Goal: Task Accomplishment & Management: Manage account settings

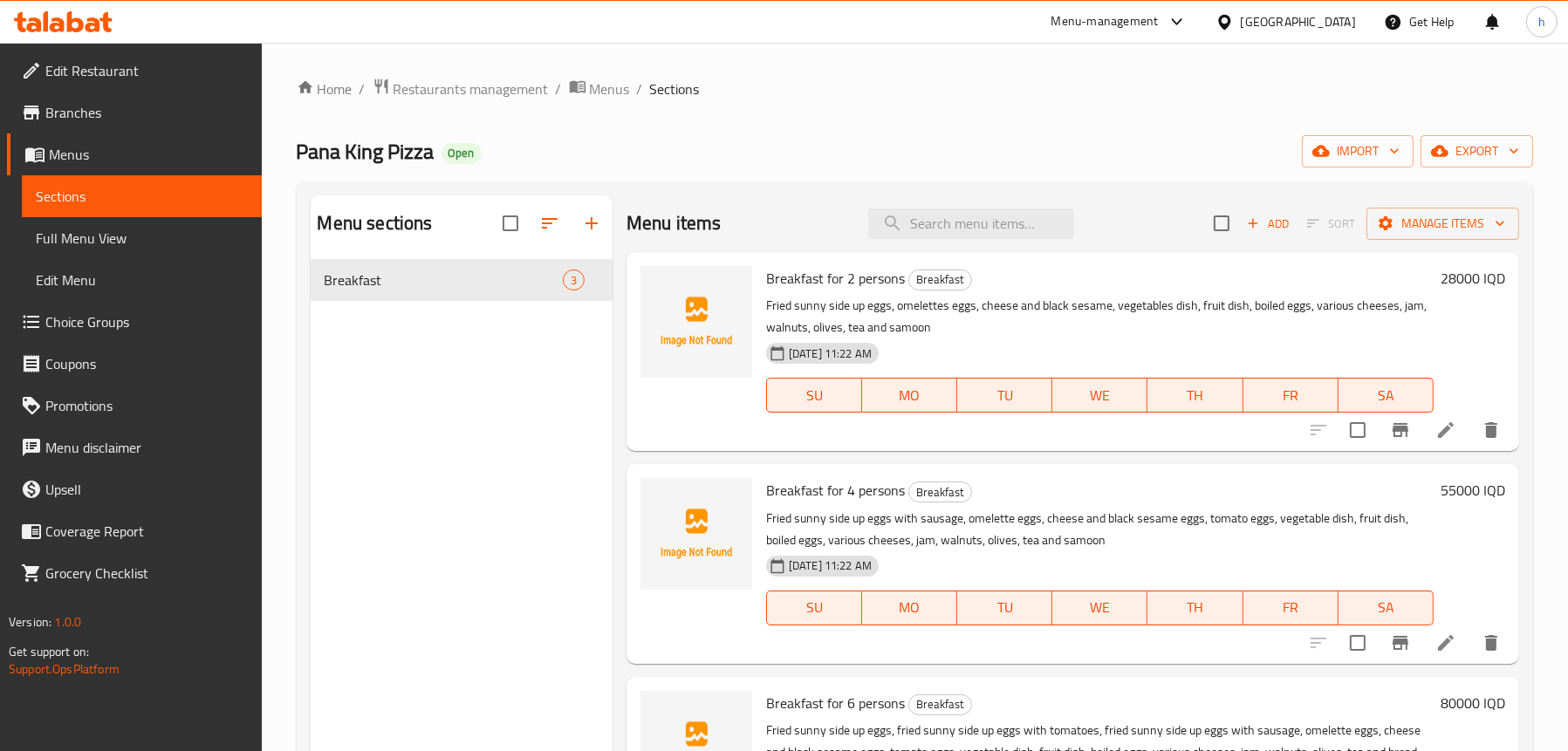
click at [82, 34] on div at bounding box center [63, 22] width 127 height 35
click at [74, 19] on icon at bounding box center [75, 22] width 16 height 21
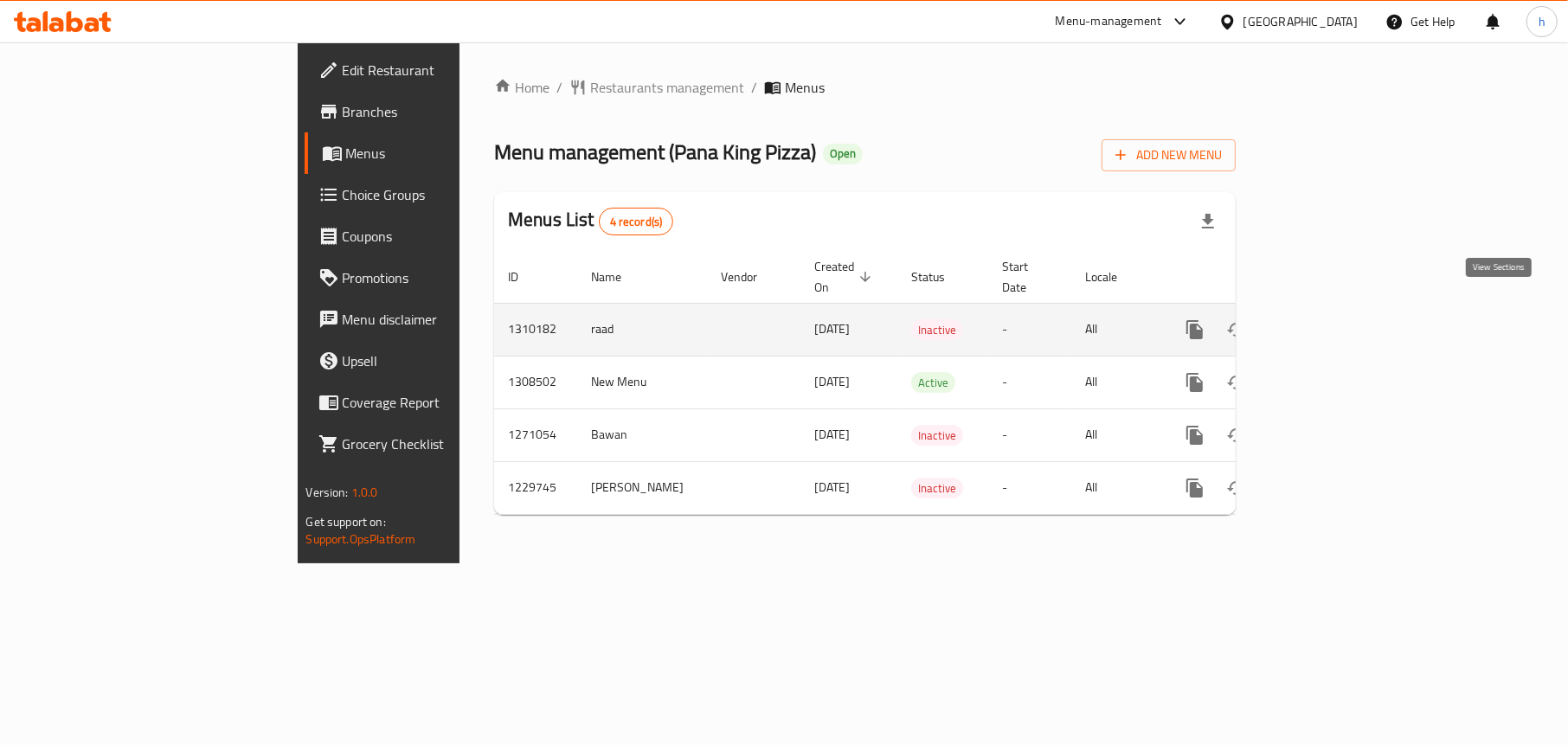
click at [1330, 320] on icon "enhanced table" at bounding box center [1320, 330] width 21 height 21
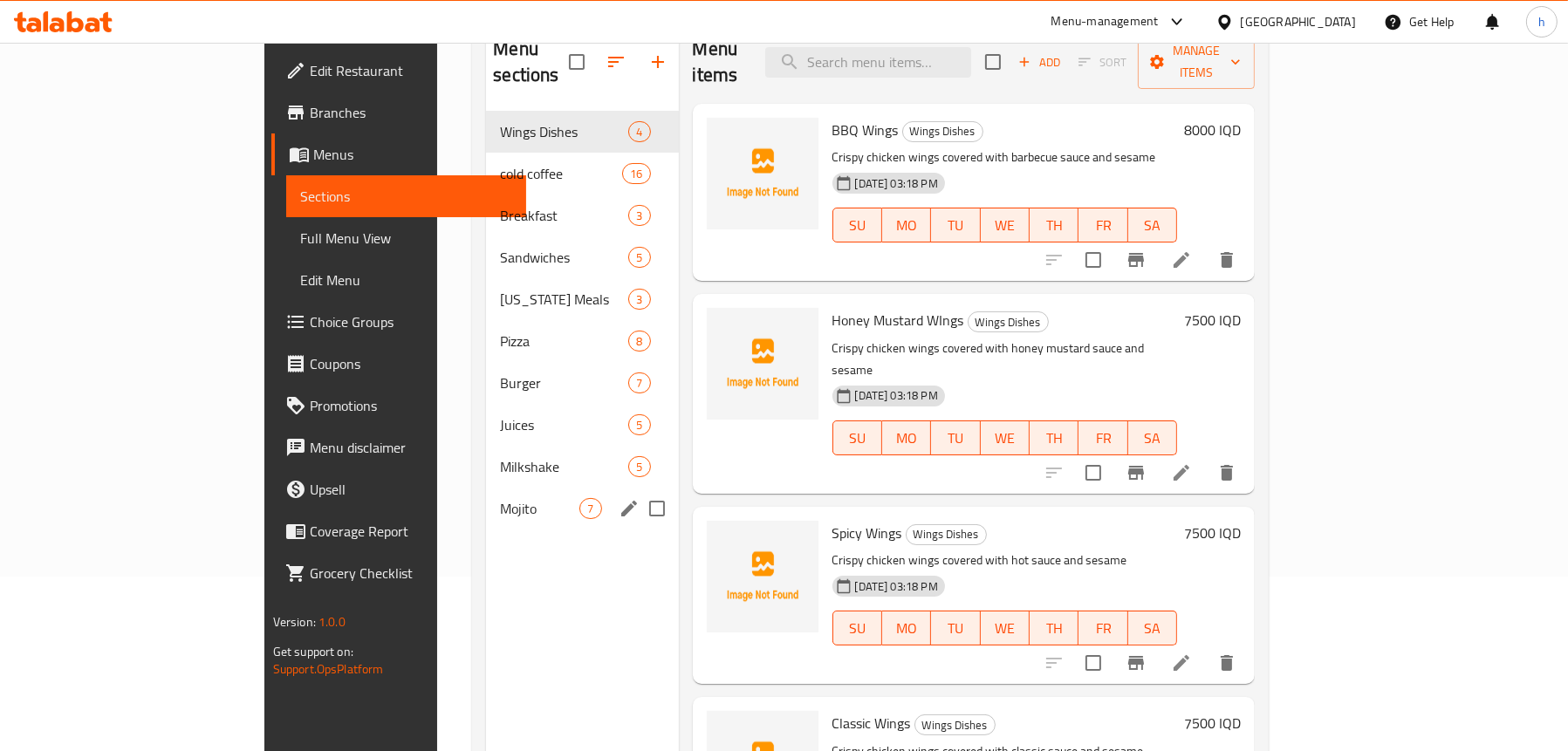
scroll to position [87, 0]
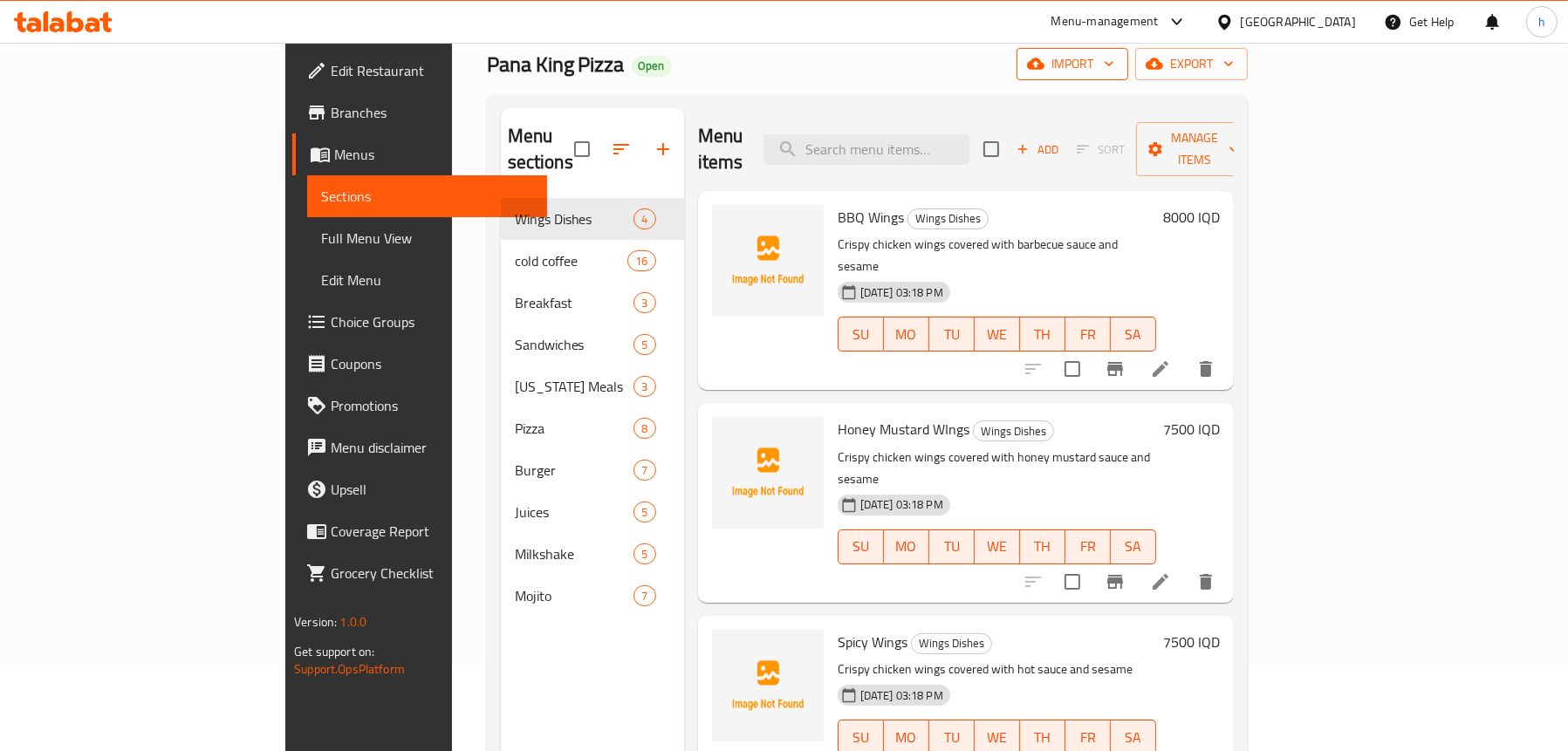
click at [1129, 76] on button "import" at bounding box center [1072, 64] width 111 height 33
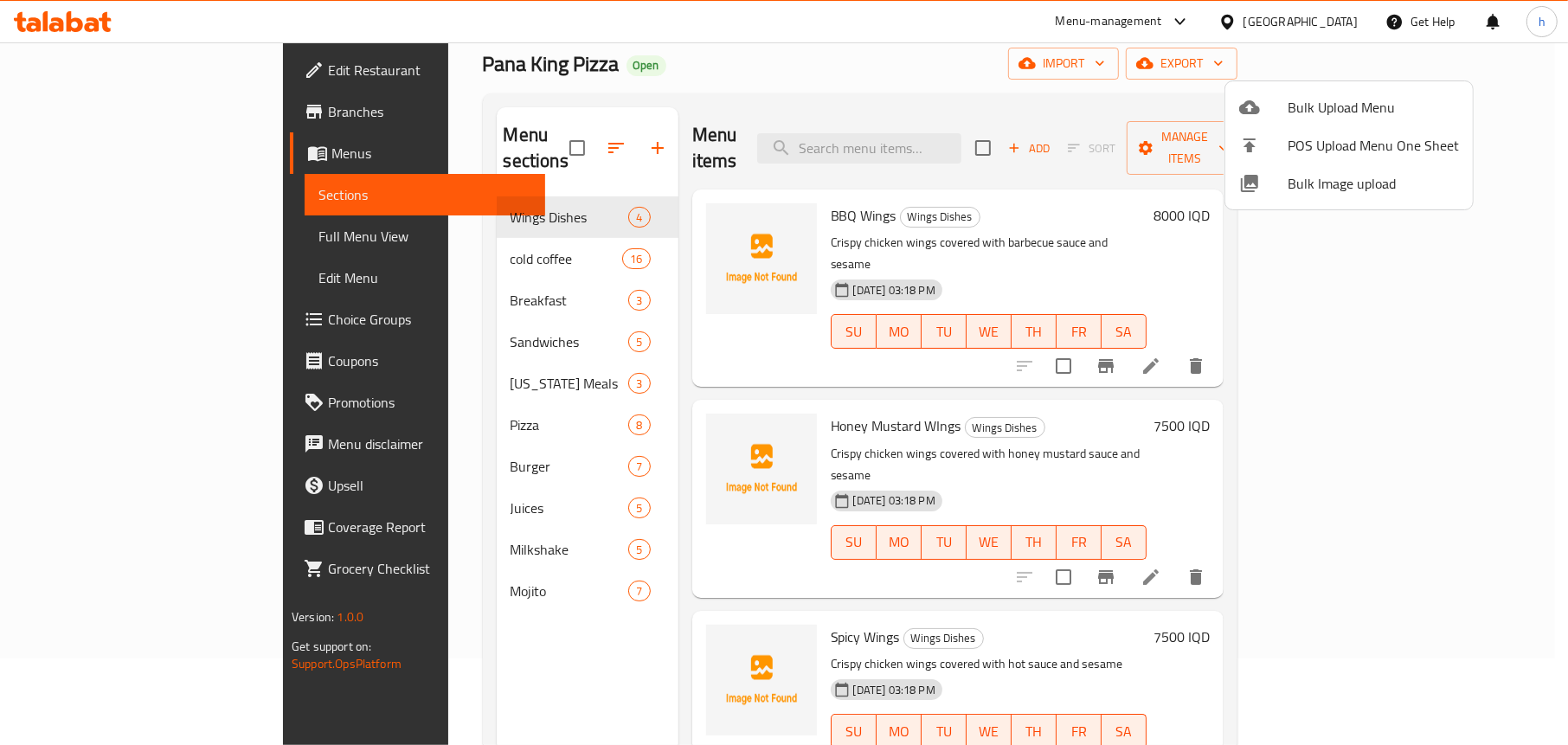
click at [1315, 110] on span "Bulk Upload Menu" at bounding box center [1373, 108] width 171 height 21
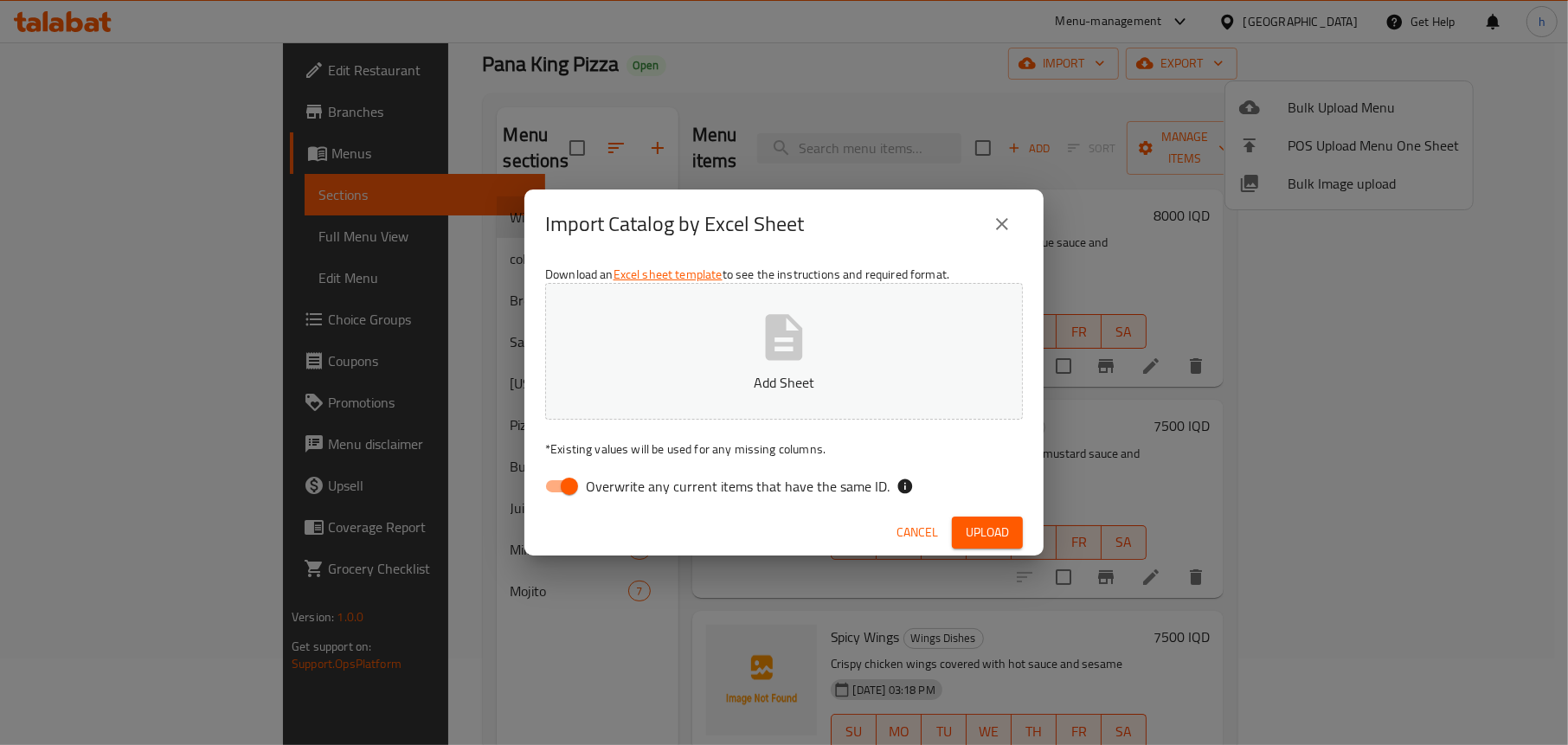
click at [545, 490] on input "Overwrite any current items that have the same ID." at bounding box center [570, 486] width 99 height 33
checkbox input "false"
click at [751, 367] on button "Add Sheet" at bounding box center [784, 352] width 477 height 137
click at [1001, 530] on span "Upload" at bounding box center [986, 533] width 43 height 22
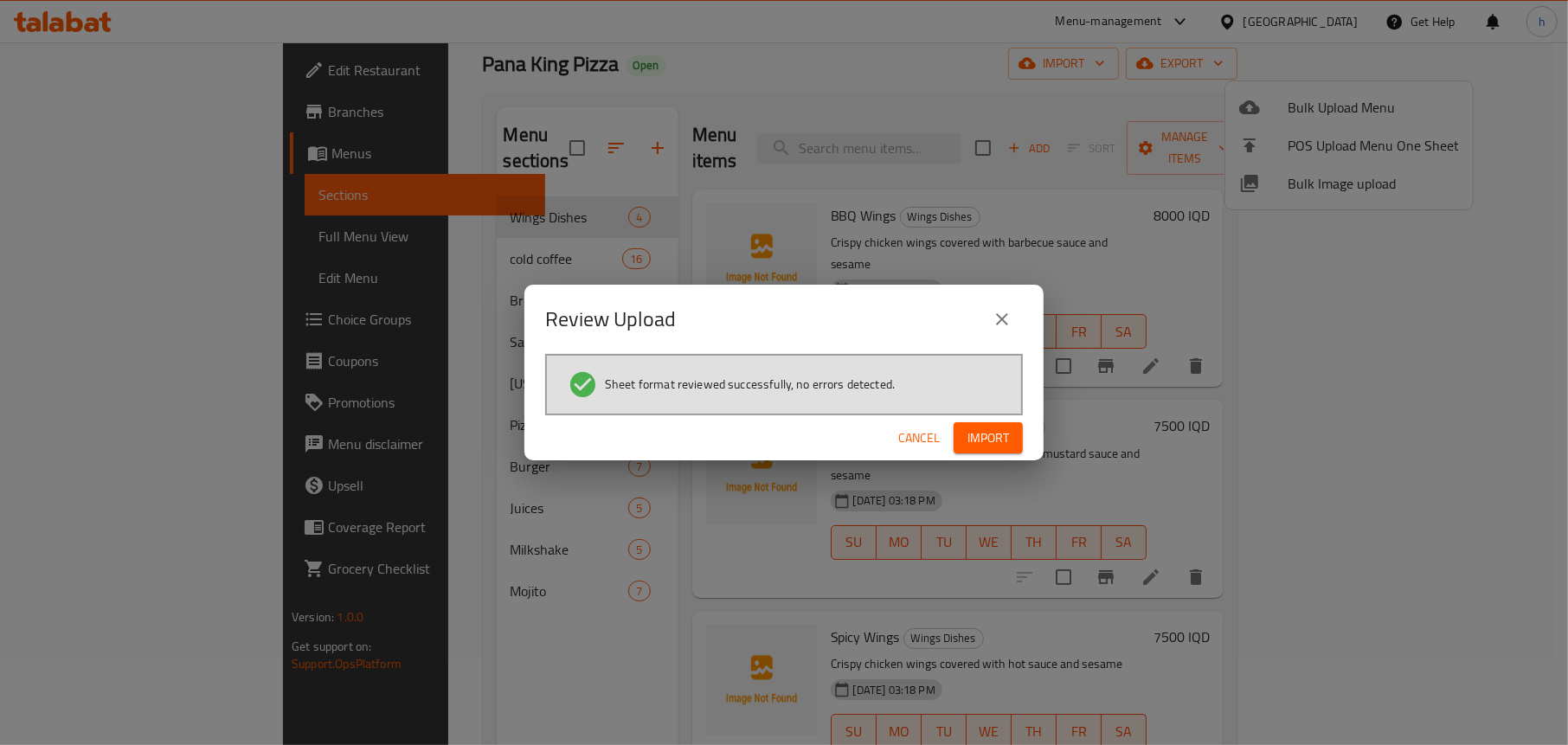
click at [967, 428] on span "Import" at bounding box center [988, 438] width 42 height 22
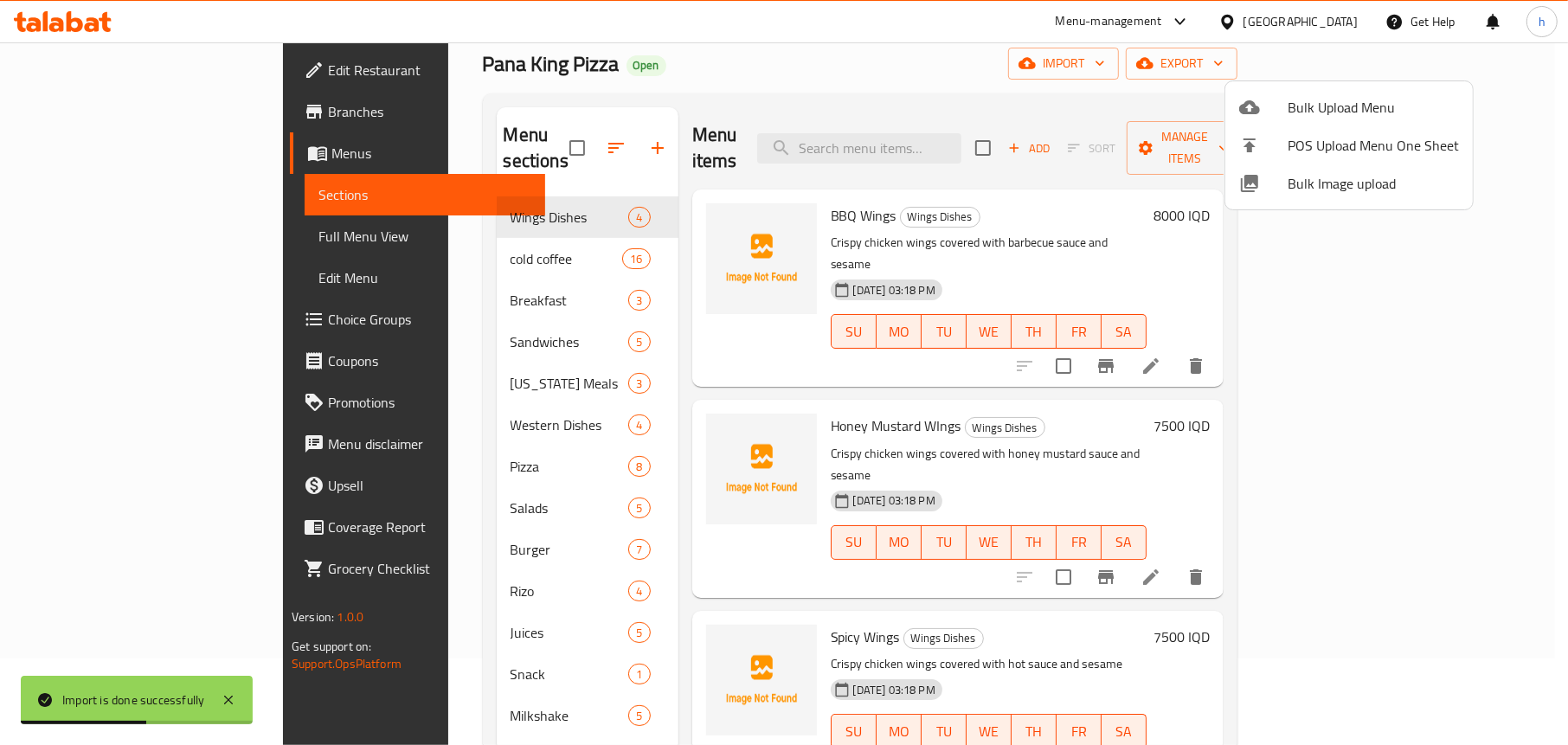
click at [774, 58] on div at bounding box center [784, 372] width 1568 height 745
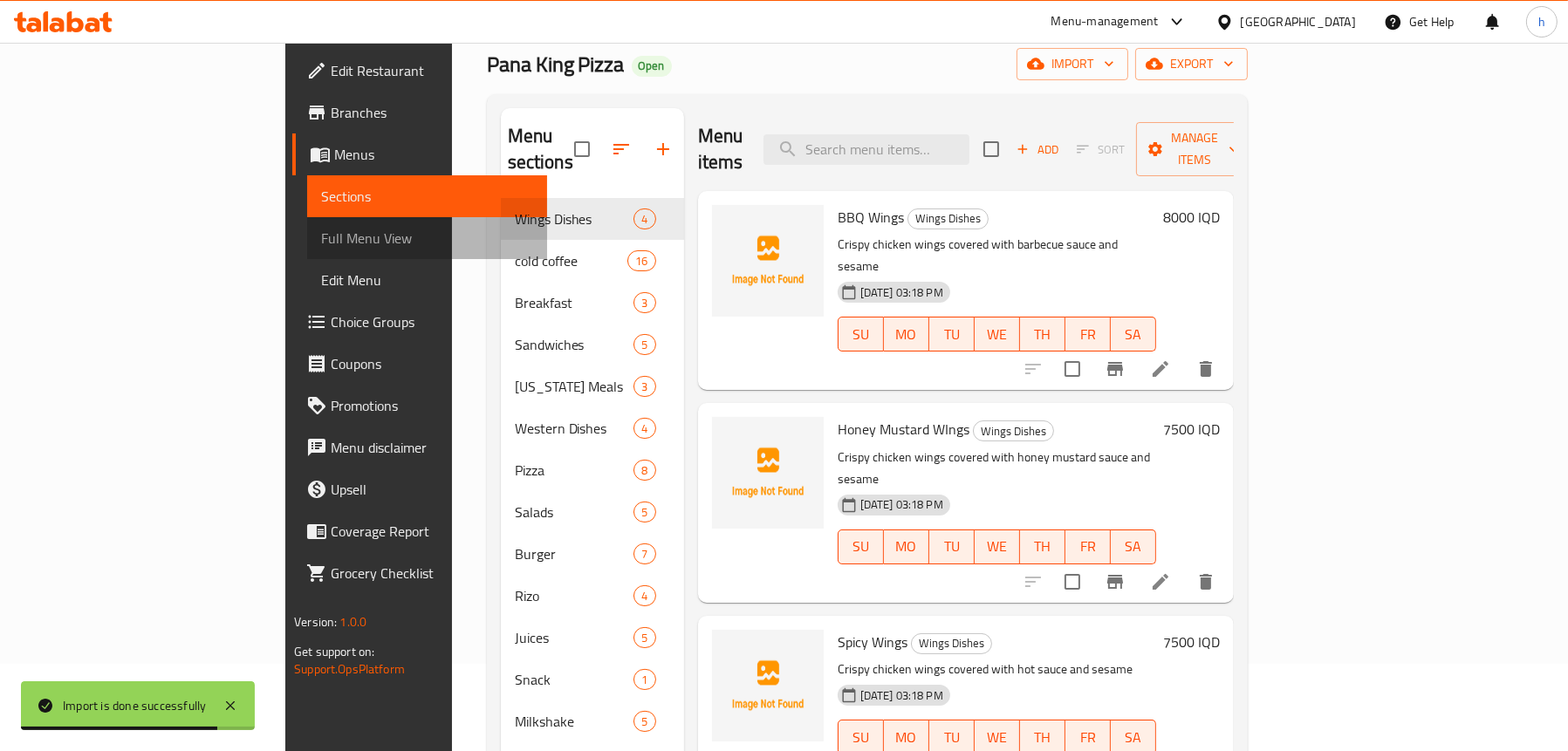
click at [321, 227] on span "Full Menu View" at bounding box center [427, 238] width 212 height 21
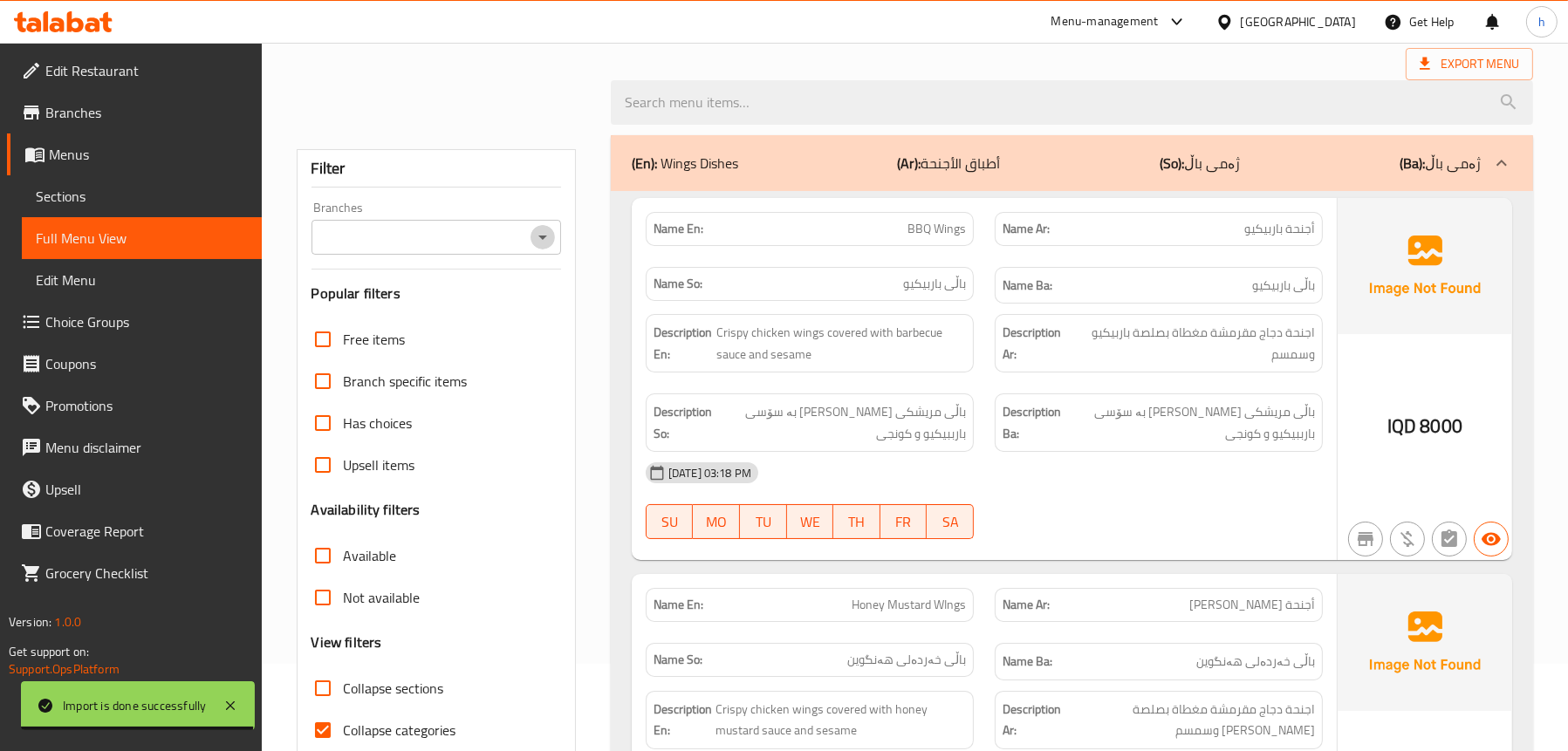
click at [544, 245] on icon "Open" at bounding box center [543, 238] width 21 height 21
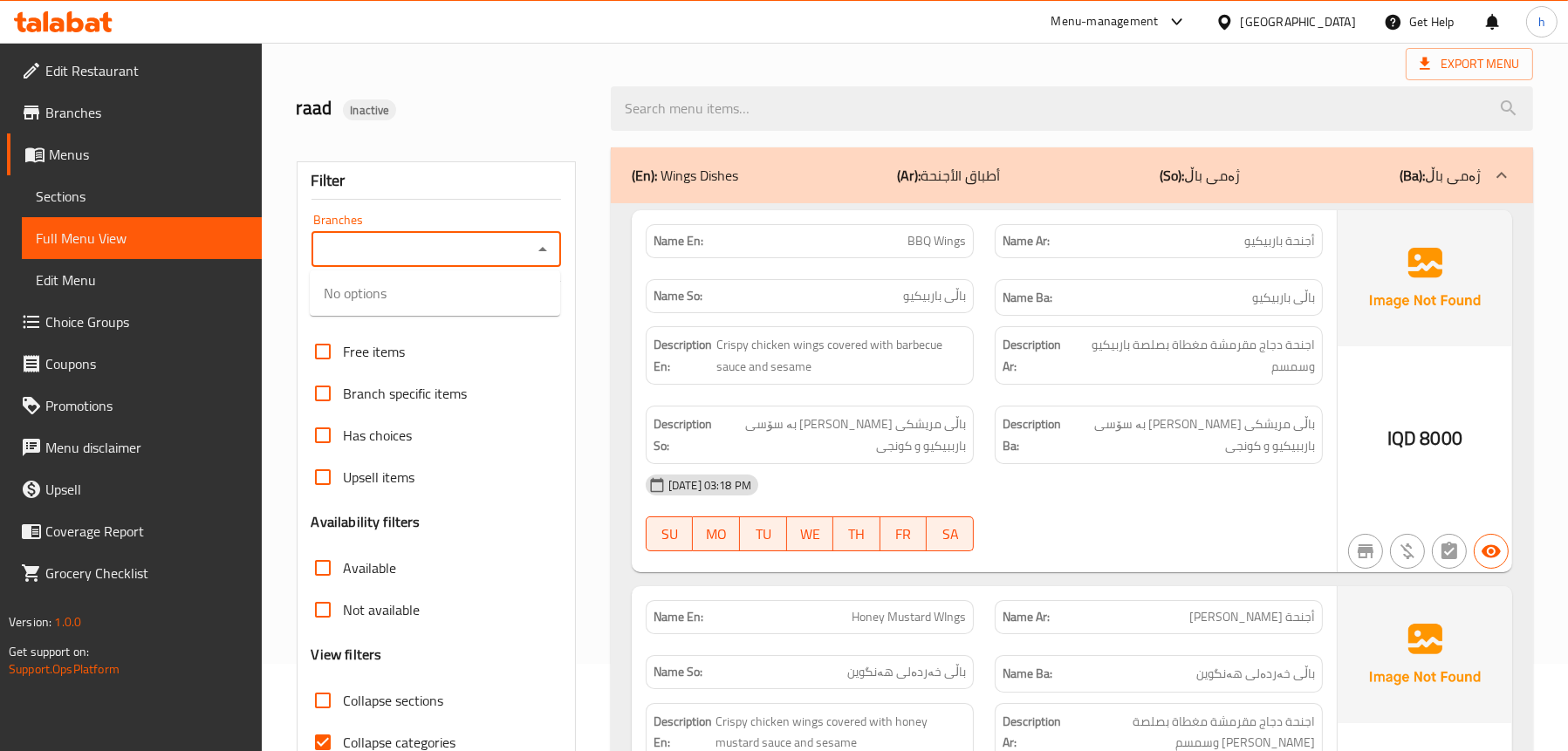
click at [492, 130] on div "raad Inactive" at bounding box center [443, 108] width 315 height 78
click at [547, 247] on icon "Open" at bounding box center [543, 249] width 21 height 21
click at [446, 325] on span "Pana King Pizza, Empire" at bounding box center [394, 325] width 140 height 21
type input "Pana King Pizza, Empire"
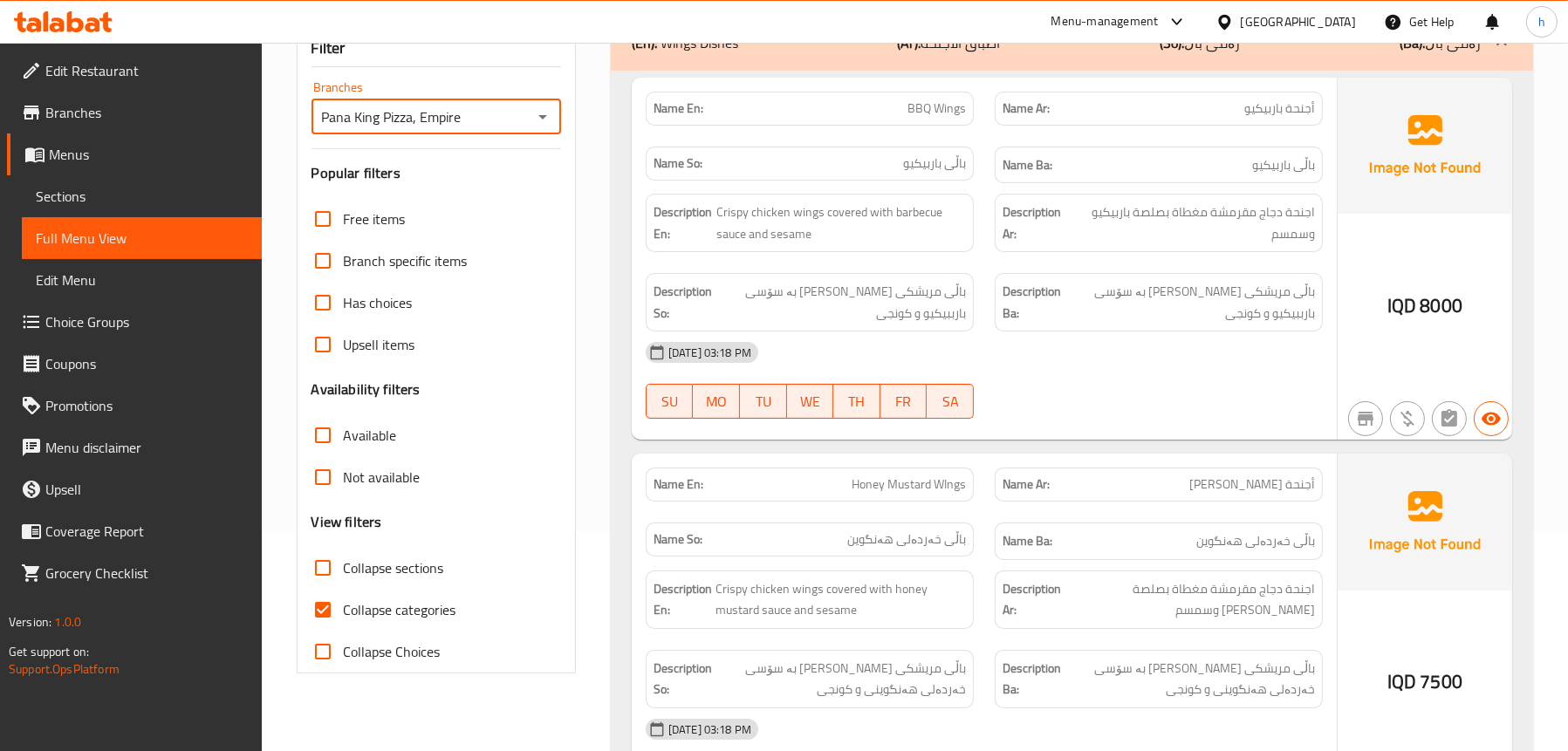
scroll to position [349, 0]
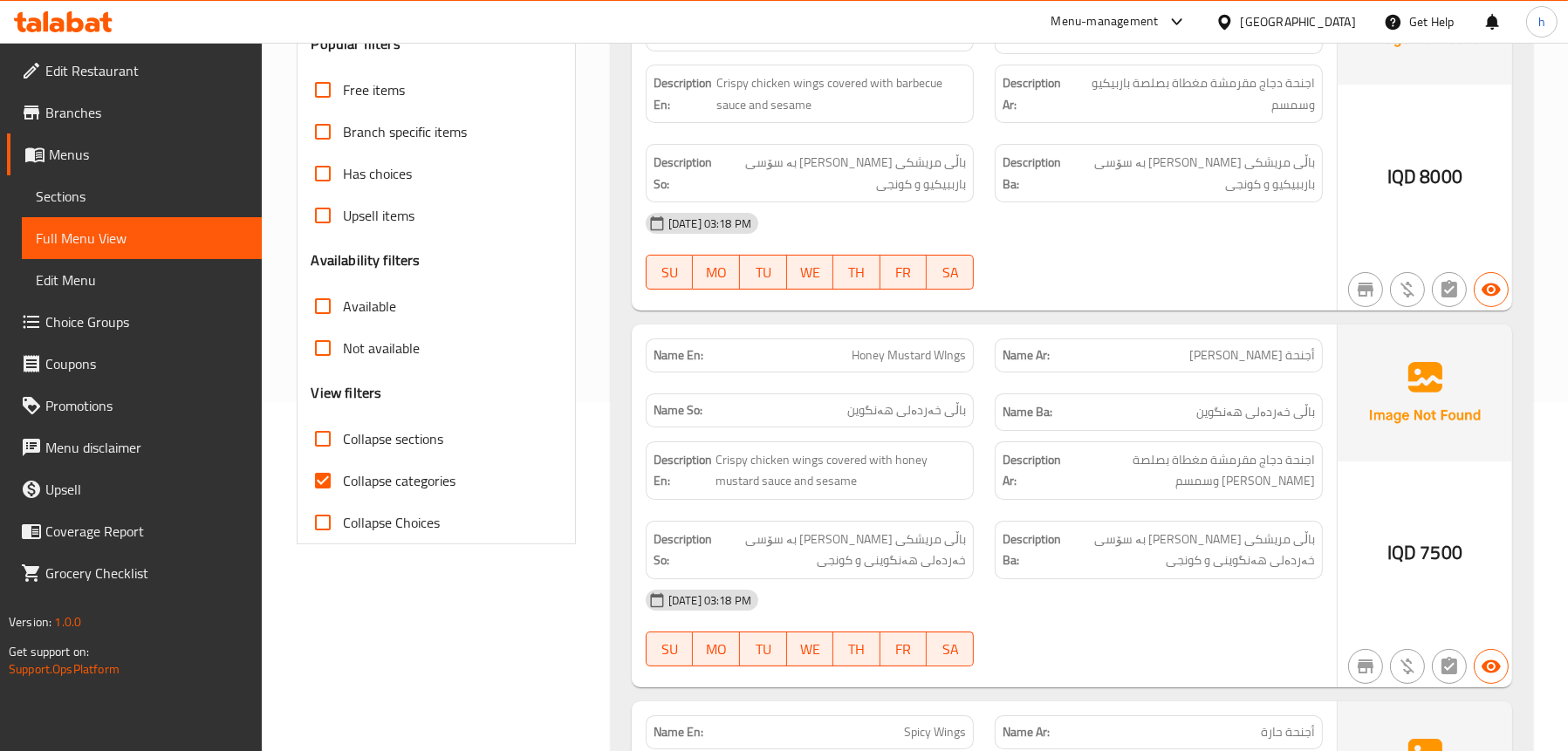
click at [434, 447] on span "Collapse sections" at bounding box center [394, 439] width 101 height 21
click at [344, 447] on input "Collapse sections" at bounding box center [323, 439] width 42 height 42
checkbox input "true"
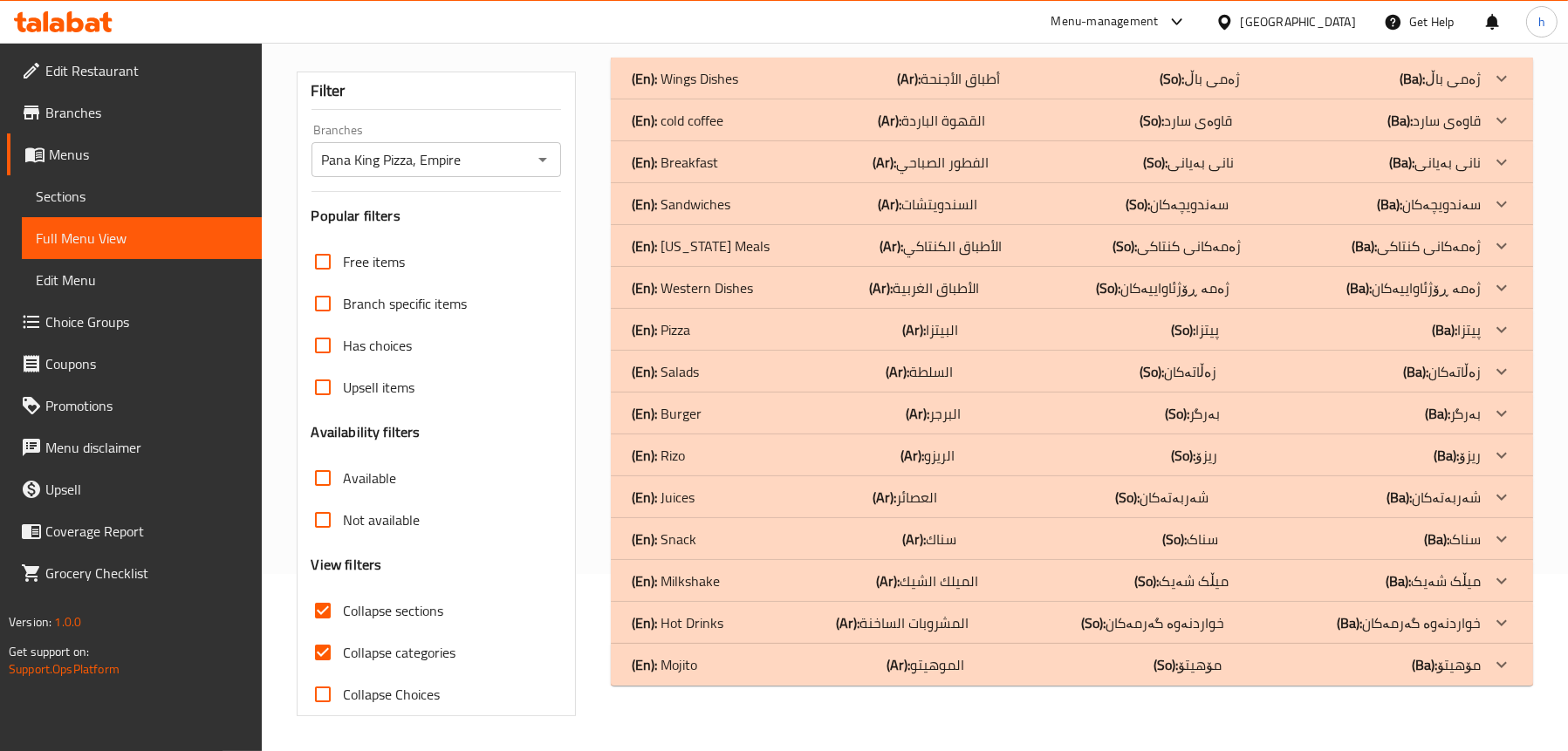
scroll to position [177, 0]
click at [704, 286] on p "(En): Western Dishes" at bounding box center [692, 288] width 121 height 21
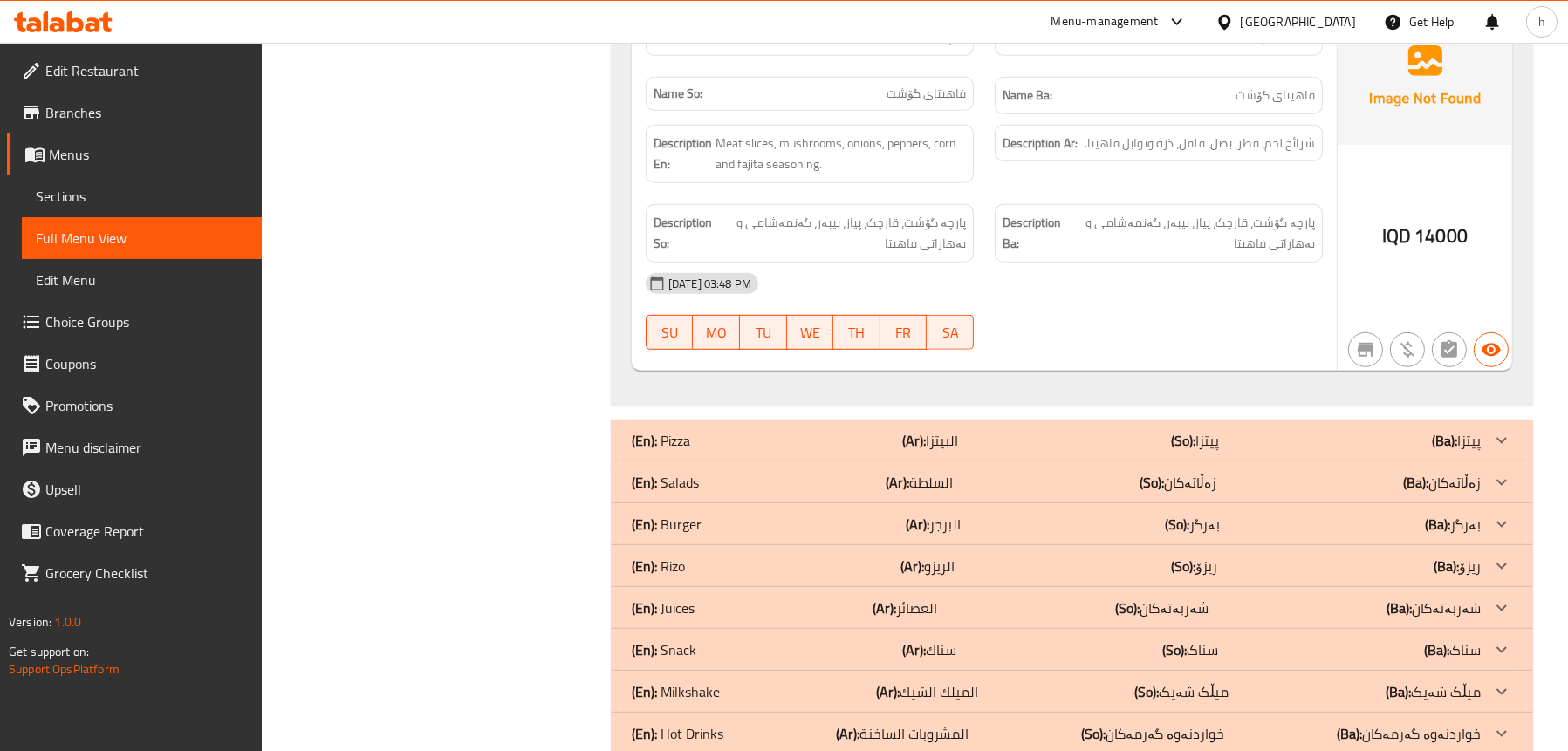
scroll to position [1720, 0]
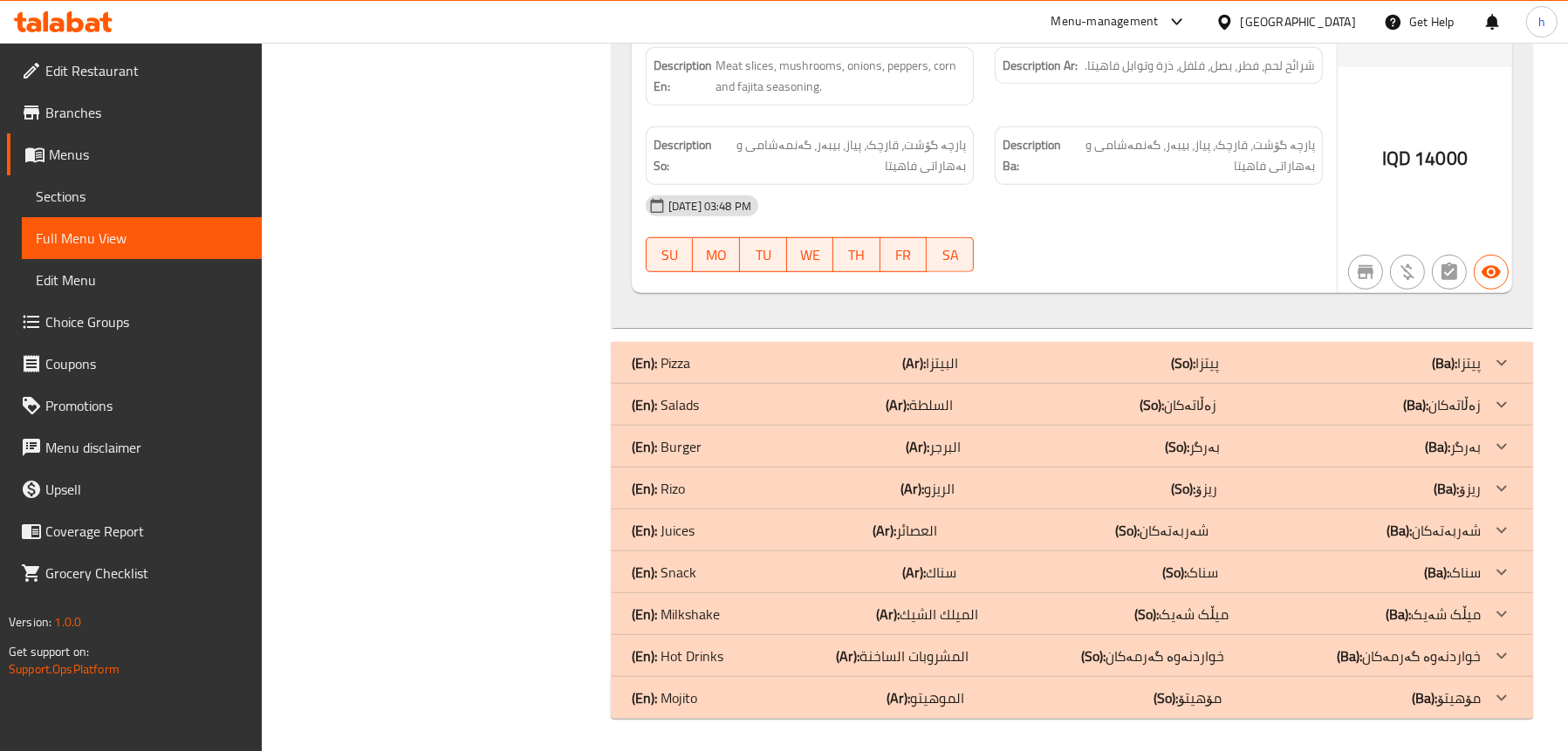
click at [688, 394] on p "(En): Salads" at bounding box center [666, 405] width 67 height 21
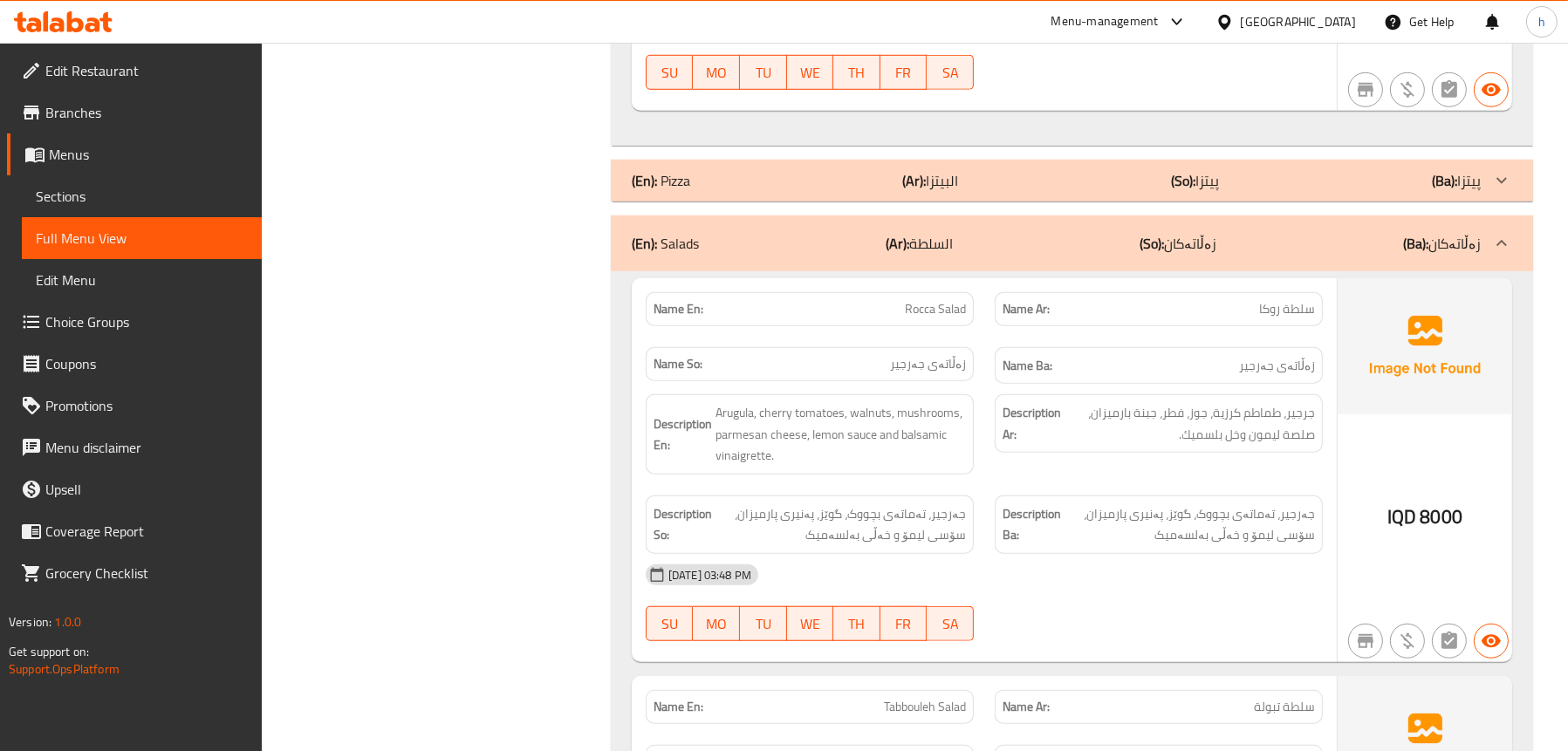
scroll to position [1982, 0]
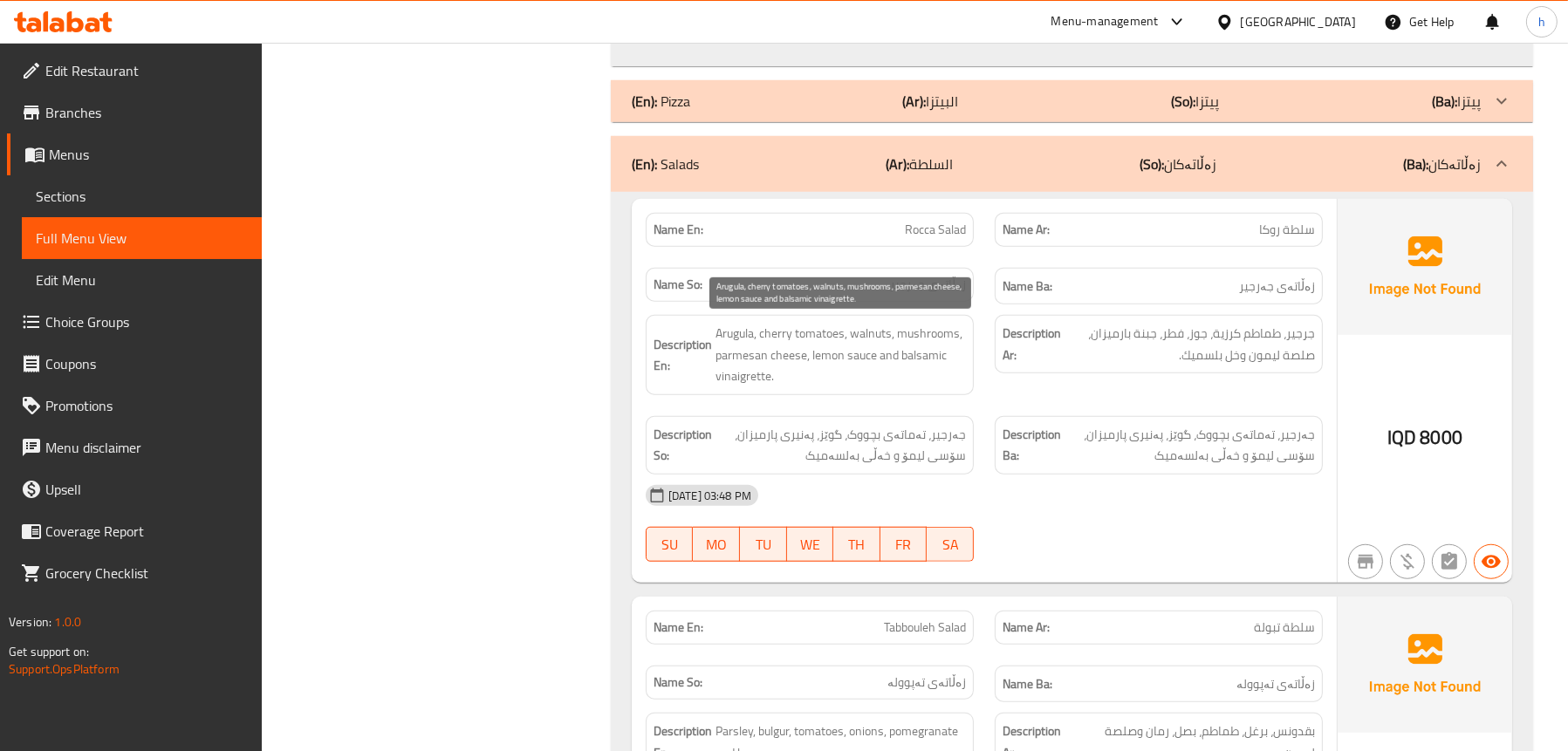
click at [875, 336] on span "Arugula, cherry tomatoes, walnuts, mushrooms, parmesan cheese, lemon sauce and …" at bounding box center [840, 355] width 250 height 64
copy span "walnuts"
click at [550, 337] on div "Filter Branches Pana King Pizza, Empire Branches Popular filters Free items Bra…" at bounding box center [443, 363] width 315 height 4242
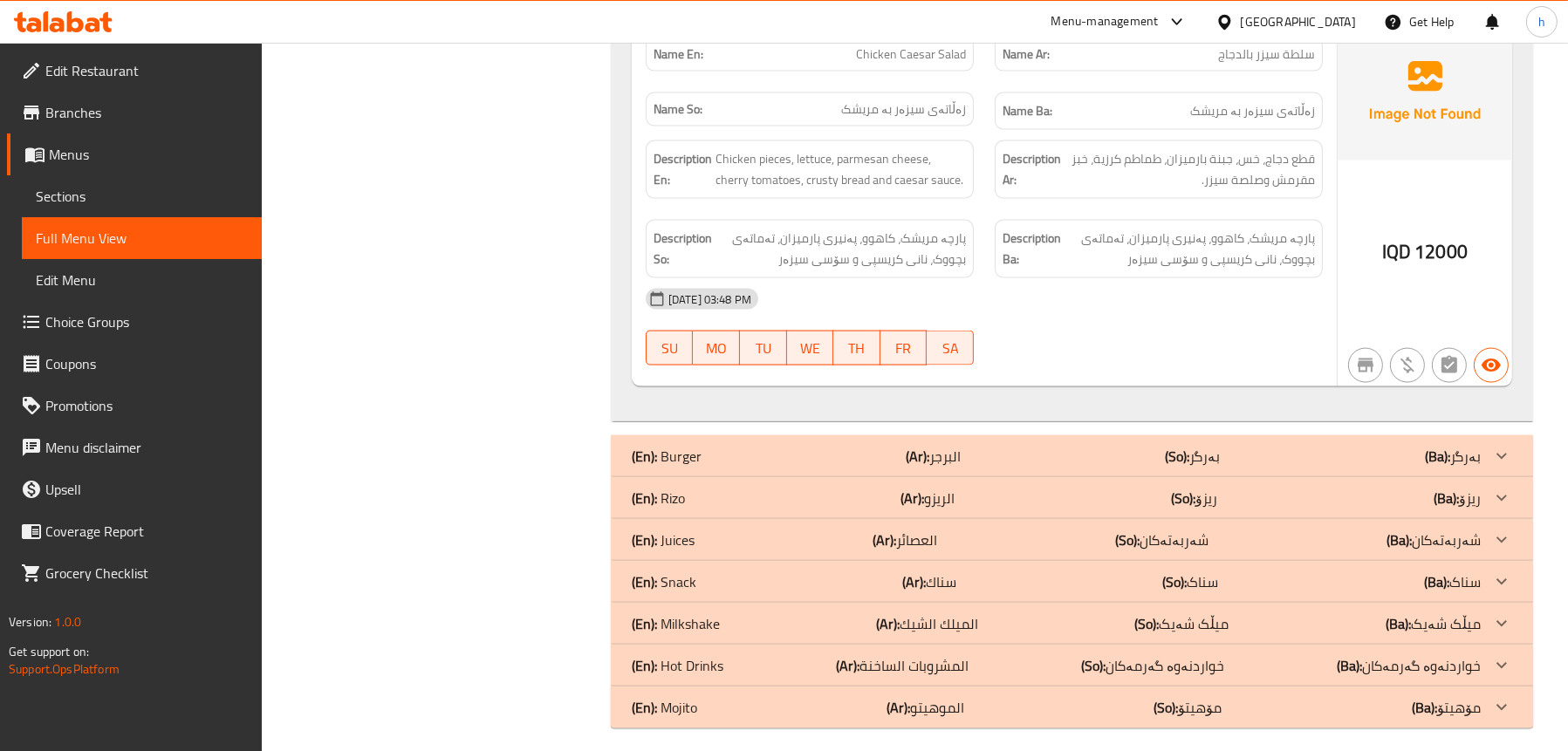
scroll to position [3735, 0]
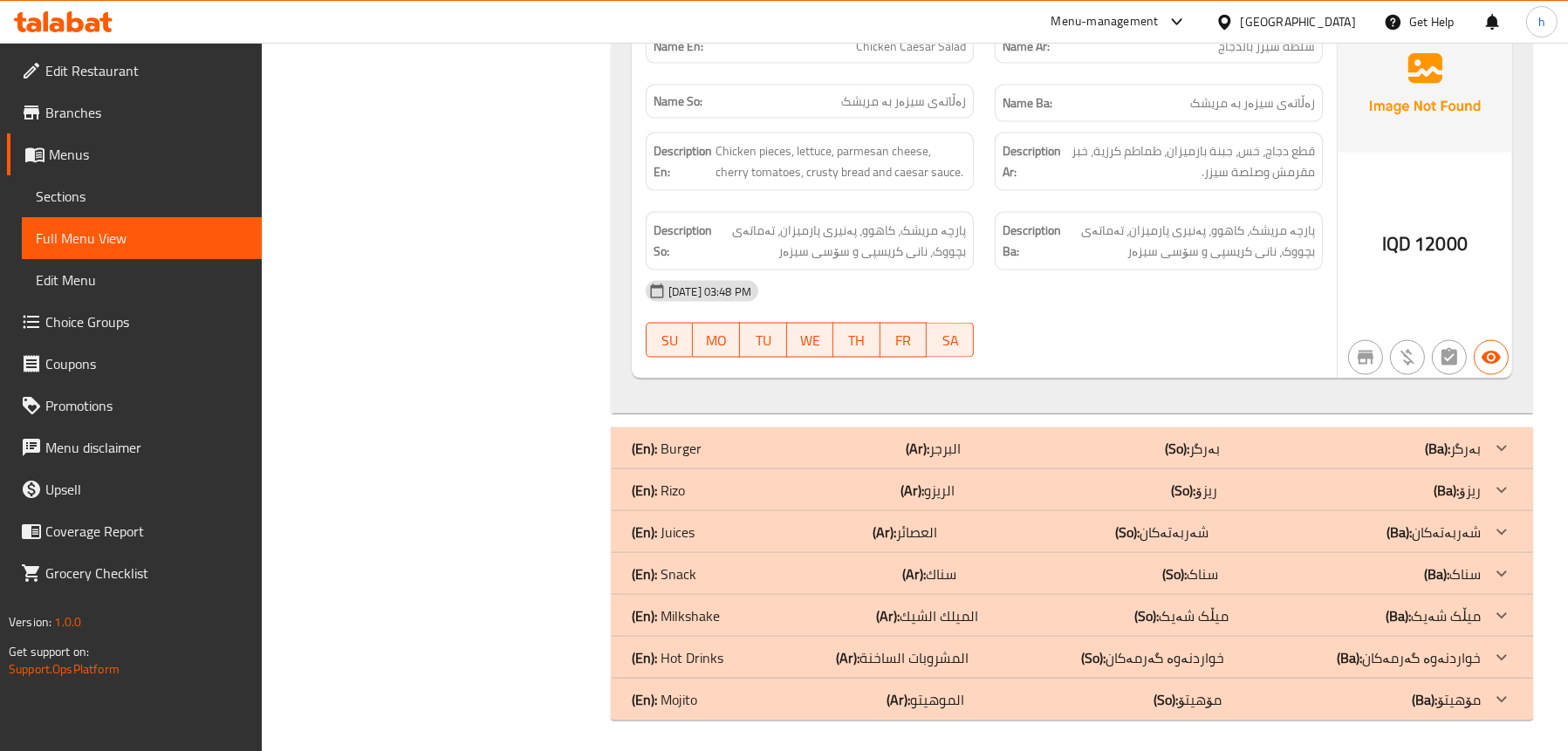
click at [680, 481] on p "(En): Rizo" at bounding box center [659, 490] width 54 height 21
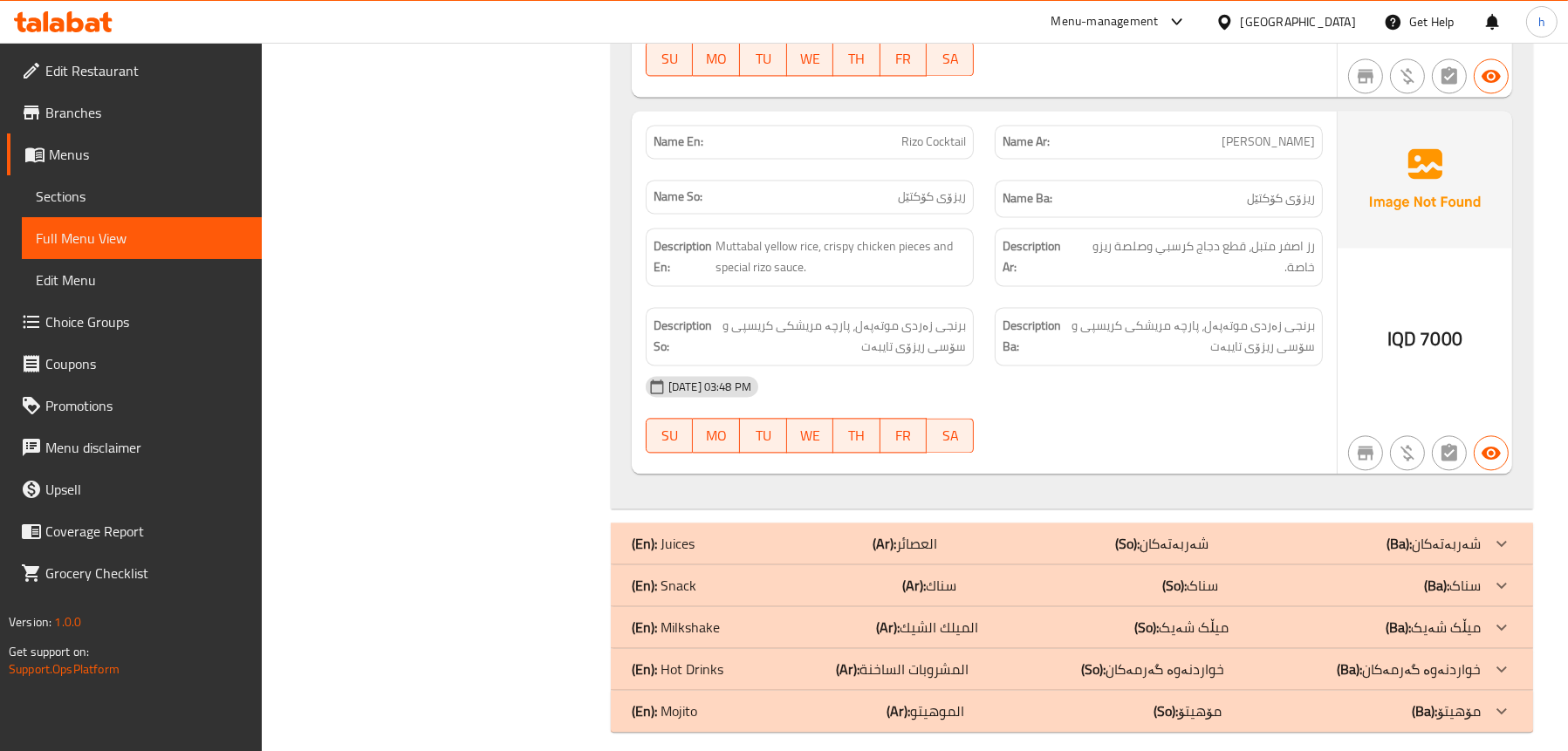
scroll to position [5309, 0]
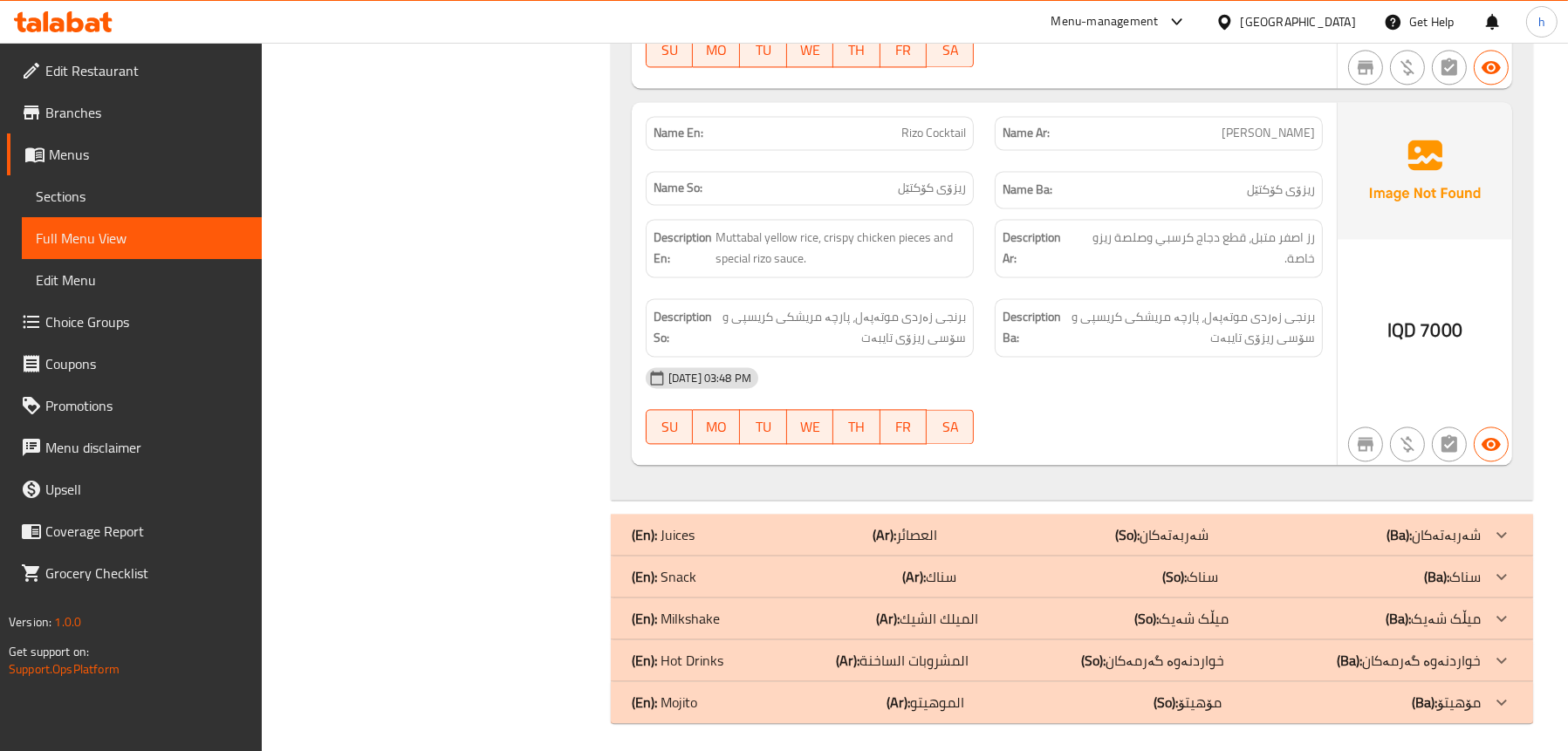
click at [704, 575] on div "(En): Snack (Ar): سناك (So): سناک (Ba): سناک" at bounding box center [1056, 577] width 849 height 21
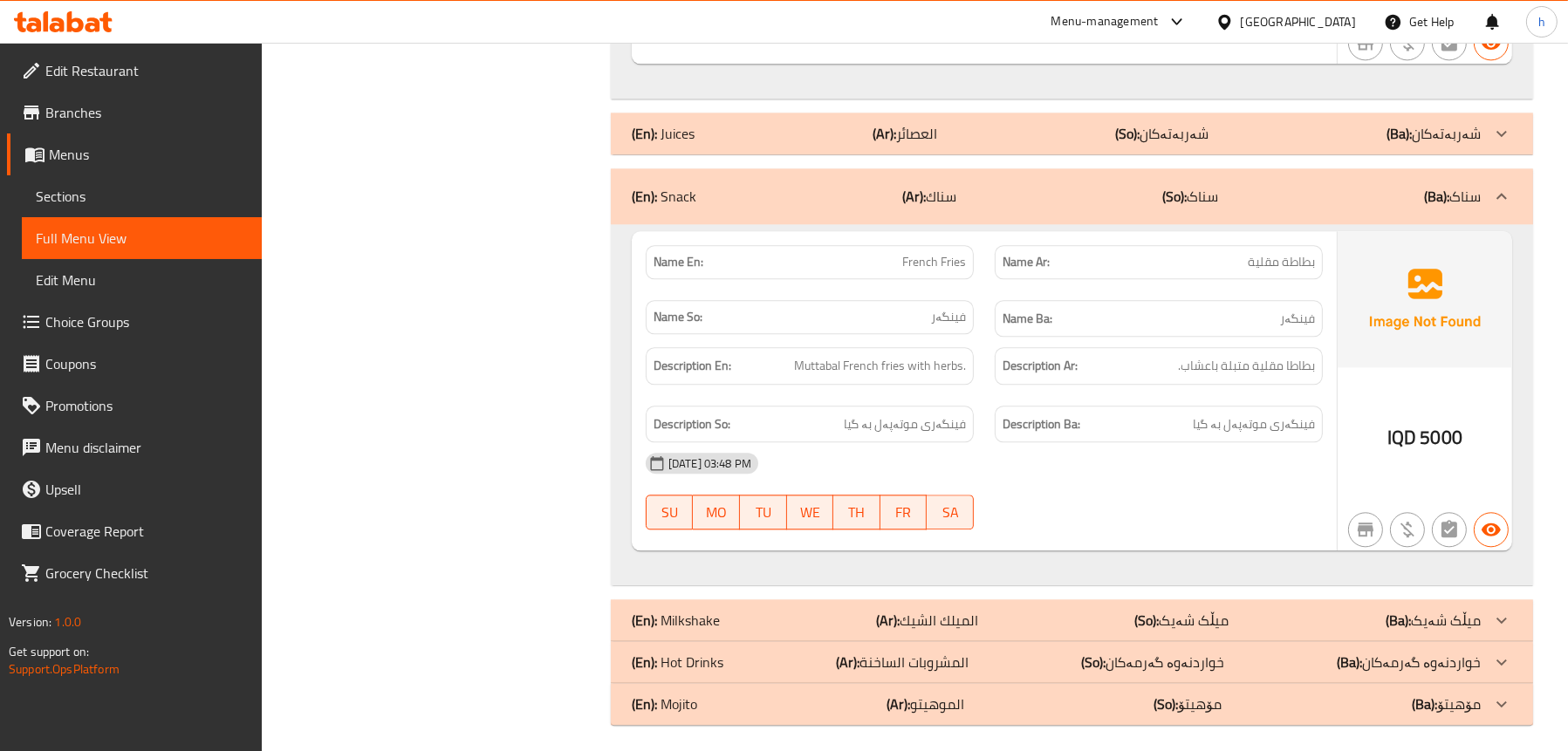
scroll to position [5712, 0]
click at [719, 654] on p "(En): Hot Drinks" at bounding box center [678, 661] width 92 height 21
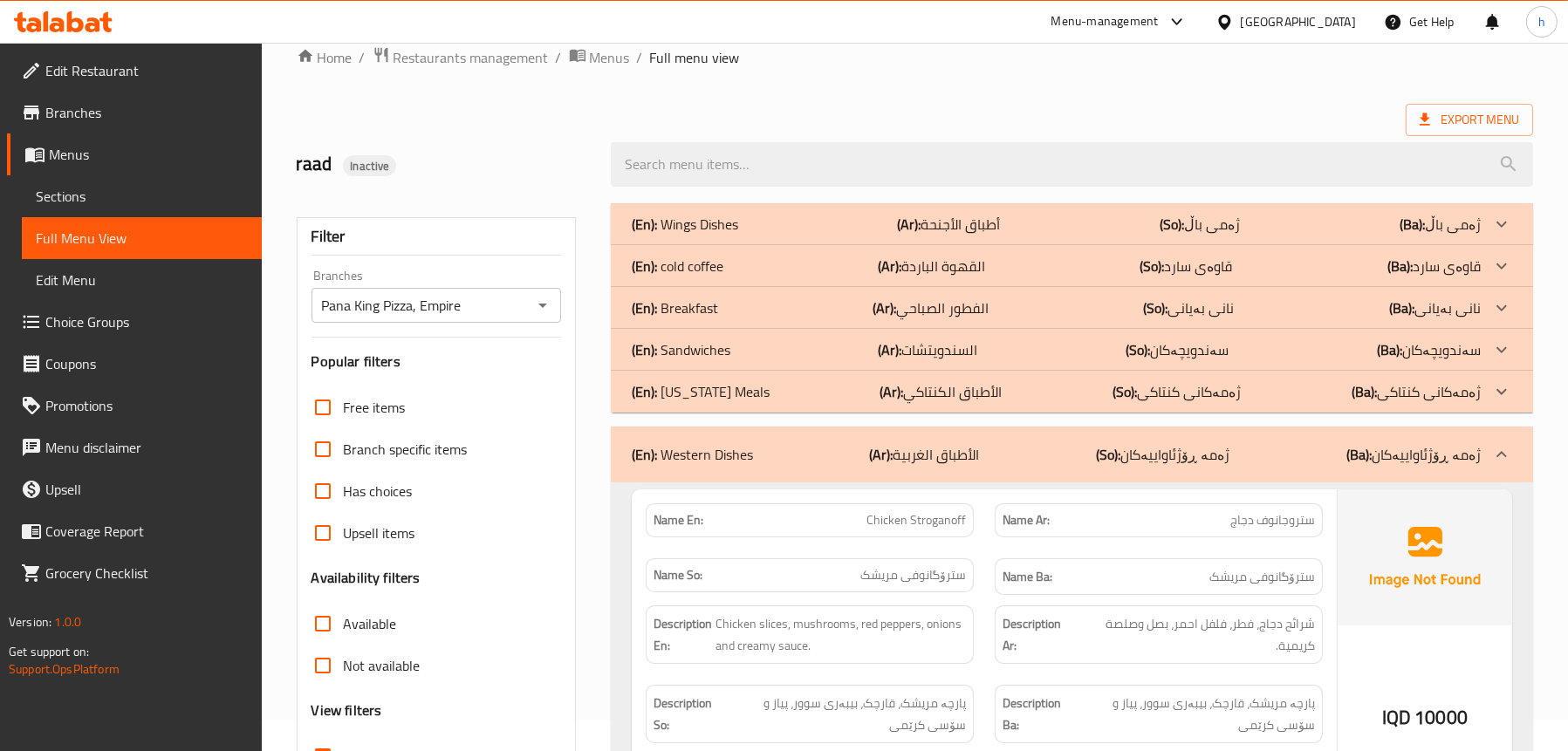
scroll to position [0, 0]
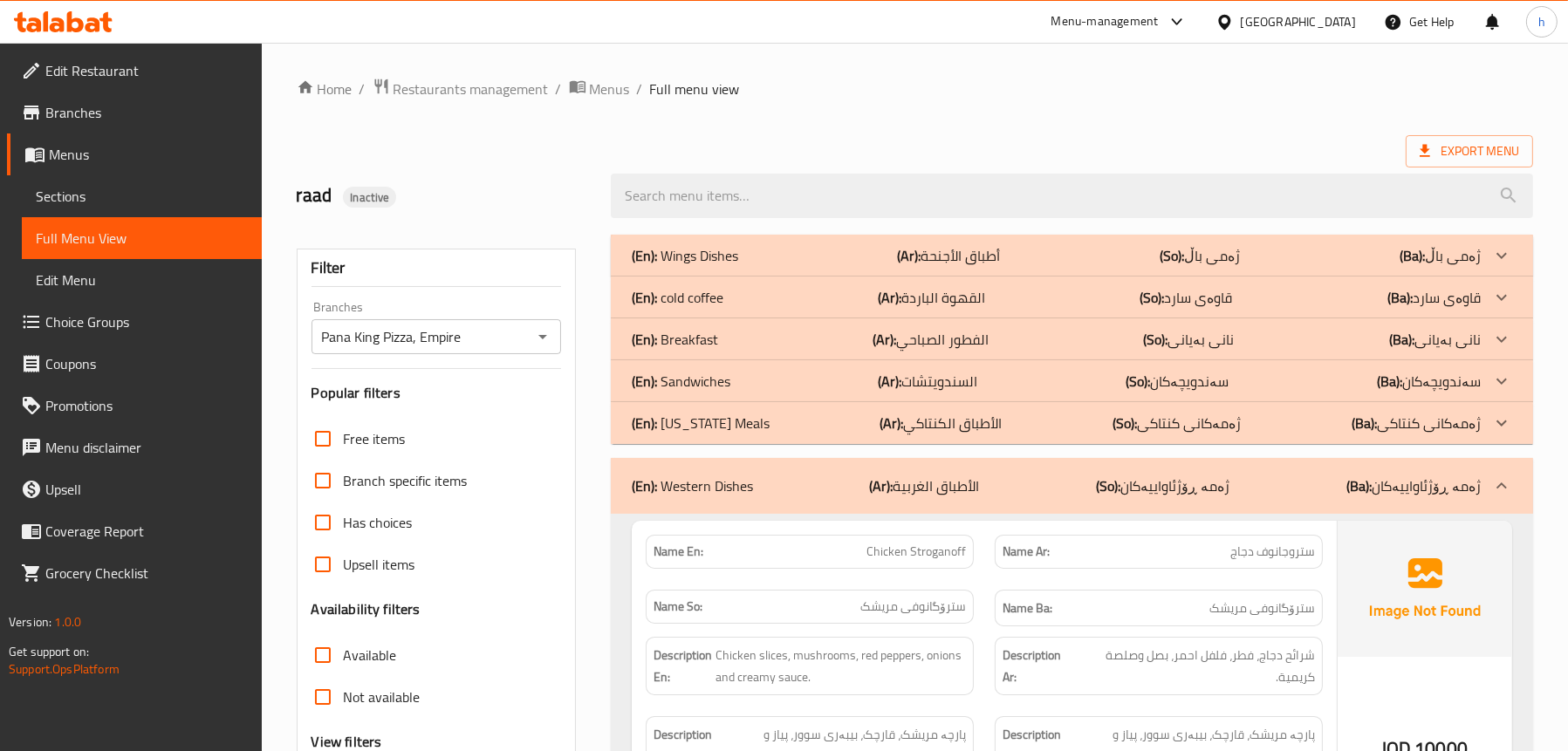
click at [130, 191] on span "Sections" at bounding box center [141, 197] width 212 height 21
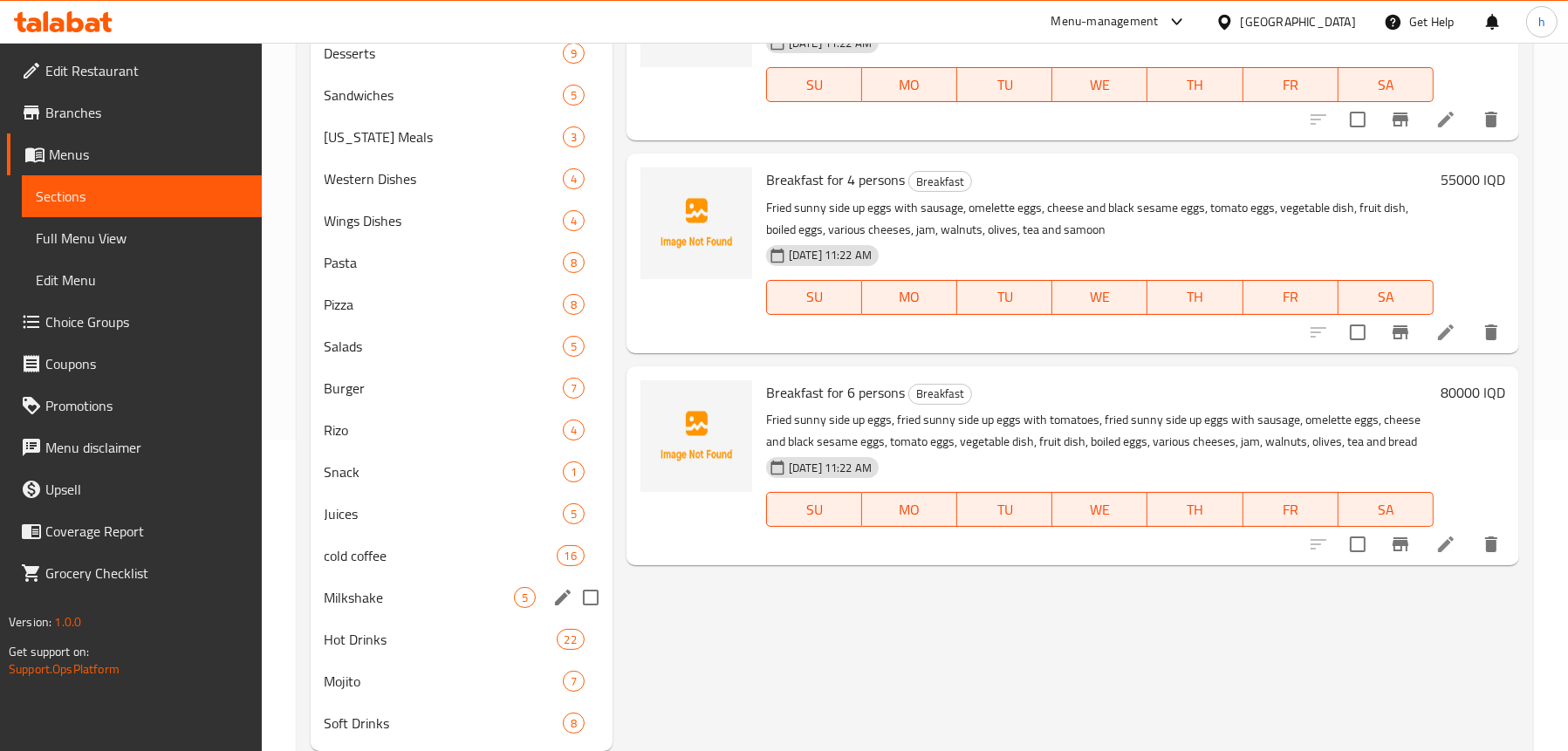
scroll to position [359, 0]
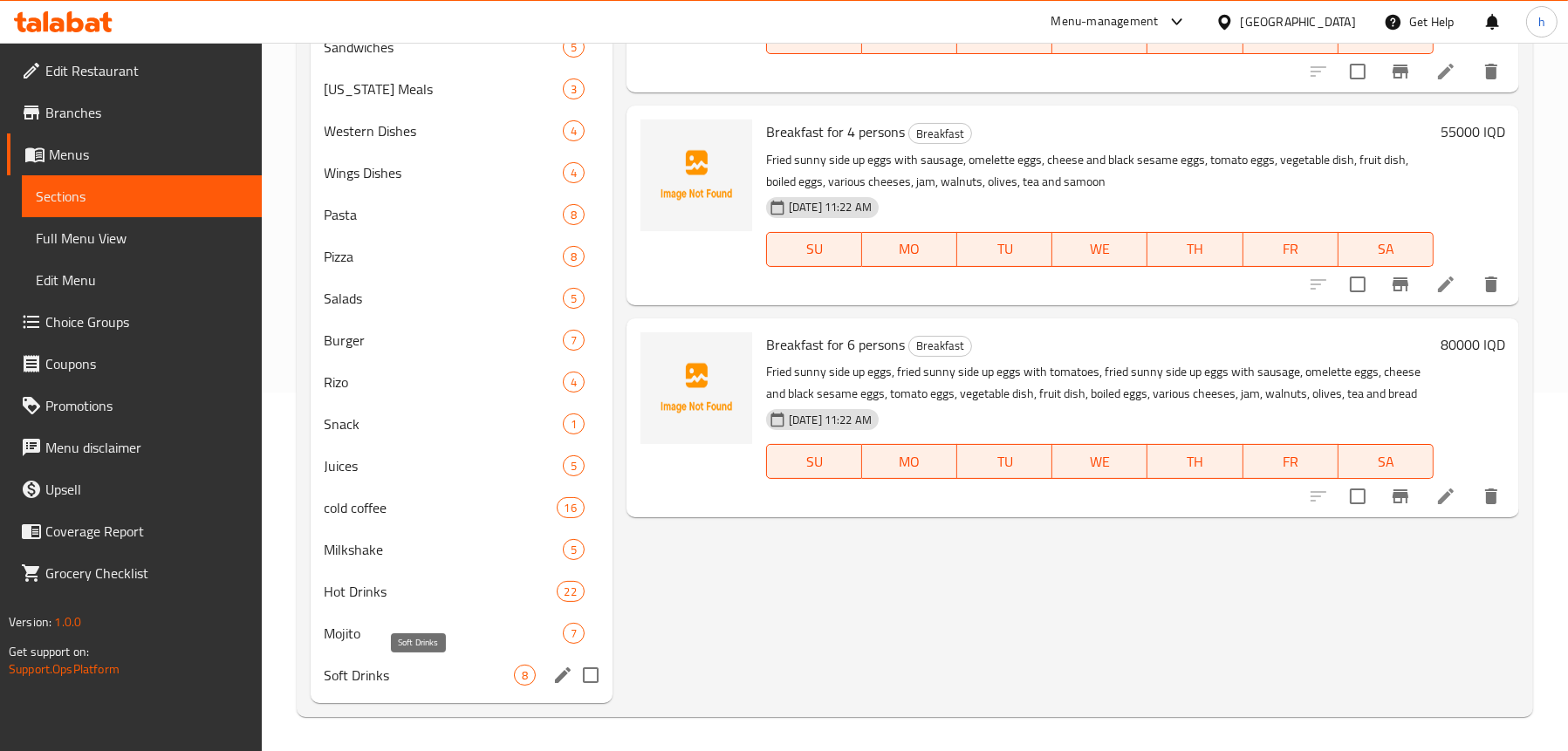
click at [372, 681] on span "Soft Drinks" at bounding box center [418, 675] width 189 height 21
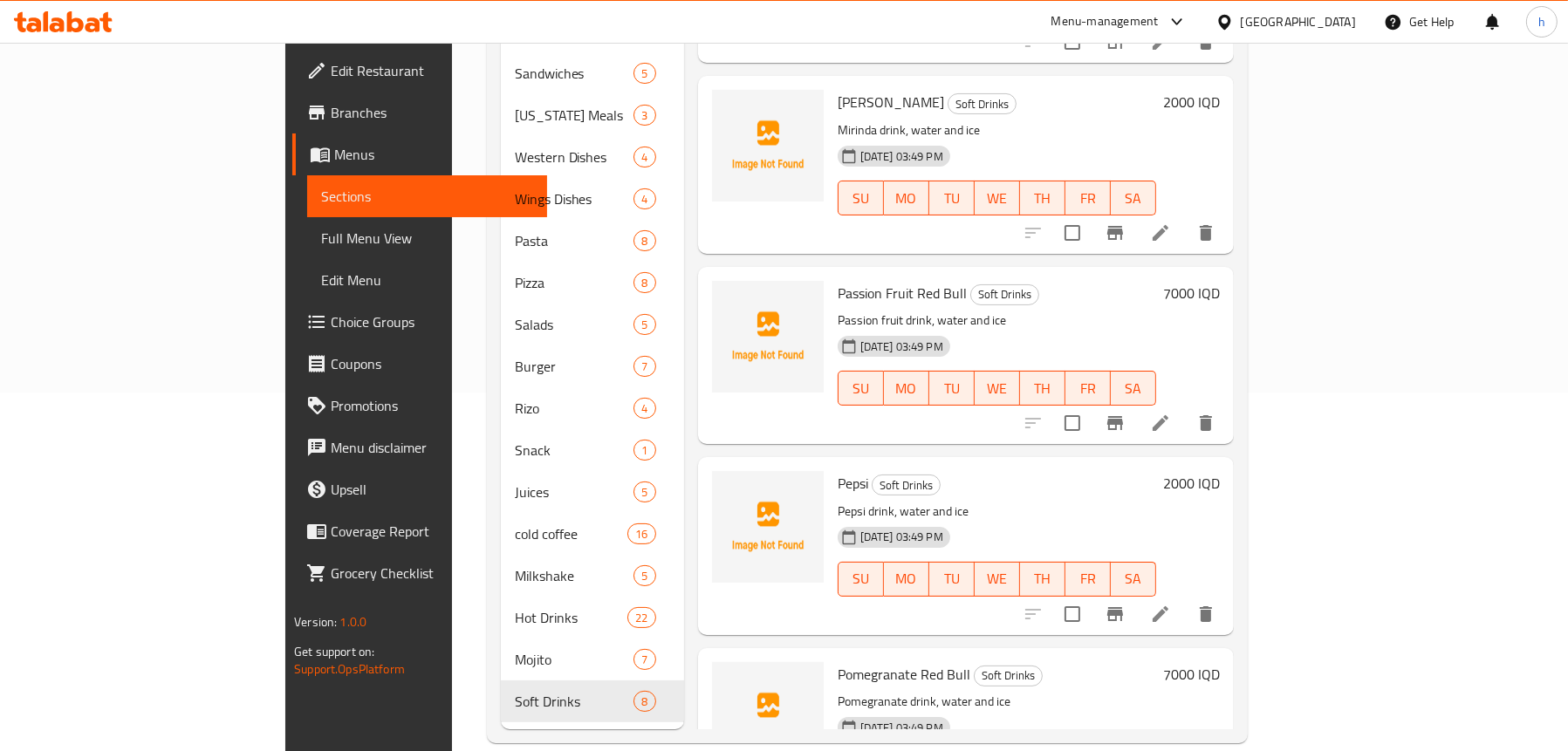
scroll to position [4, 0]
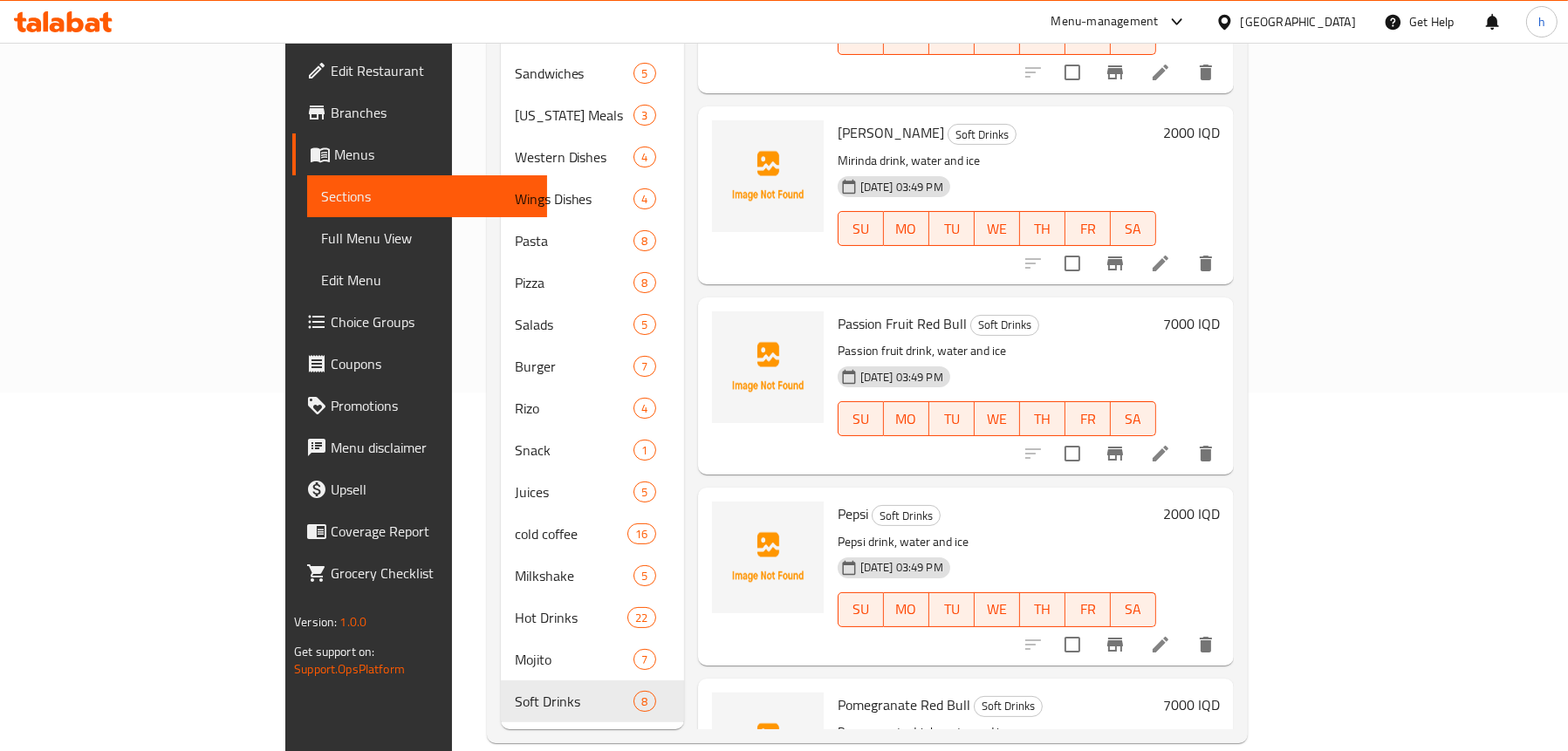
click at [307, 218] on link "Full Menu View" at bounding box center [427, 239] width 240 height 42
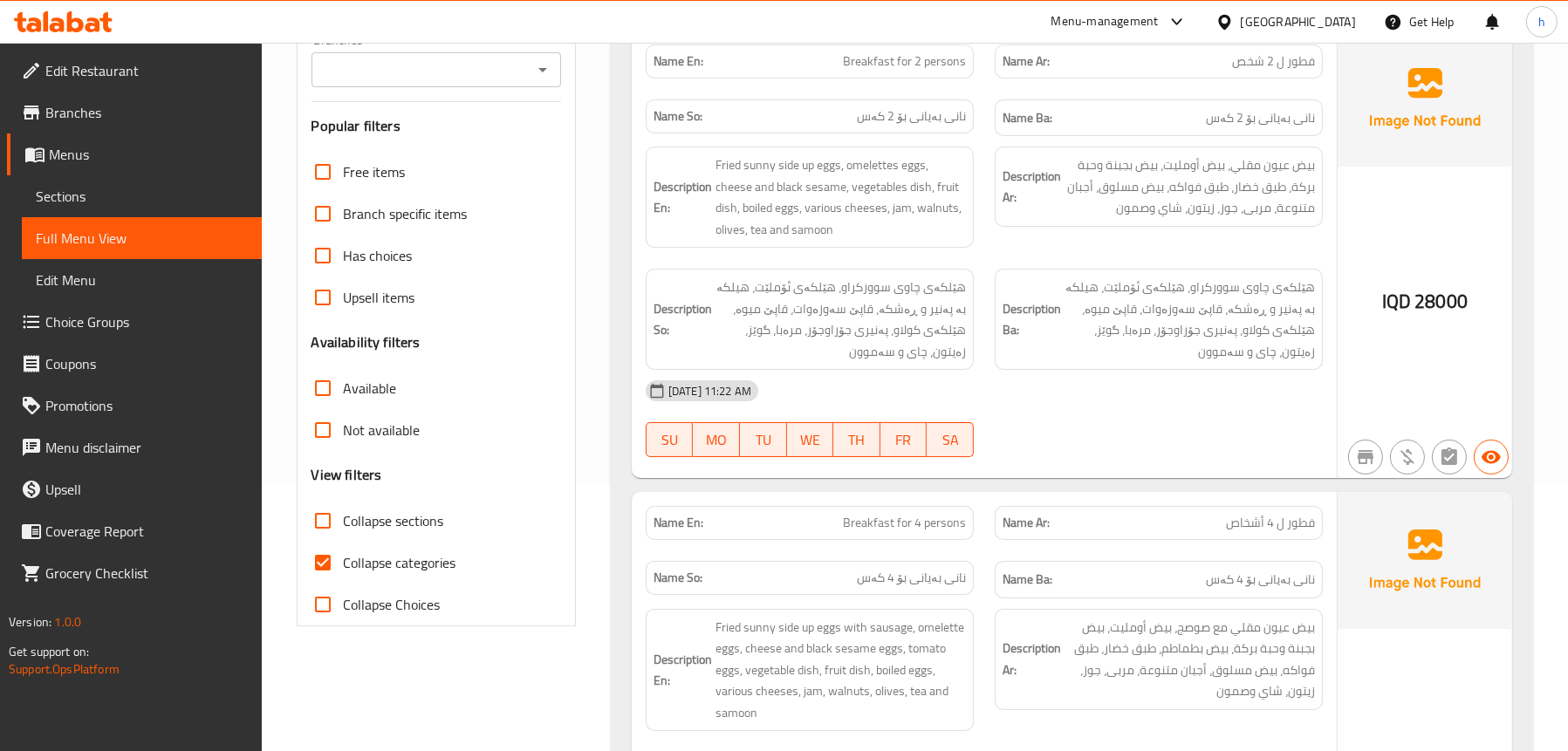
scroll to position [184, 0]
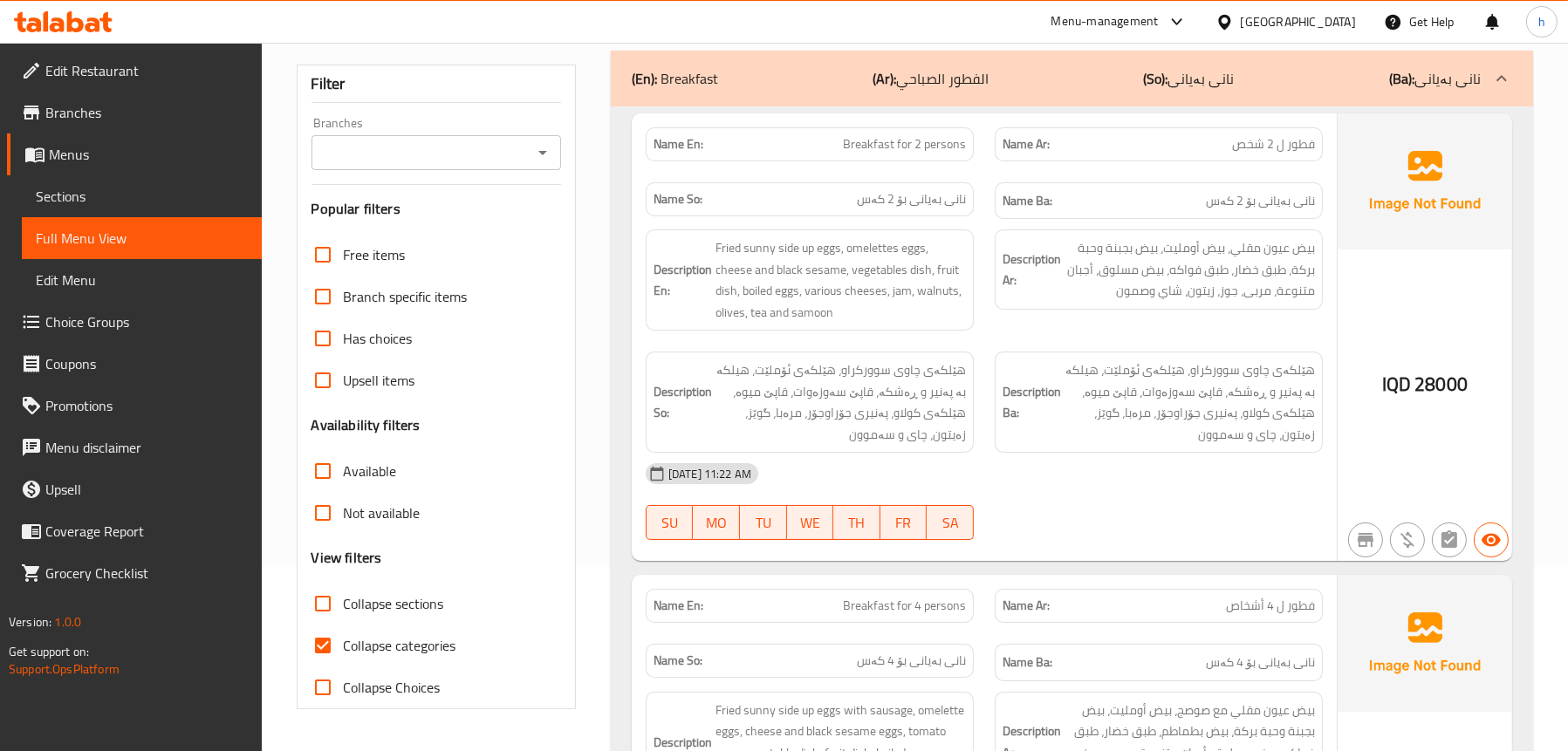
click at [532, 151] on icon "Open" at bounding box center [543, 153] width 21 height 21
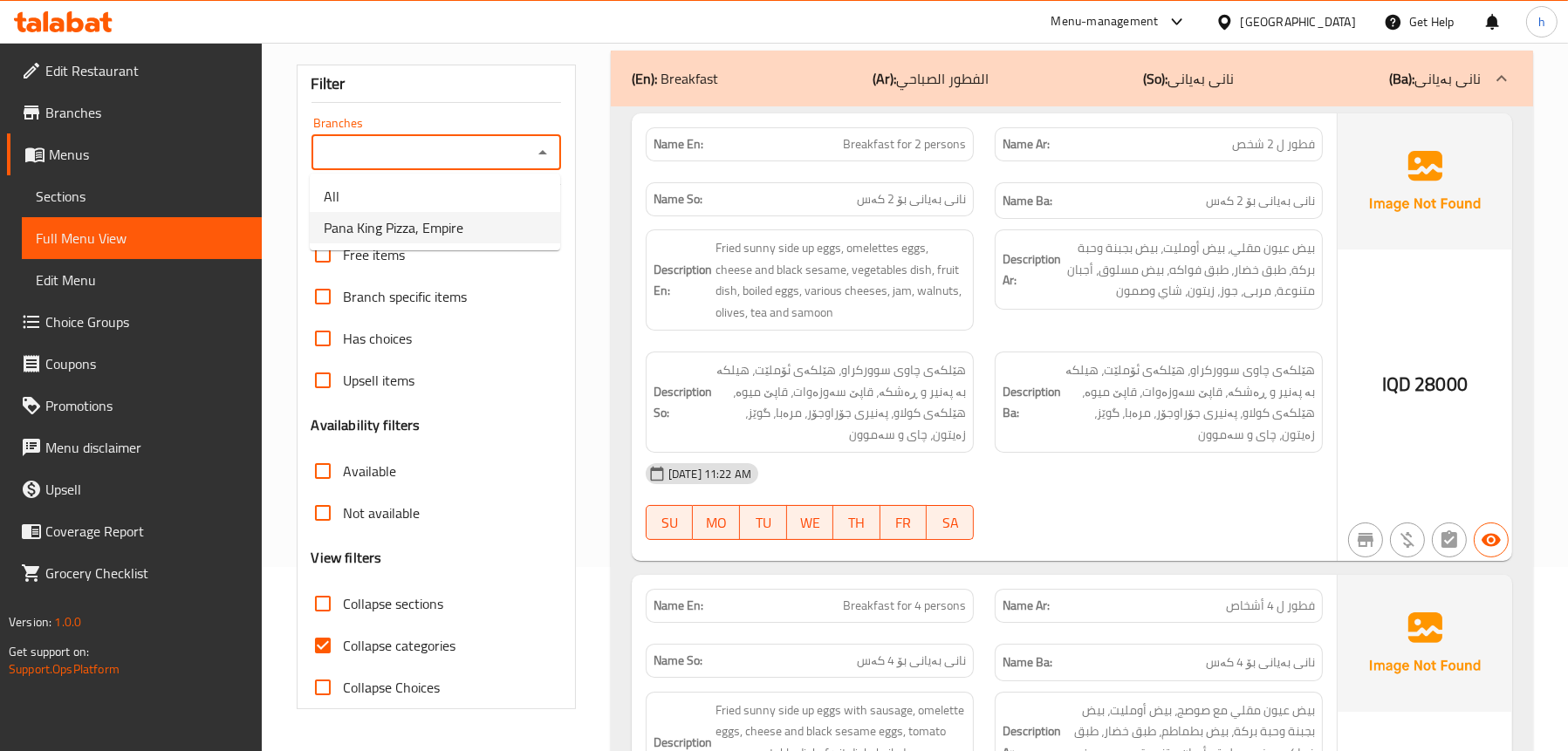
click at [513, 232] on li "Pana King Pizza, Empire" at bounding box center [434, 227] width 250 height 32
type input "Pana King Pizza, Empire"
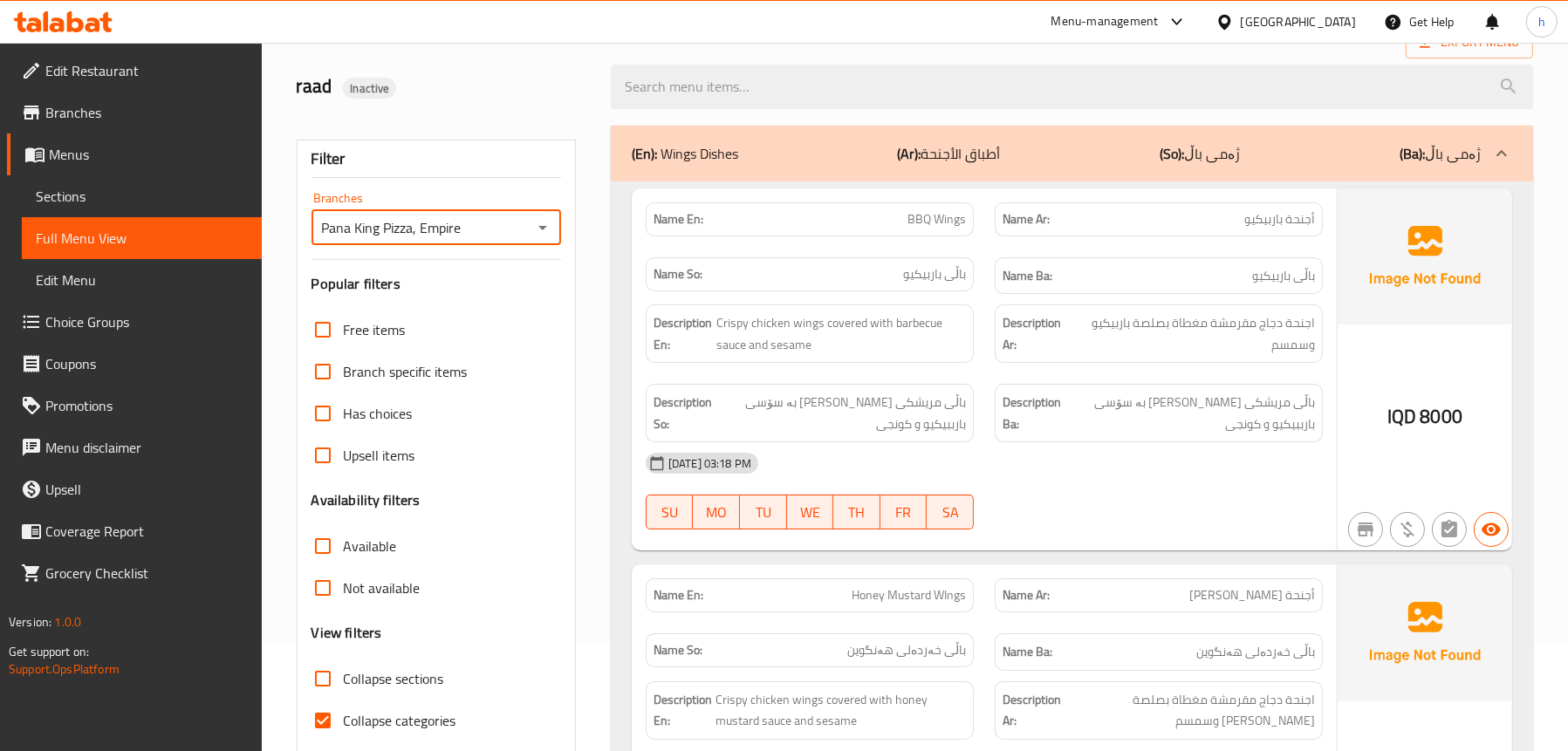
scroll to position [10, 0]
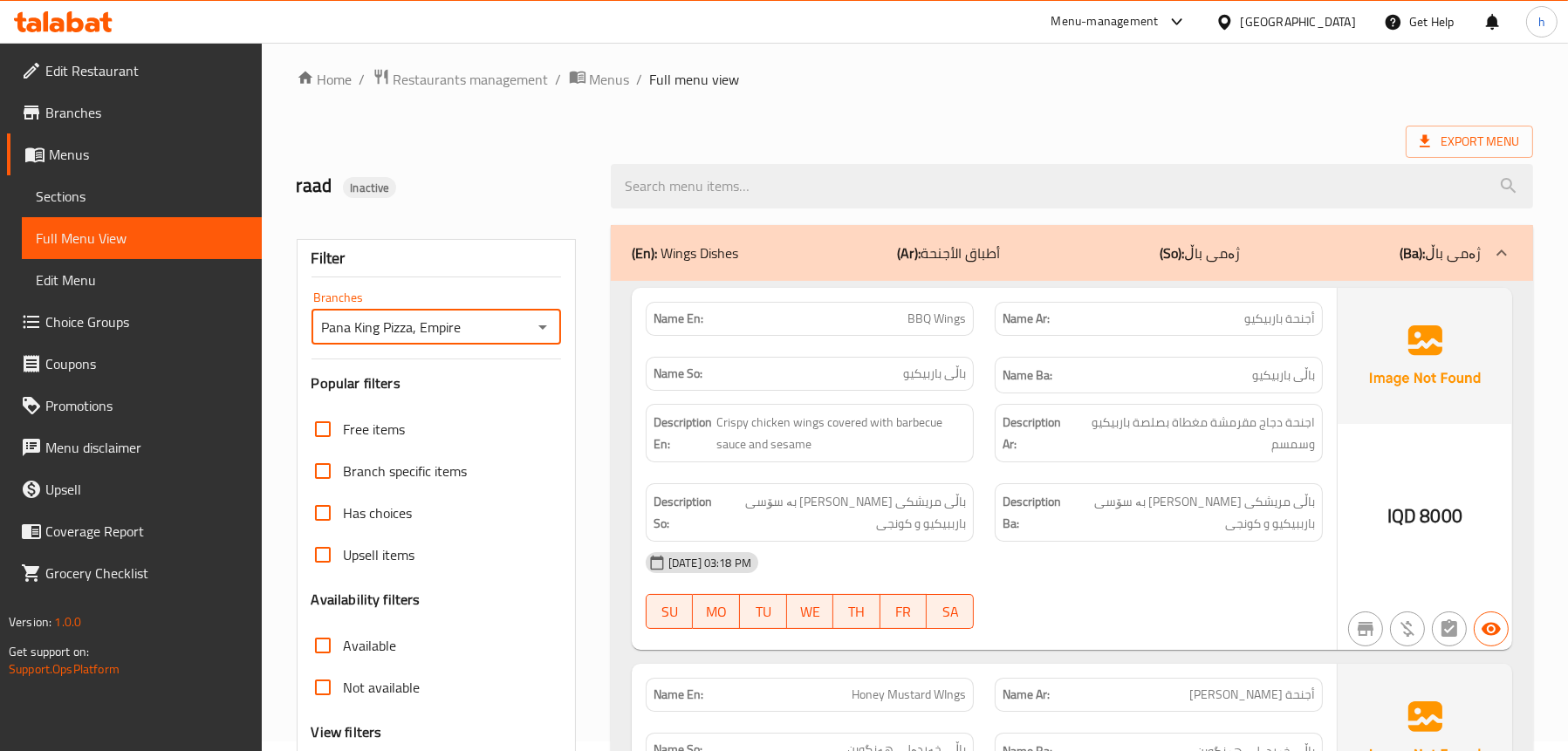
click at [731, 260] on p "(En): Wings Dishes" at bounding box center [685, 253] width 106 height 21
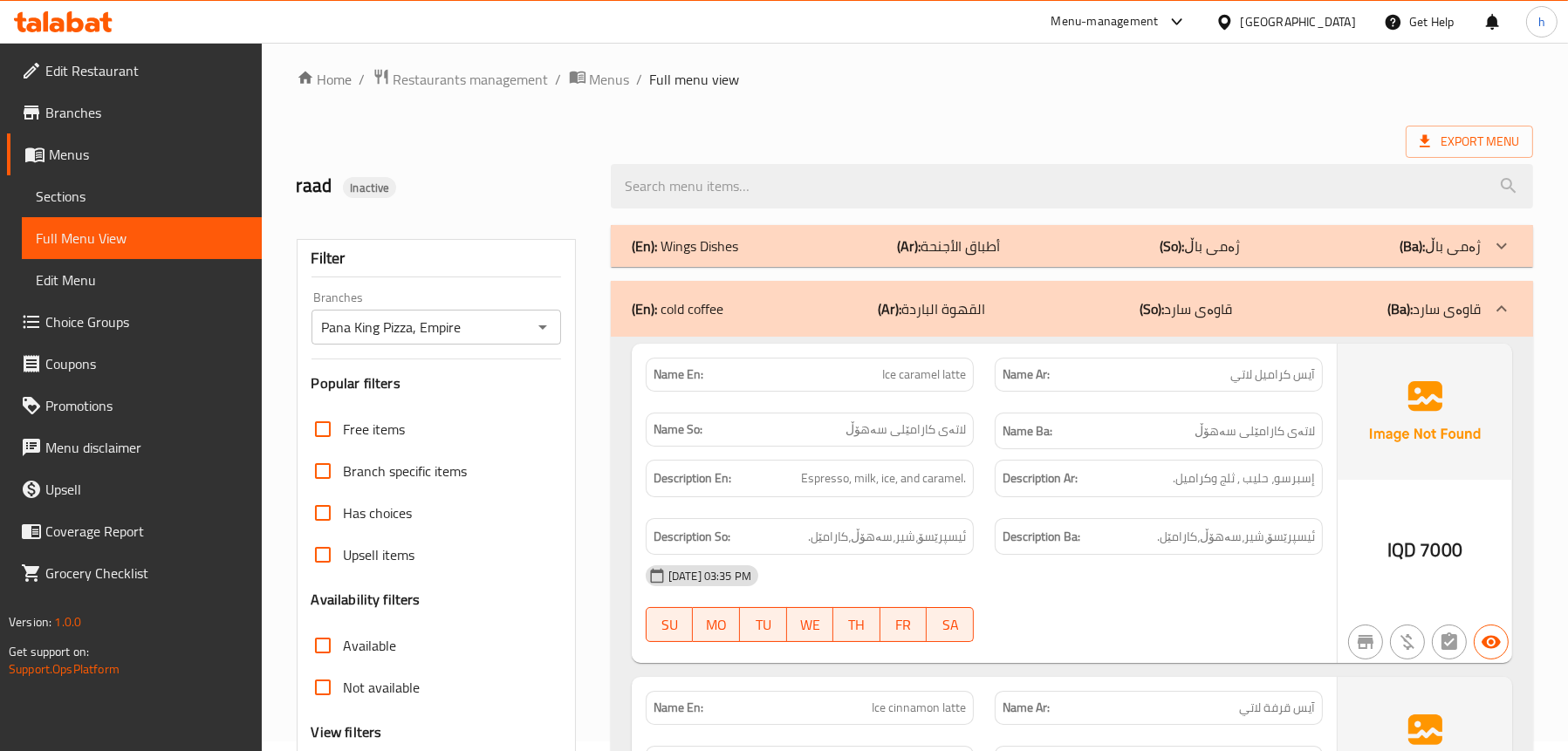
click at [818, 246] on div "(En): Wings Dishes (Ar): أطباق الأجنحة (So): ژەمی باڵ (Ba): ژەمی باڵ" at bounding box center [1056, 246] width 849 height 21
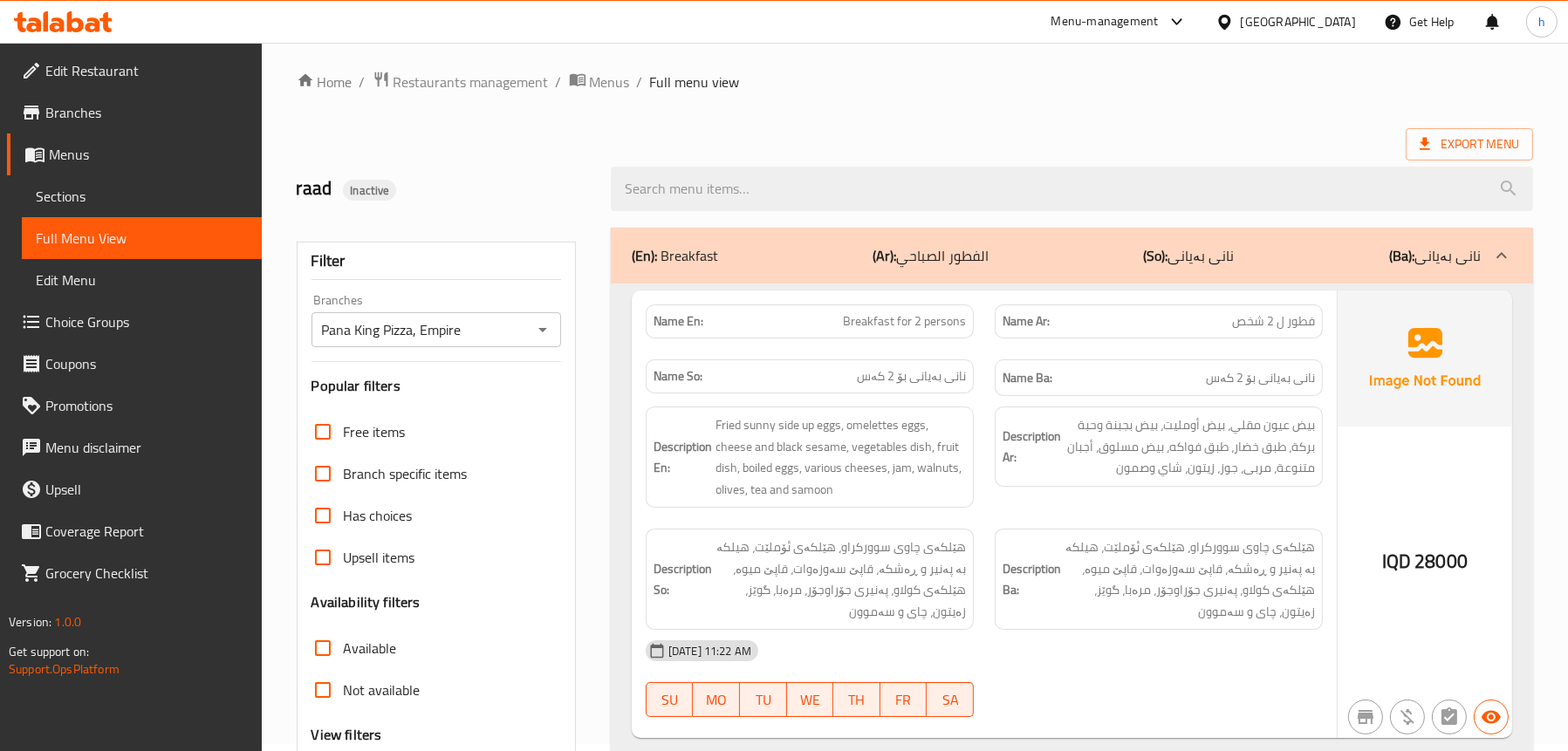
scroll to position [0, 0]
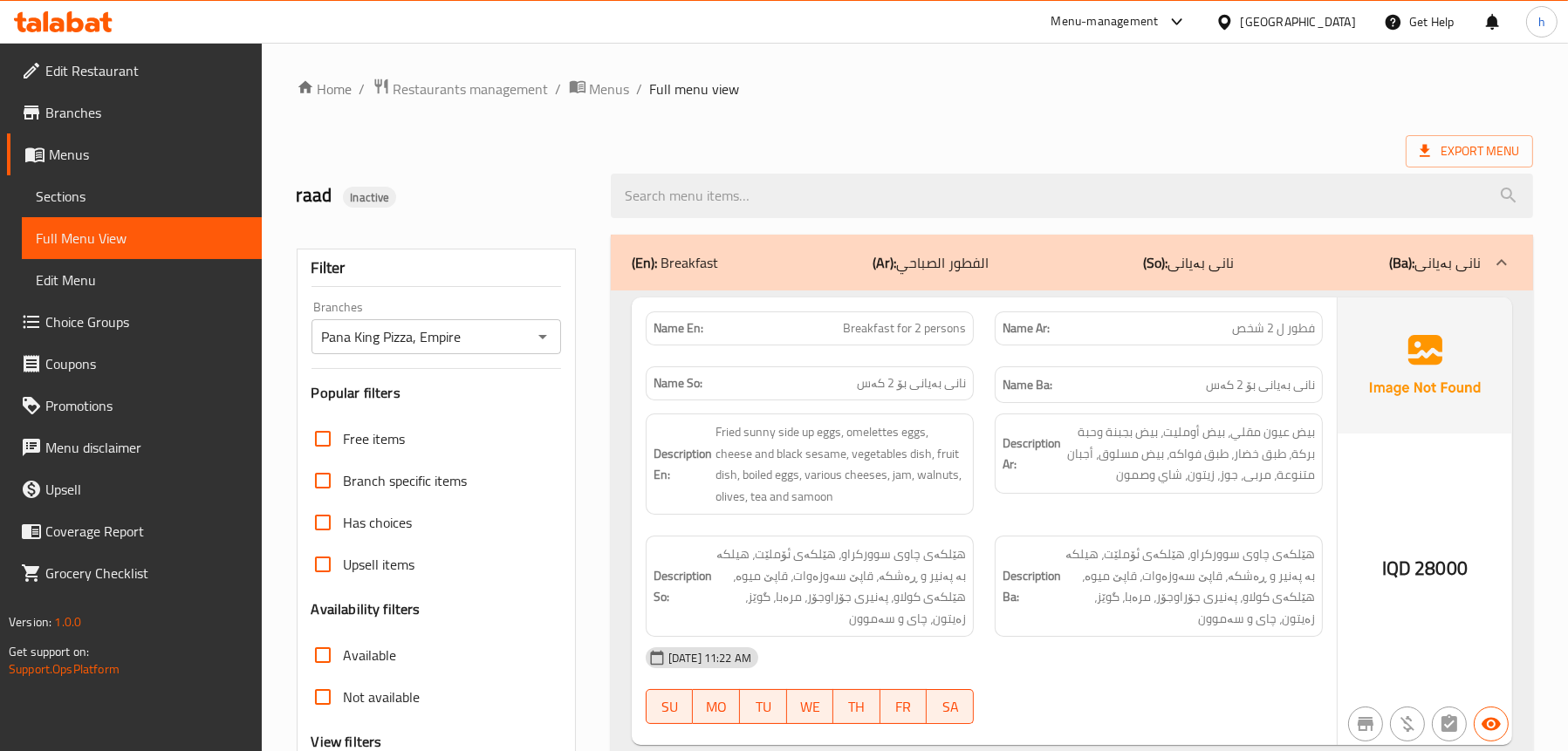
click at [140, 196] on span "Sections" at bounding box center [141, 197] width 212 height 21
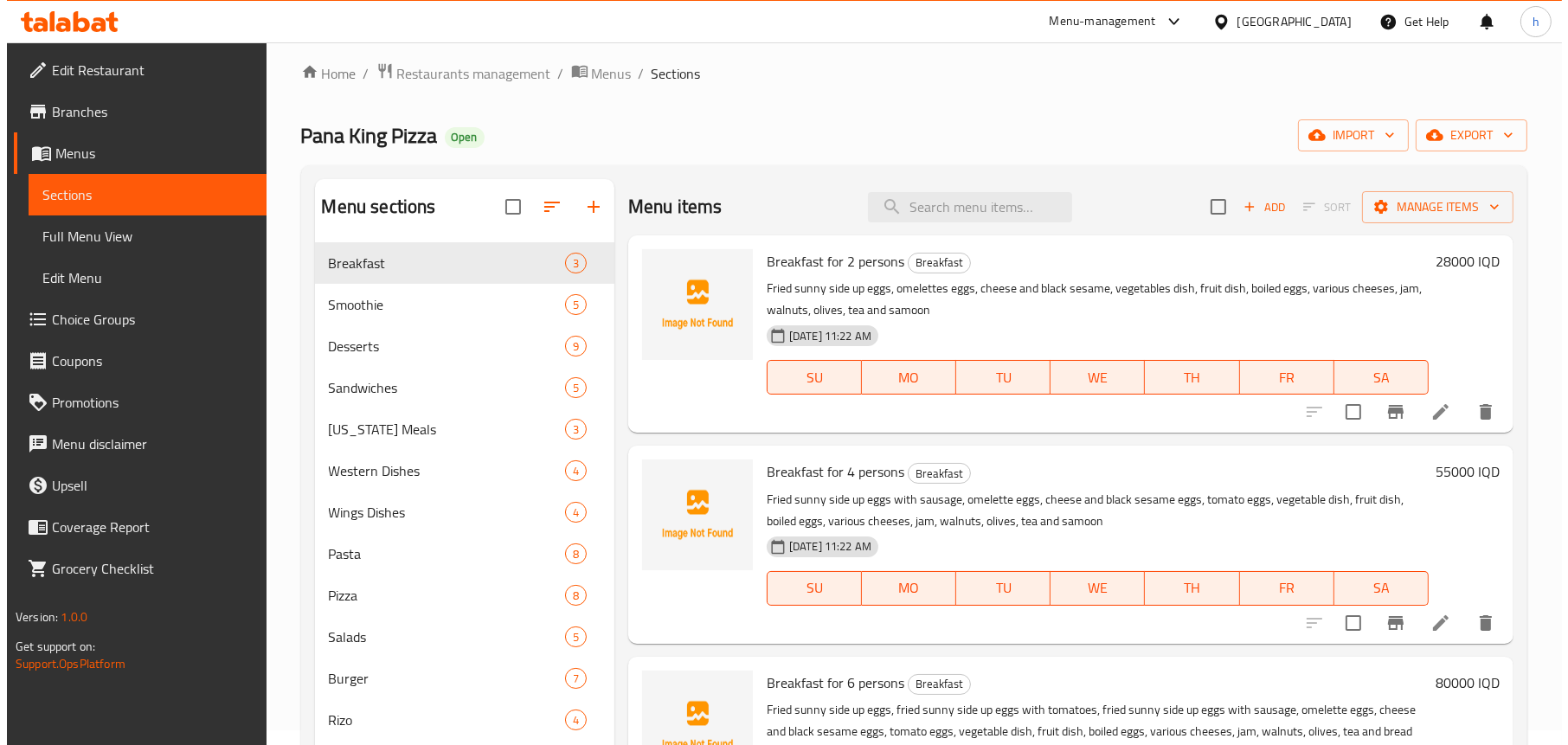
scroll to position [10, 0]
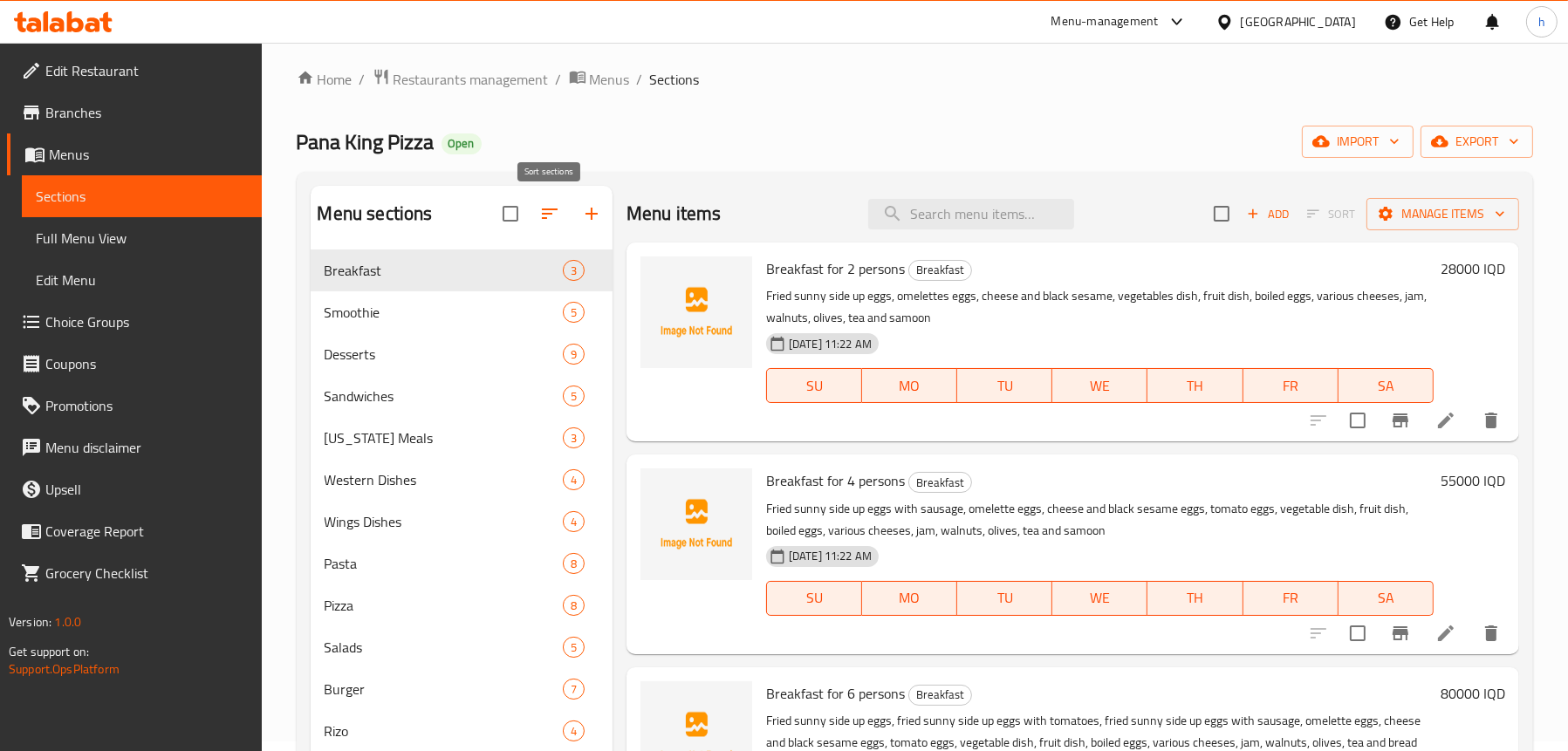
click at [548, 216] on icon "button" at bounding box center [550, 214] width 21 height 21
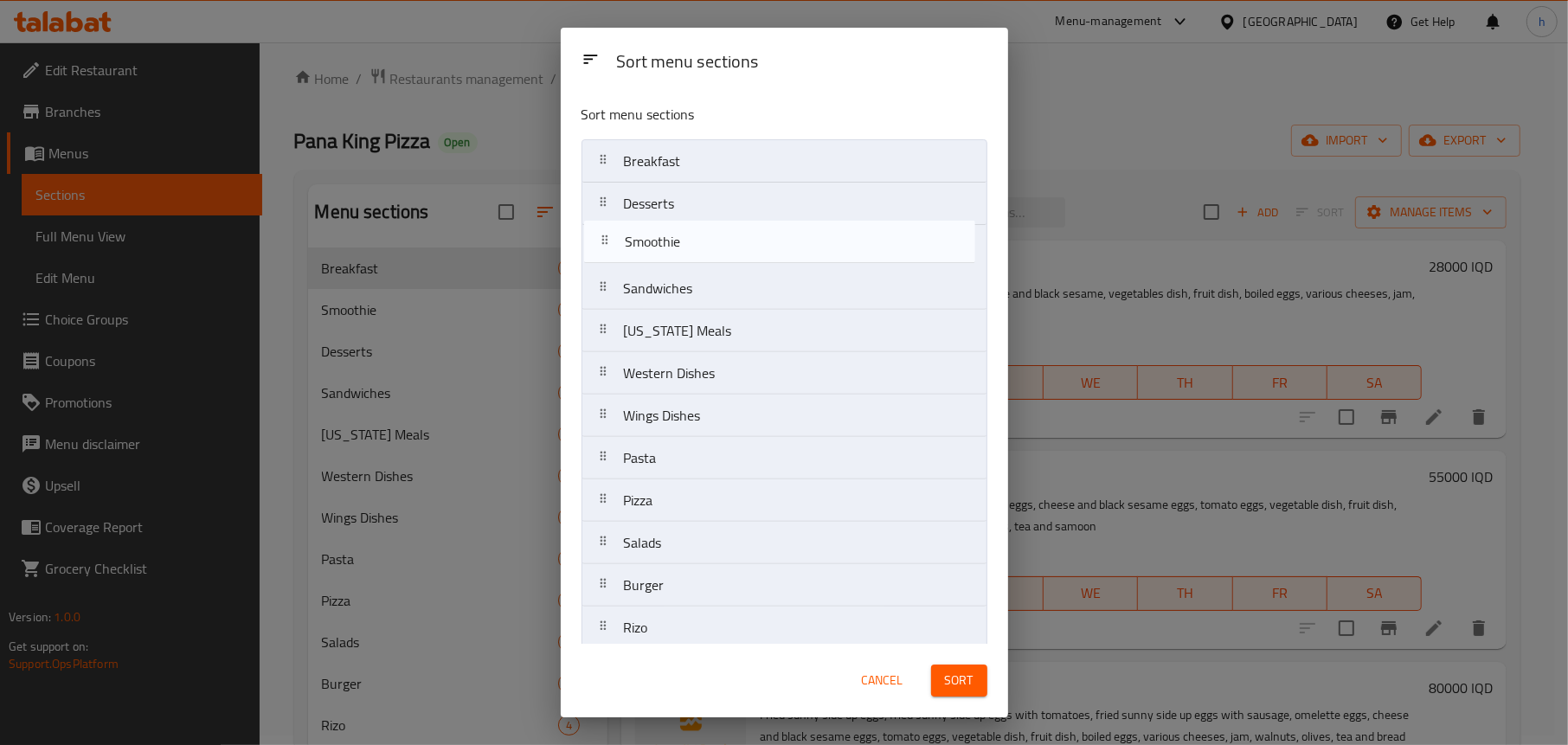
drag, startPoint x: 655, startPoint y: 218, endPoint x: 657, endPoint y: 274, distance: 56.0
click at [657, 274] on nav "Breakfast Smoothie Desserts Sandwiches Kentucky Meals Western Dishes Wings Dish…" at bounding box center [784, 542] width 406 height 808
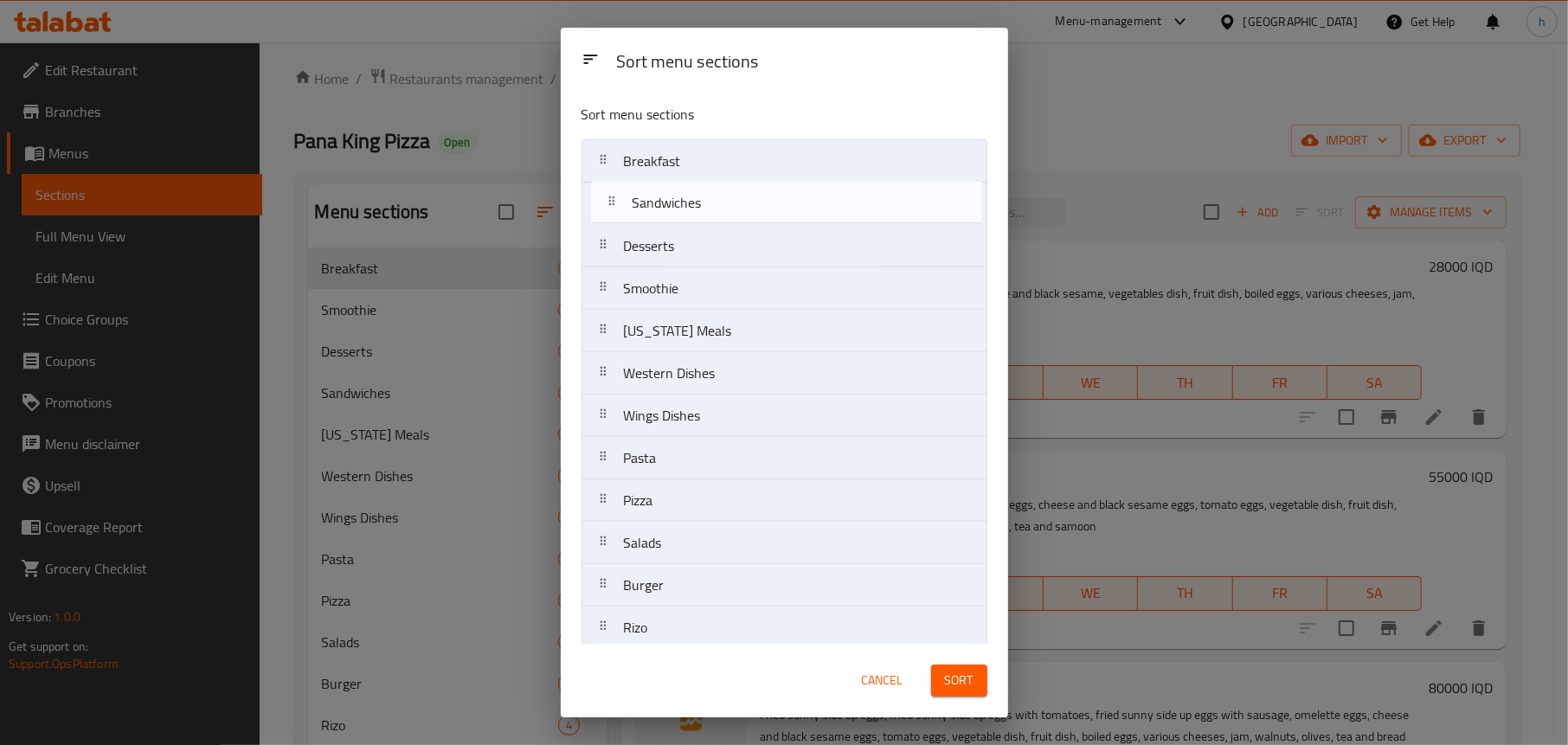
drag, startPoint x: 666, startPoint y: 308, endPoint x: 676, endPoint y: 216, distance: 92.5
click at [676, 216] on nav "Breakfast Desserts Smoothie Sandwiches Kentucky Meals Western Dishes Wings Dish…" at bounding box center [784, 542] width 406 height 808
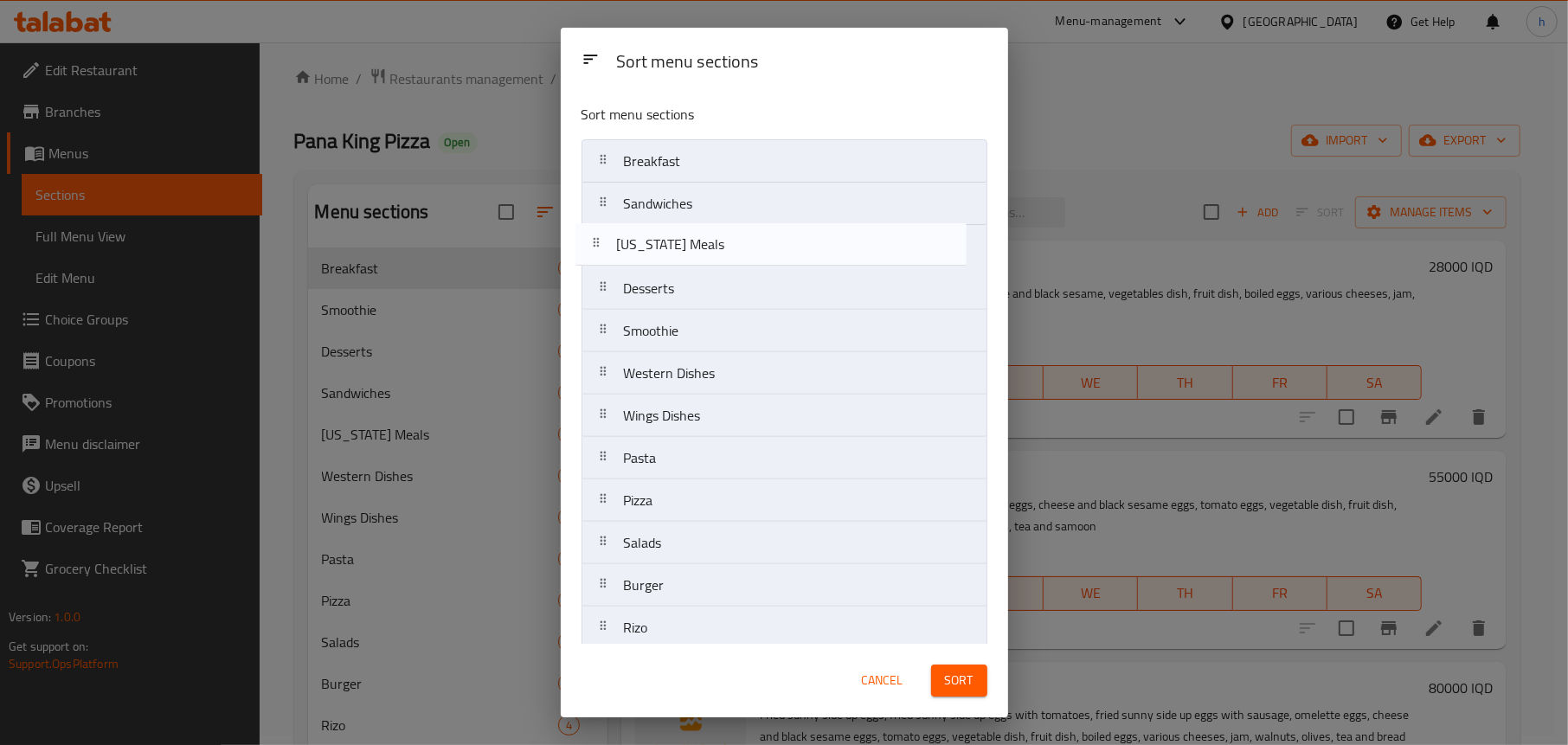
drag, startPoint x: 670, startPoint y: 340, endPoint x: 665, endPoint y: 232, distance: 108.1
click at [665, 232] on nav "Breakfast Sandwiches Desserts Smoothie Kentucky Meals Western Dishes Wings Dish…" at bounding box center [784, 542] width 406 height 808
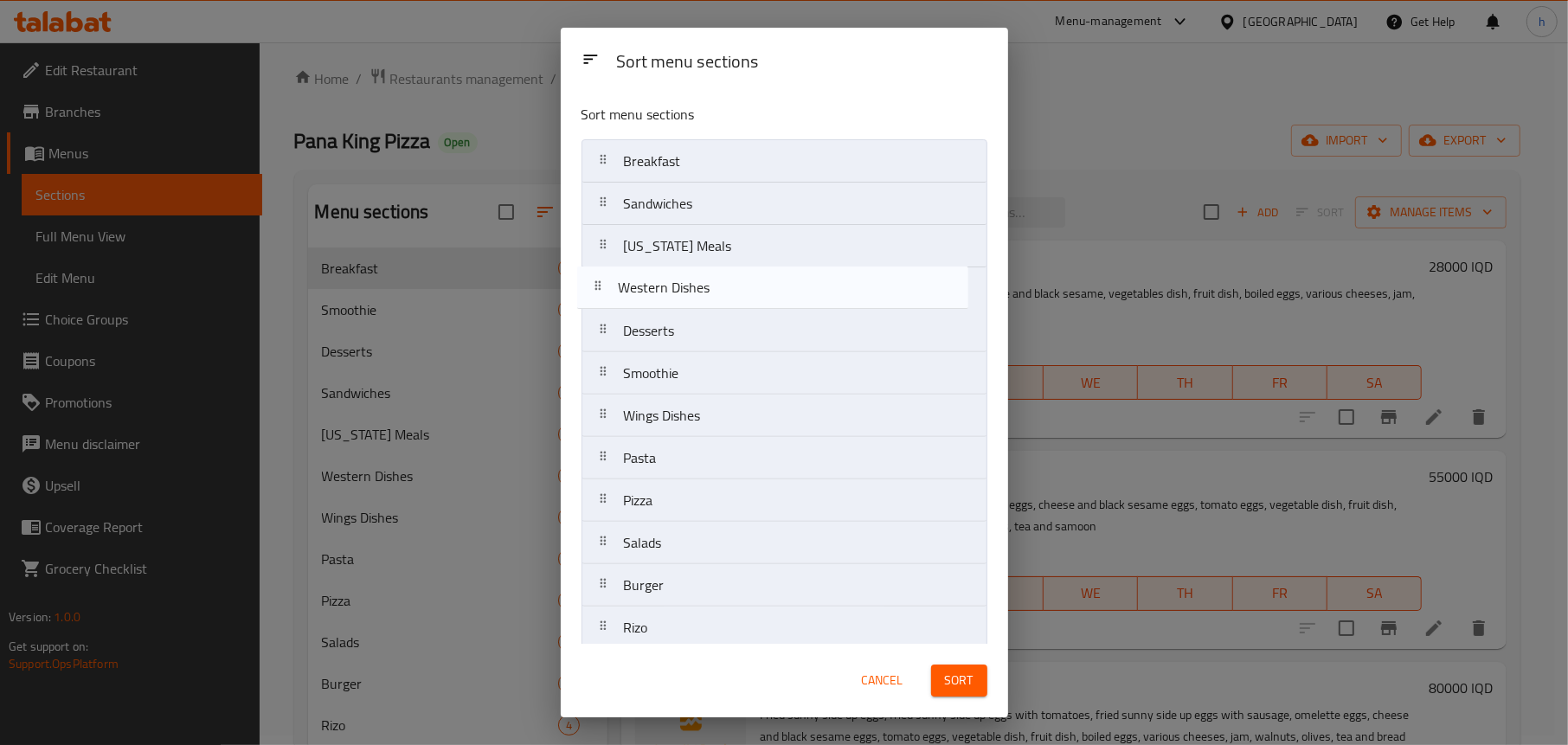
drag, startPoint x: 659, startPoint y: 381, endPoint x: 654, endPoint y: 283, distance: 98.1
click at [654, 283] on nav "Breakfast Sandwiches Kentucky Meals Desserts Smoothie Western Dishes Wings Dish…" at bounding box center [784, 542] width 406 height 808
drag, startPoint x: 654, startPoint y: 414, endPoint x: 668, endPoint y: 317, distance: 98.0
click at [668, 317] on nav "Breakfast Sandwiches Kentucky Meals Western Dishes Desserts Smoothie Wings Dish…" at bounding box center [784, 542] width 406 height 808
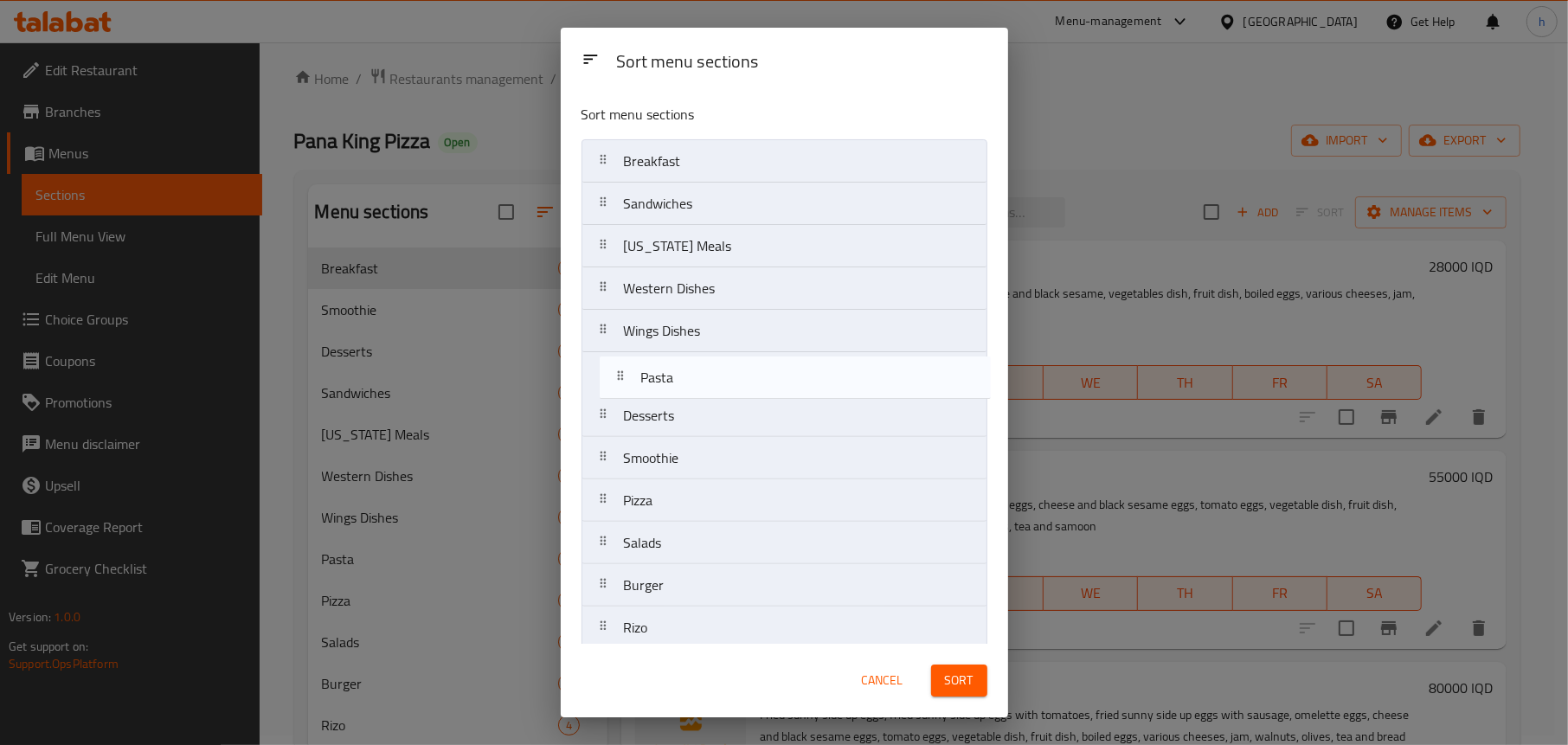
drag, startPoint x: 659, startPoint y: 470, endPoint x: 682, endPoint y: 379, distance: 93.9
click at [682, 379] on nav "Breakfast Sandwiches Kentucky Meals Western Dishes Wings Dishes Desserts Smooth…" at bounding box center [784, 542] width 406 height 808
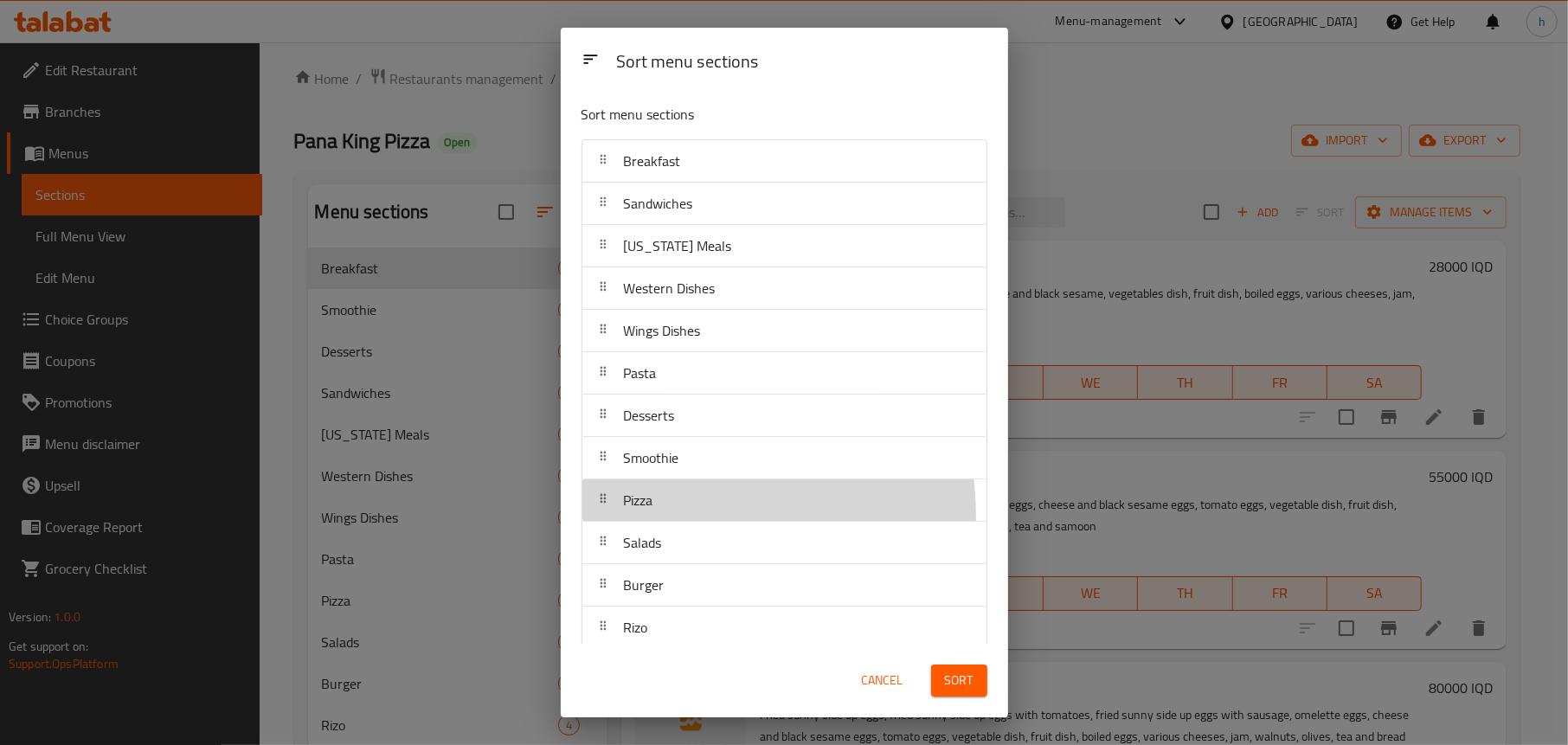
scroll to position [0, 0]
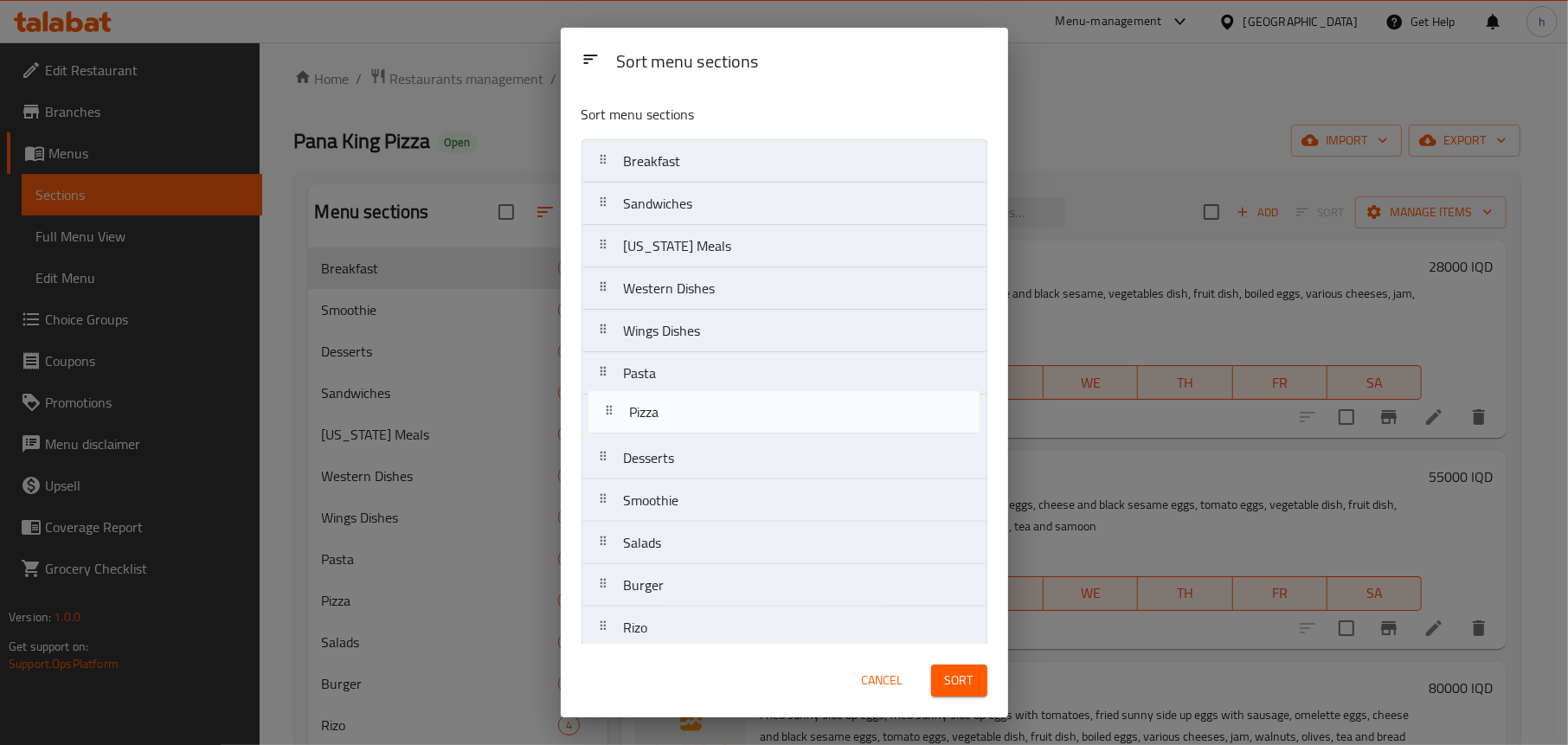
drag, startPoint x: 669, startPoint y: 515, endPoint x: 684, endPoint y: 421, distance: 95.2
click at [684, 421] on nav "Breakfast Sandwiches Kentucky Meals Western Dishes Wings Dishes Pasta Desserts …" at bounding box center [784, 542] width 406 height 808
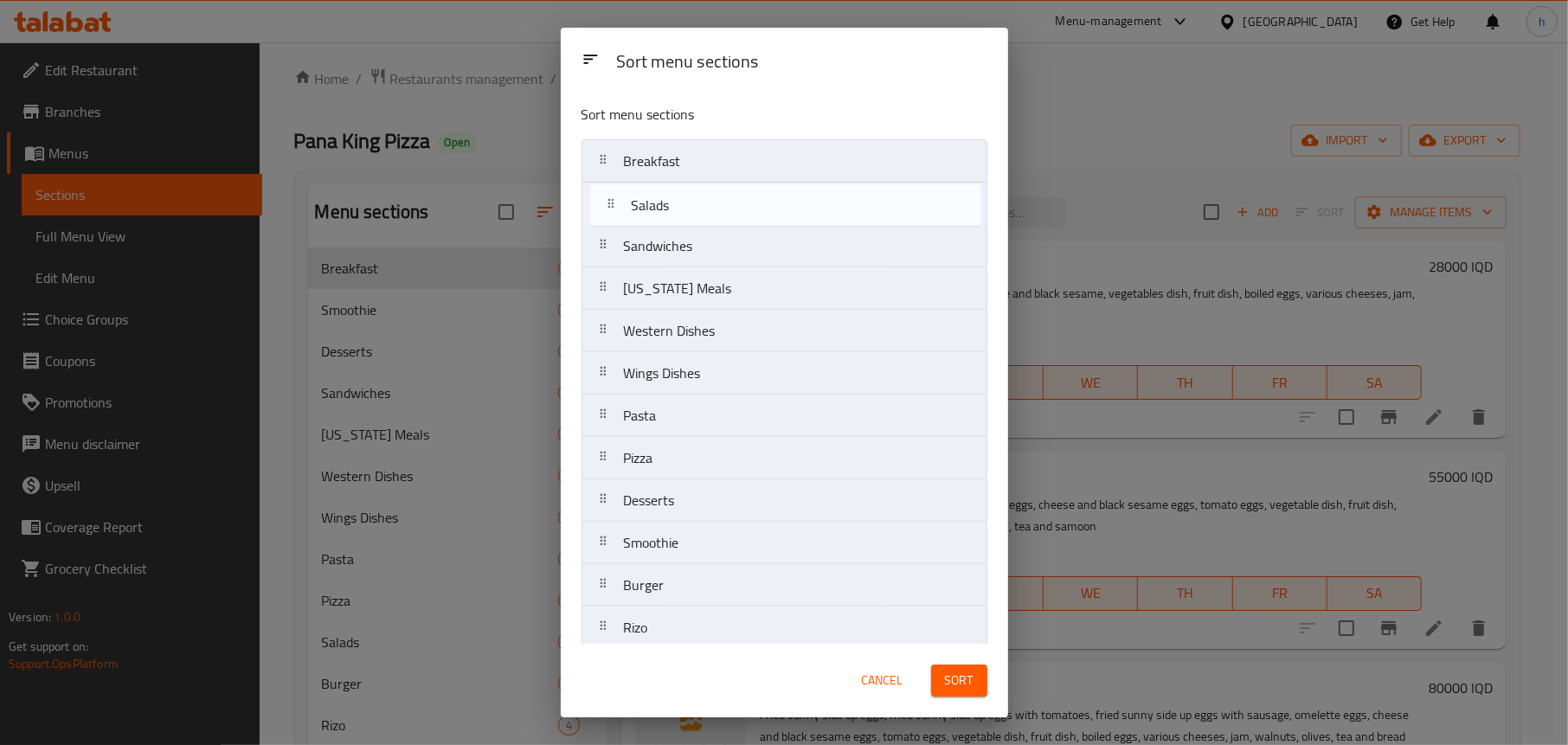
drag, startPoint x: 677, startPoint y: 542, endPoint x: 688, endPoint y: 194, distance: 348.2
click at [688, 194] on nav "Breakfast Sandwiches Kentucky Meals Western Dishes Wings Dishes Pasta Pizza Des…" at bounding box center [784, 542] width 406 height 808
drag, startPoint x: 672, startPoint y: 243, endPoint x: 674, endPoint y: 199, distance: 44.0
click at [674, 199] on nav "Breakfast Salads Sandwiches Kentucky Meals Western Dishes Wings Dishes Pasta Pi…" at bounding box center [784, 542] width 406 height 808
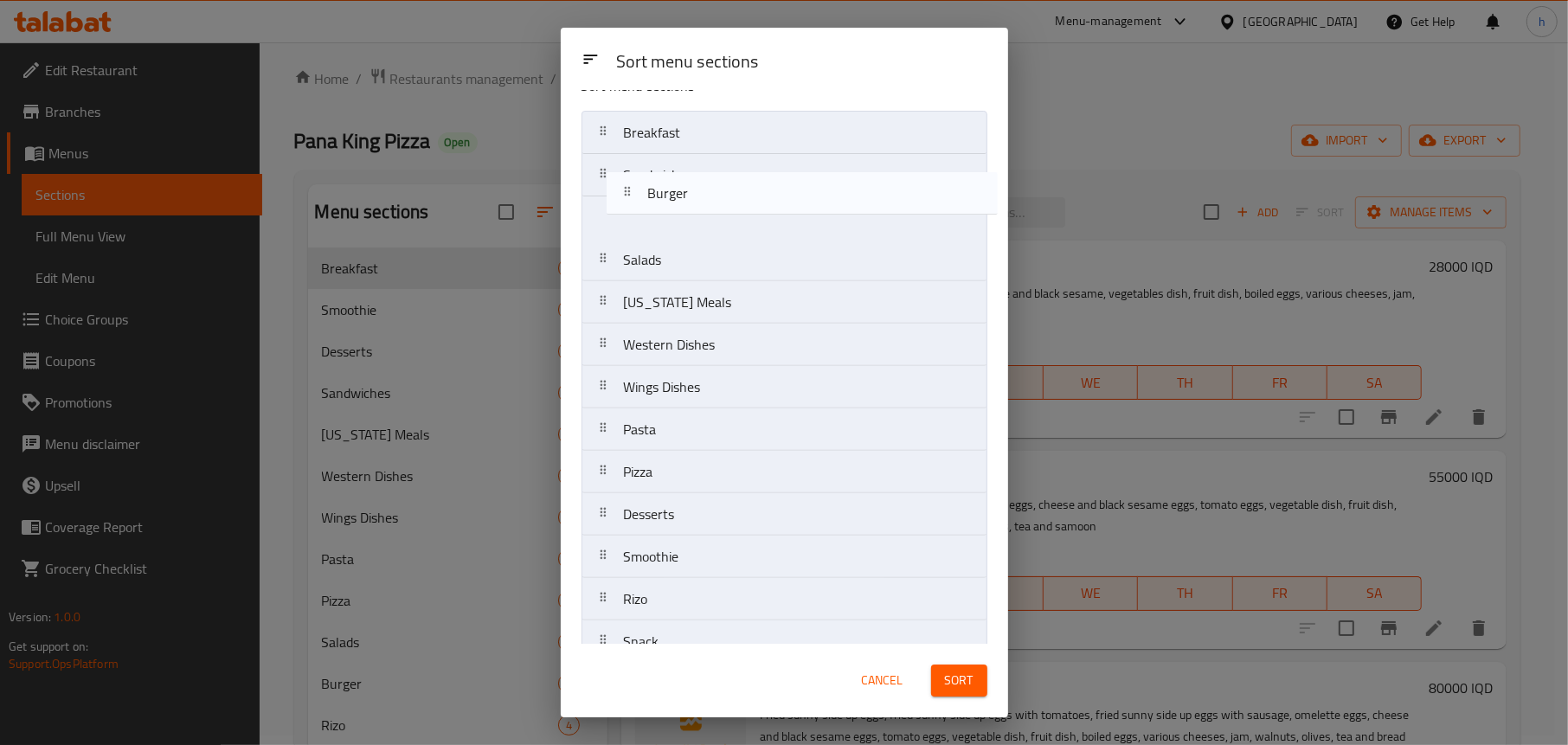
scroll to position [26, 0]
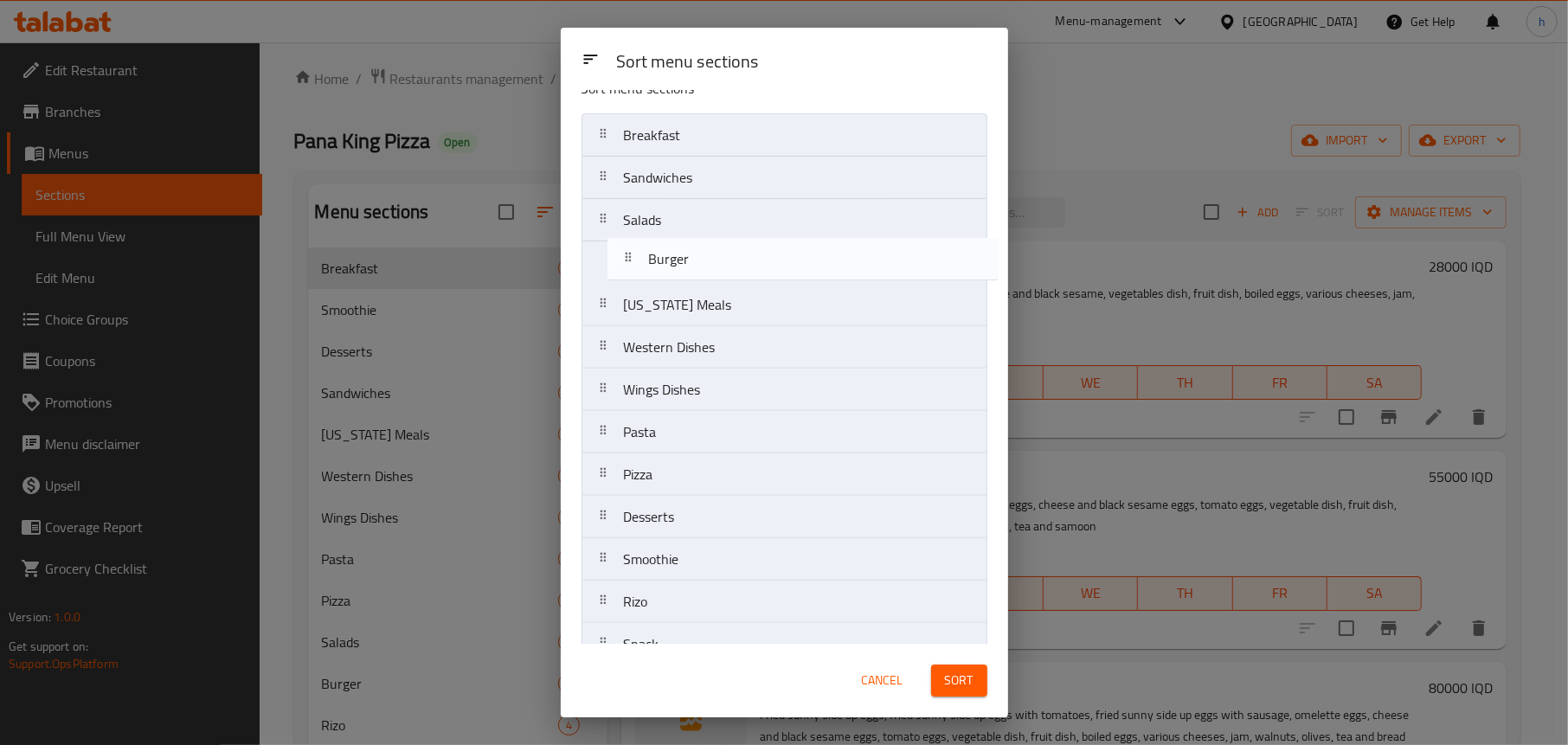
drag, startPoint x: 668, startPoint y: 416, endPoint x: 698, endPoint y: 258, distance: 160.8
click at [698, 258] on nav "Breakfast Sandwiches Salads Kentucky Meals Western Dishes Wings Dishes Pasta Pi…" at bounding box center [784, 517] width 406 height 808
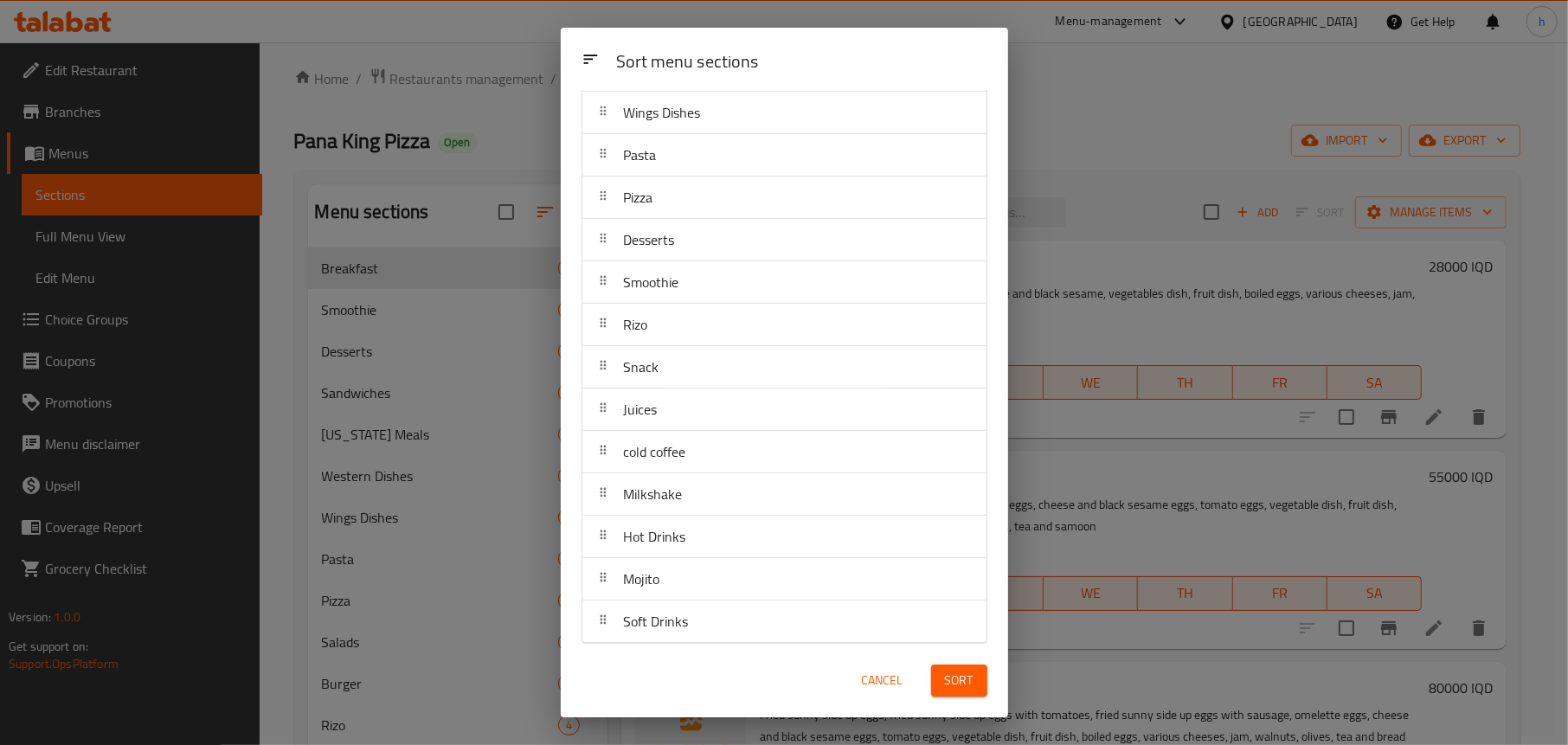
scroll to position [307, 0]
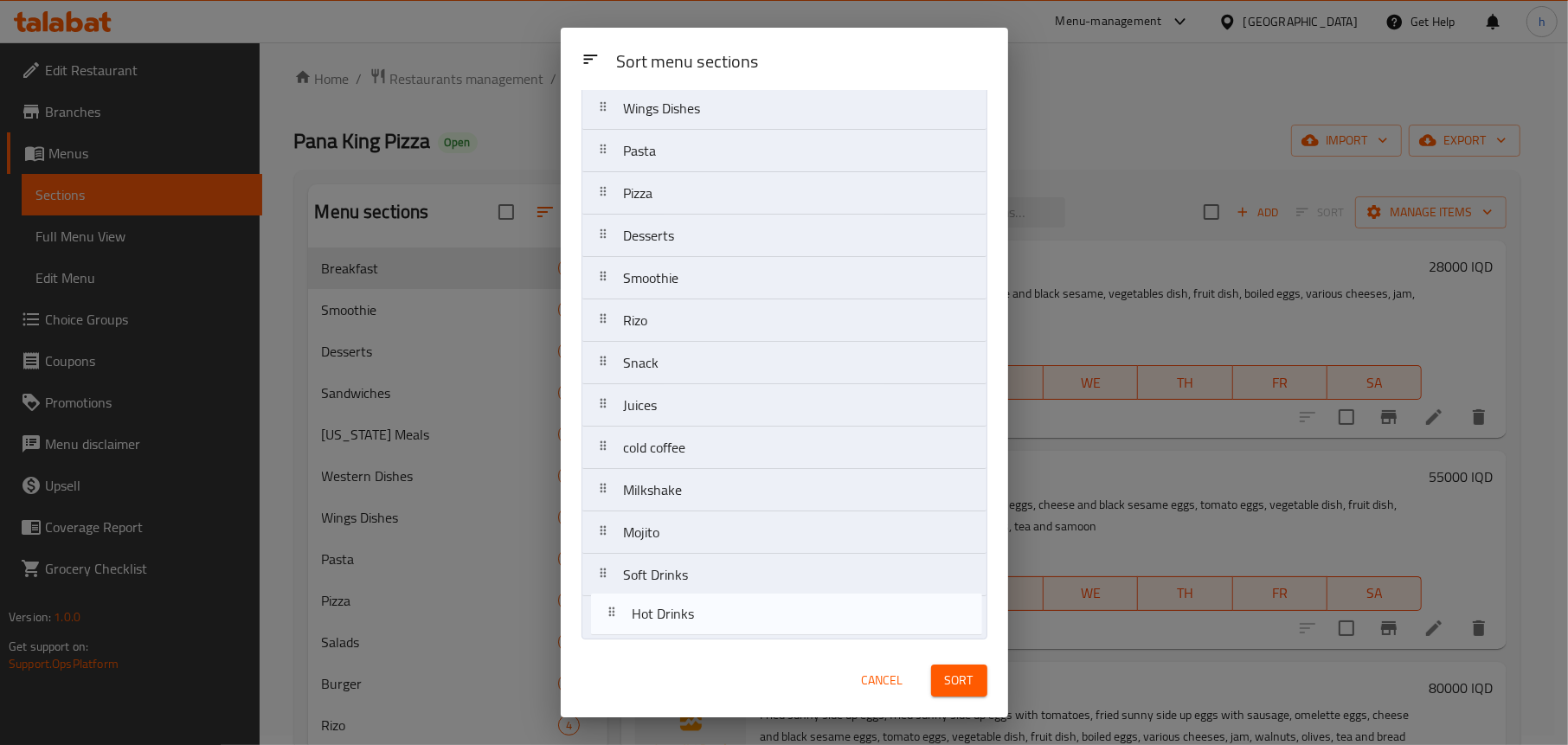
drag, startPoint x: 657, startPoint y: 539, endPoint x: 668, endPoint y: 635, distance: 96.6
click at [668, 635] on nav "Breakfast Sandwiches Salads Burger Kentucky Meals Western Dishes Wings Dishes P…" at bounding box center [784, 235] width 406 height 808
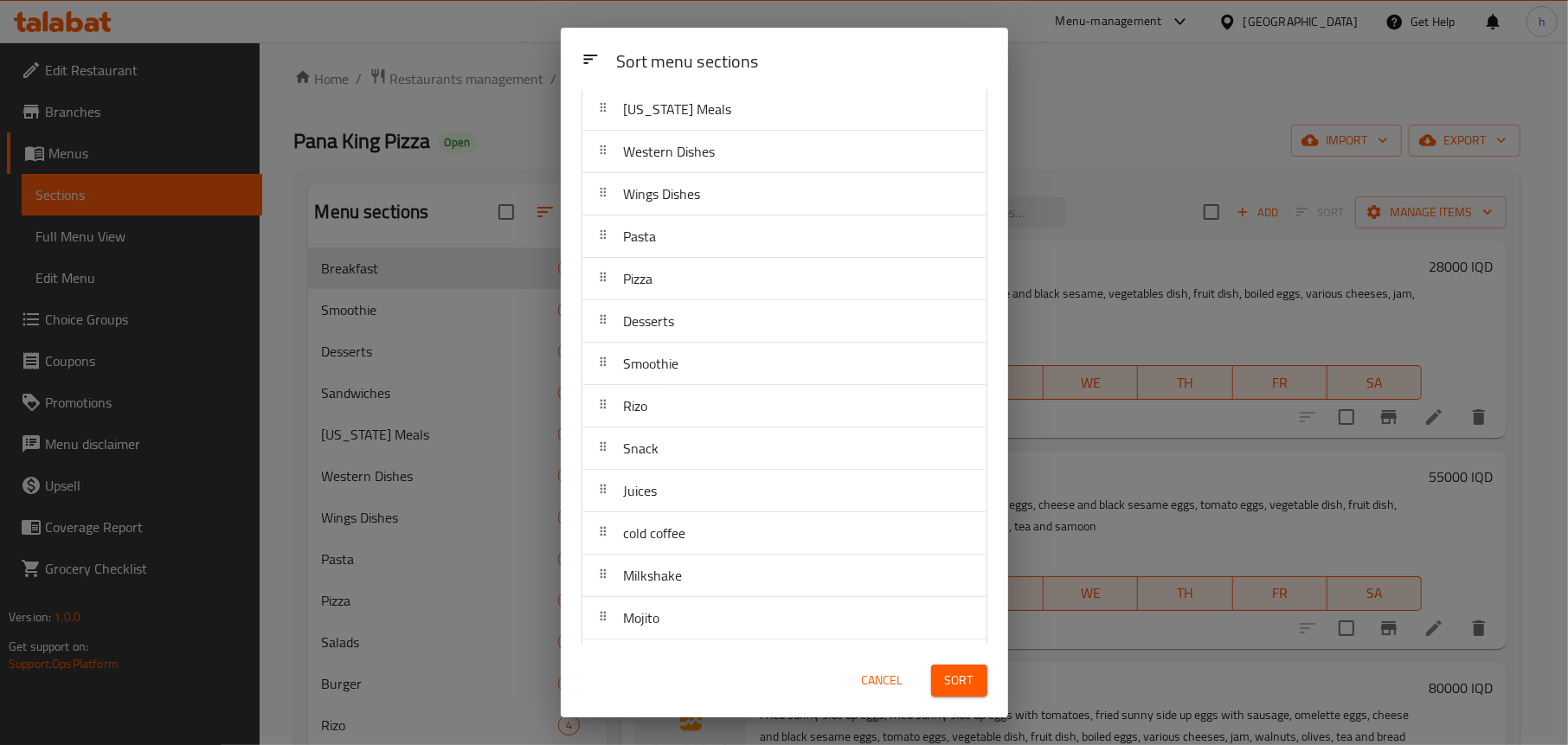
scroll to position [221, 0]
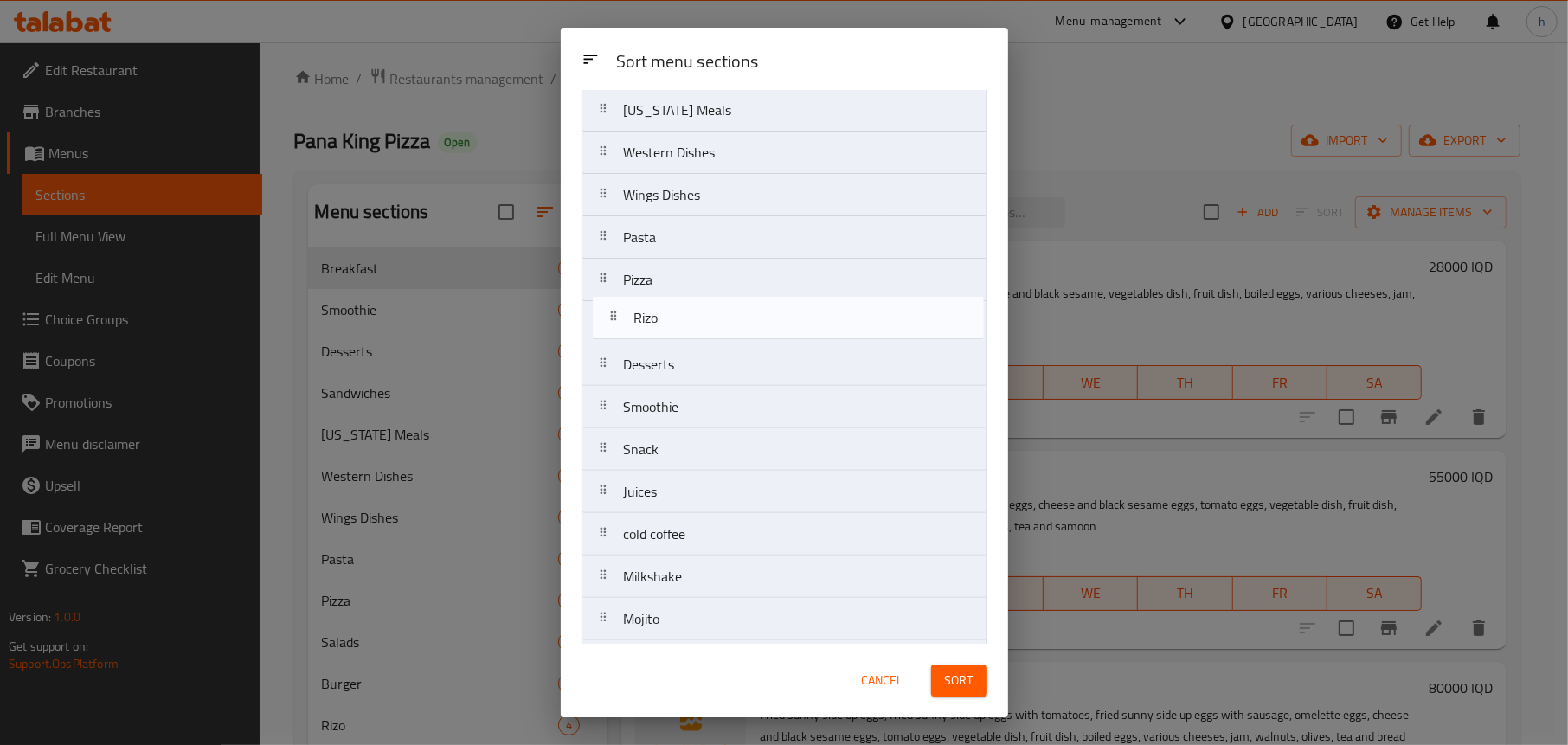
drag, startPoint x: 646, startPoint y: 410, endPoint x: 659, endPoint y: 311, distance: 99.8
click at [659, 311] on nav "Breakfast Sandwiches Salads Burger Kentucky Meals Western Dishes Wings Dishes P…" at bounding box center [784, 322] width 406 height 808
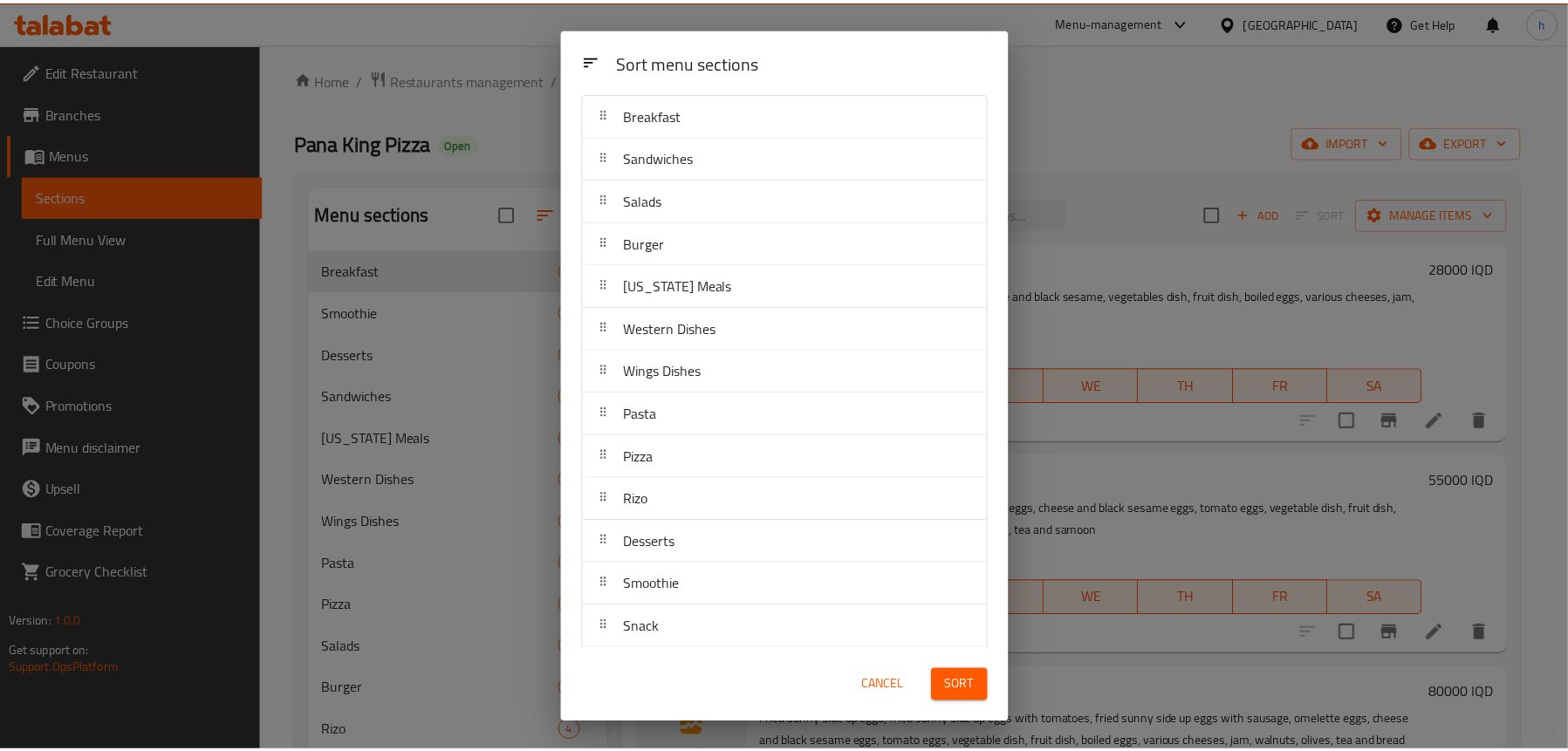
scroll to position [0, 0]
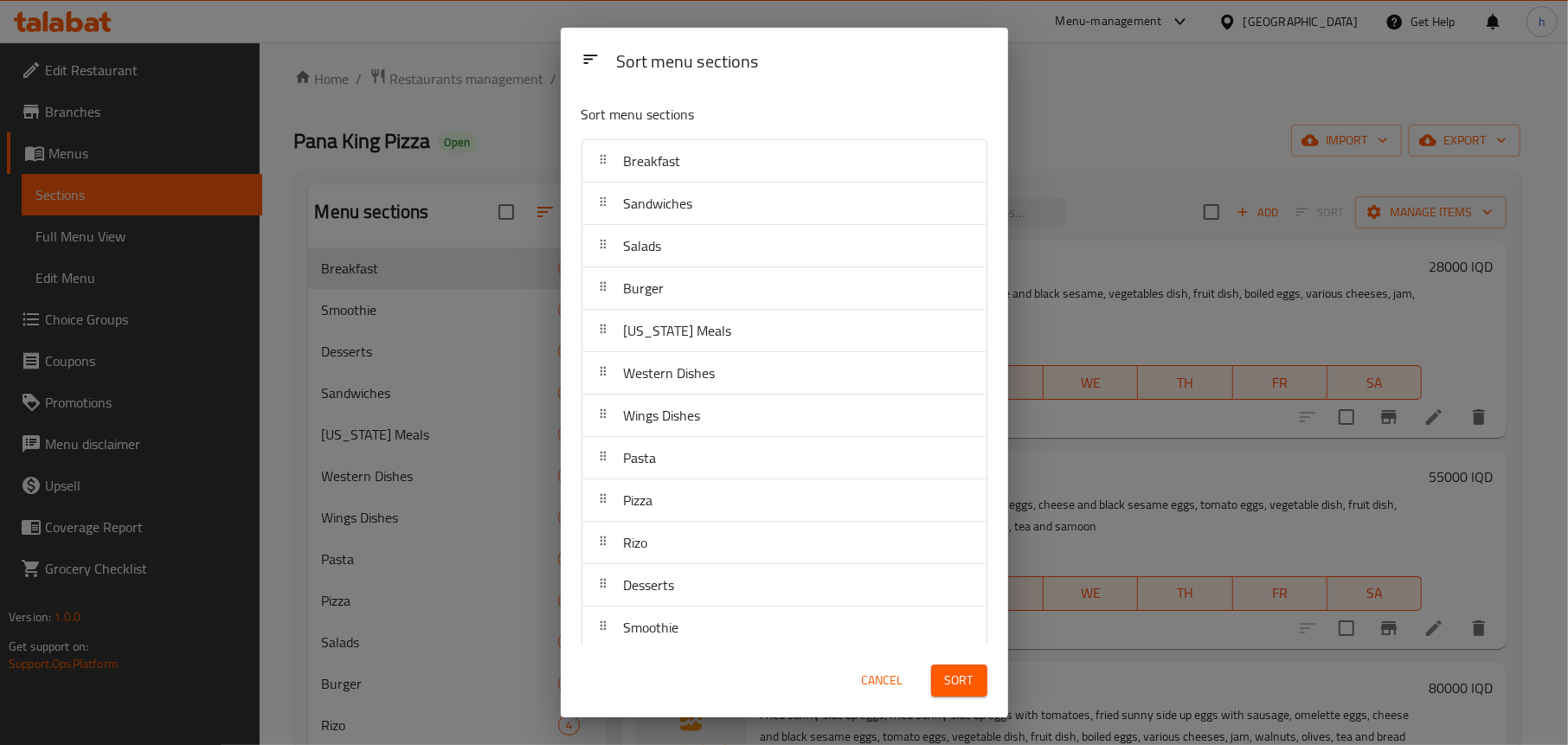
click at [951, 681] on span "Sort" at bounding box center [959, 680] width 29 height 22
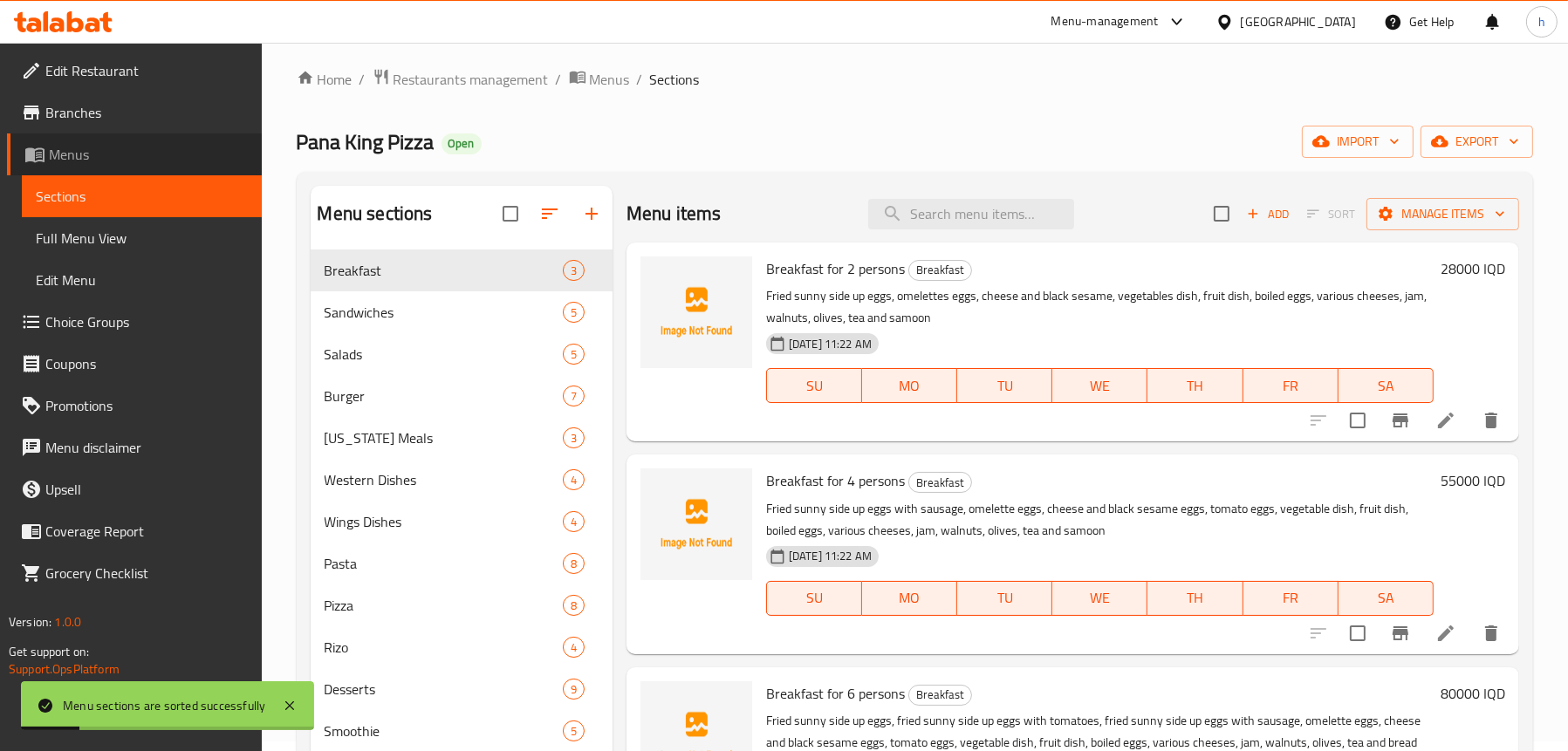
click at [74, 153] on span "Menus" at bounding box center [148, 154] width 199 height 21
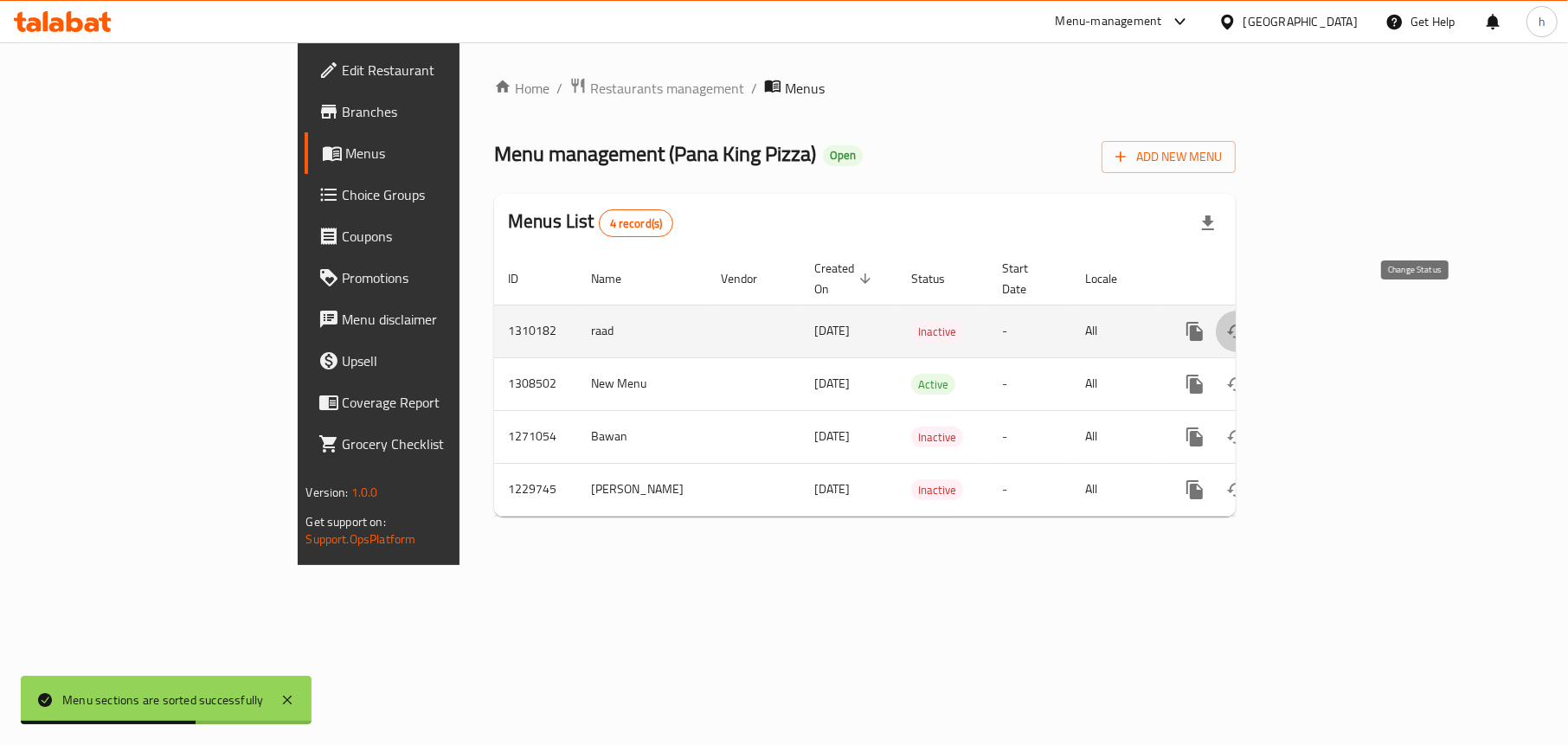
click at [1247, 322] on icon "enhanced table" at bounding box center [1236, 332] width 21 height 21
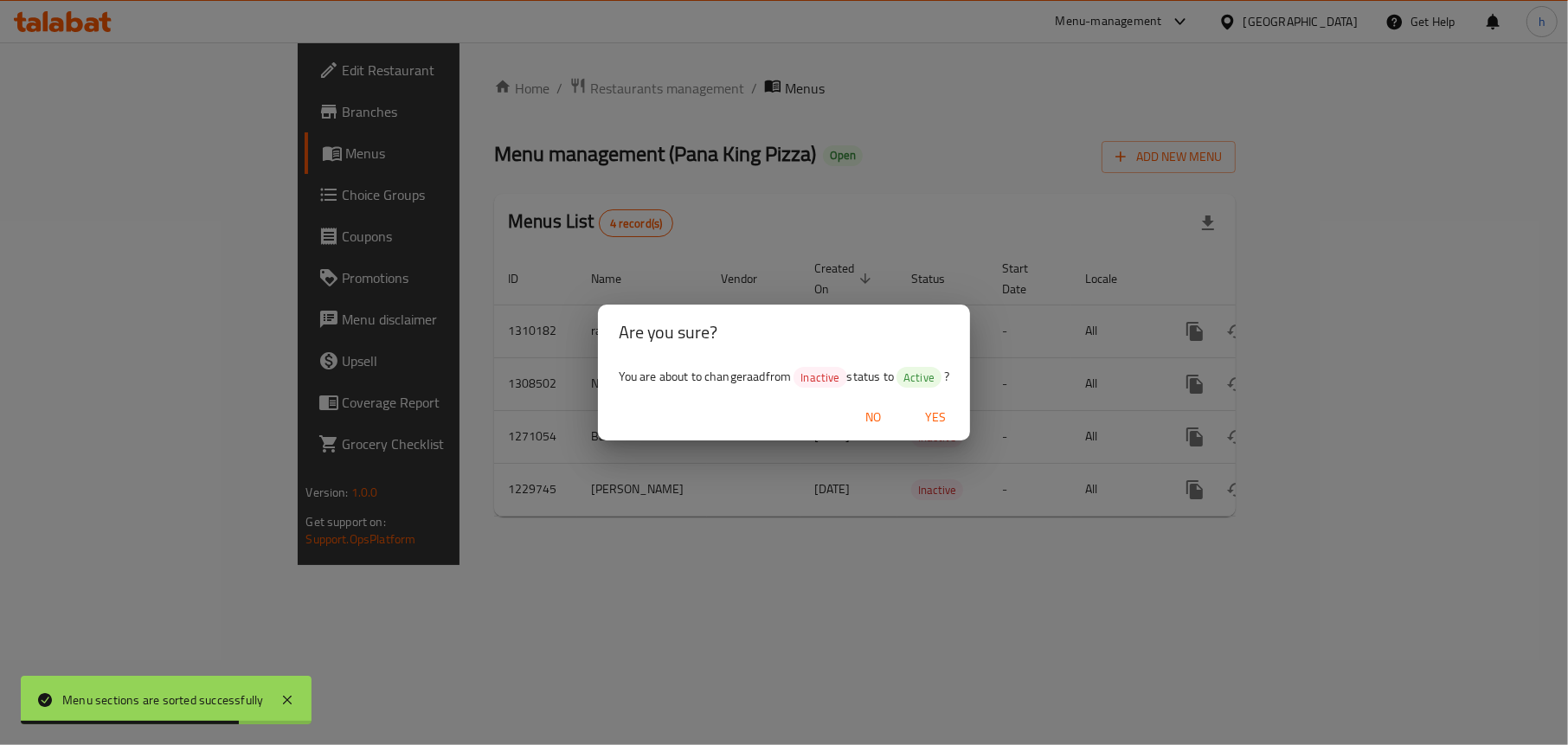
click at [937, 415] on span "Yes" at bounding box center [936, 418] width 42 height 22
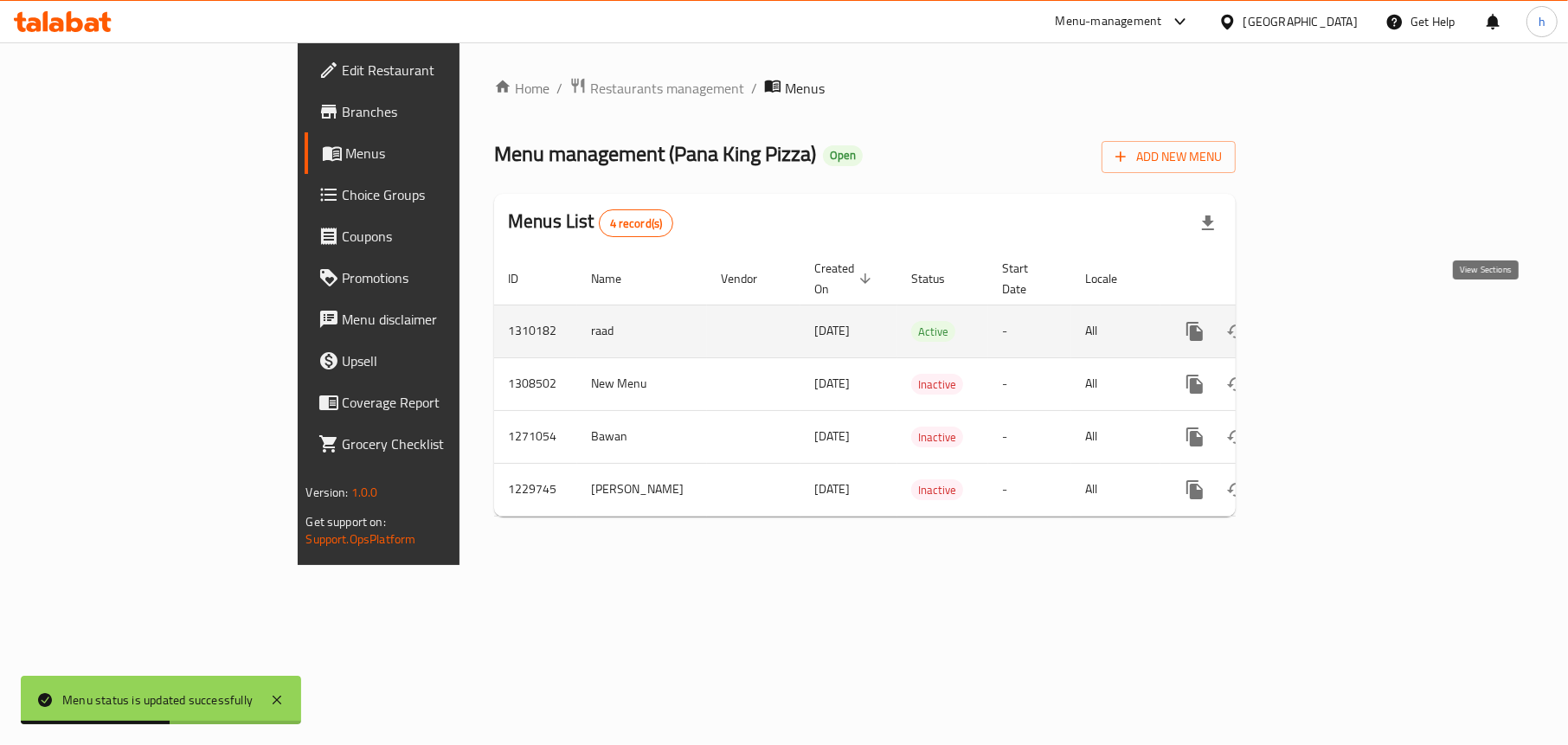
click at [1327, 323] on icon "enhanced table" at bounding box center [1319, 331] width 15 height 15
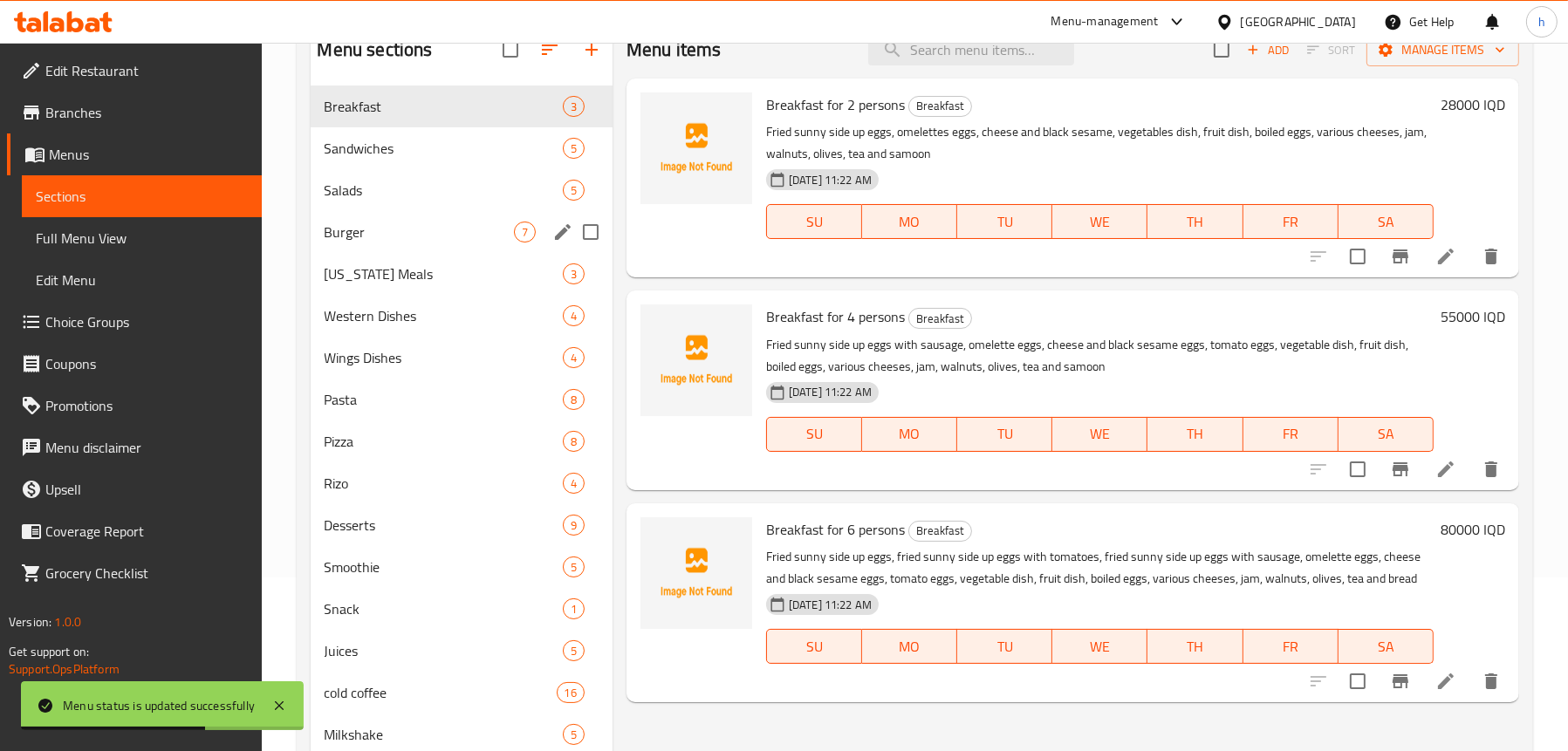
scroll to position [175, 0]
click at [76, 160] on span "Menus" at bounding box center [148, 154] width 199 height 21
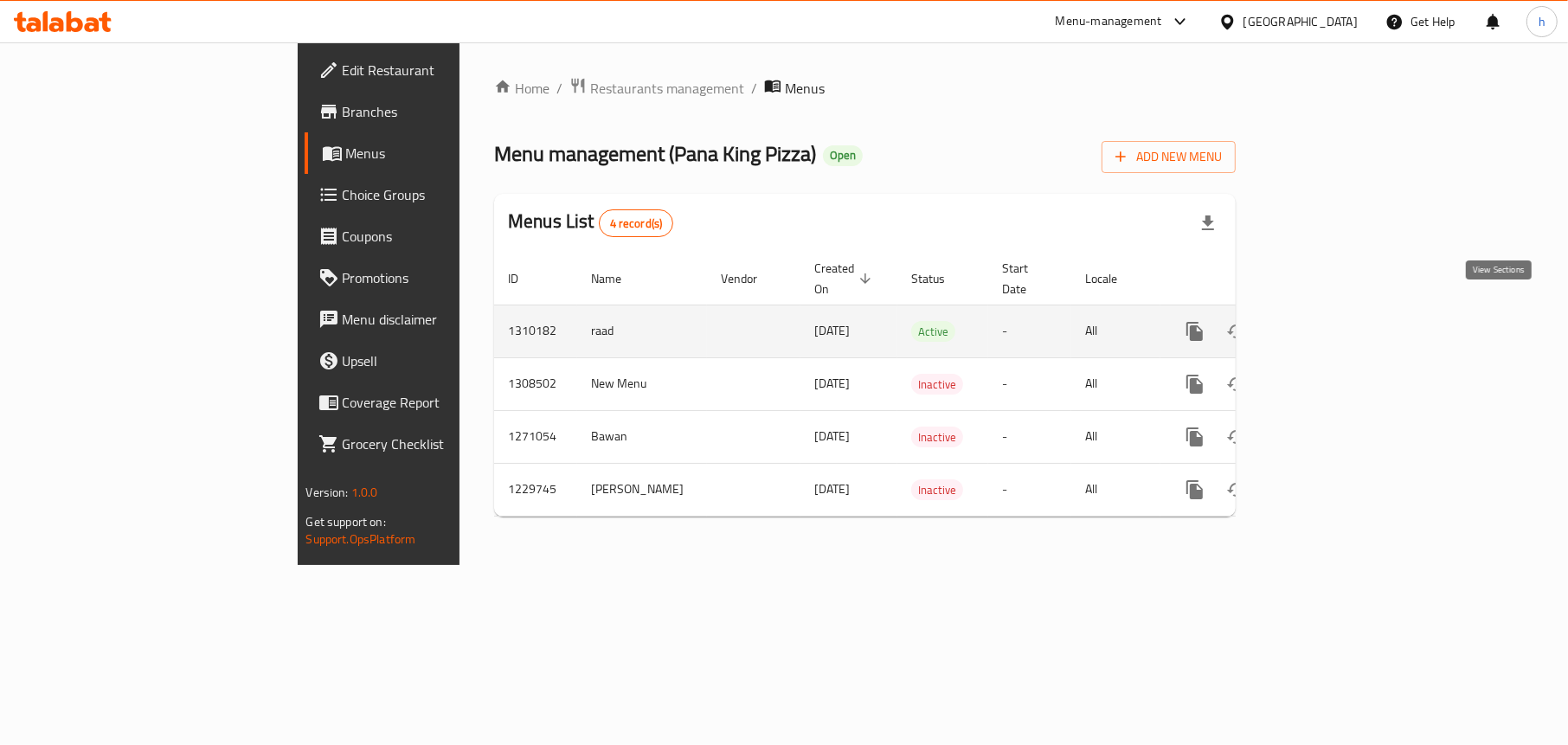
click at [1330, 322] on icon "enhanced table" at bounding box center [1320, 332] width 21 height 21
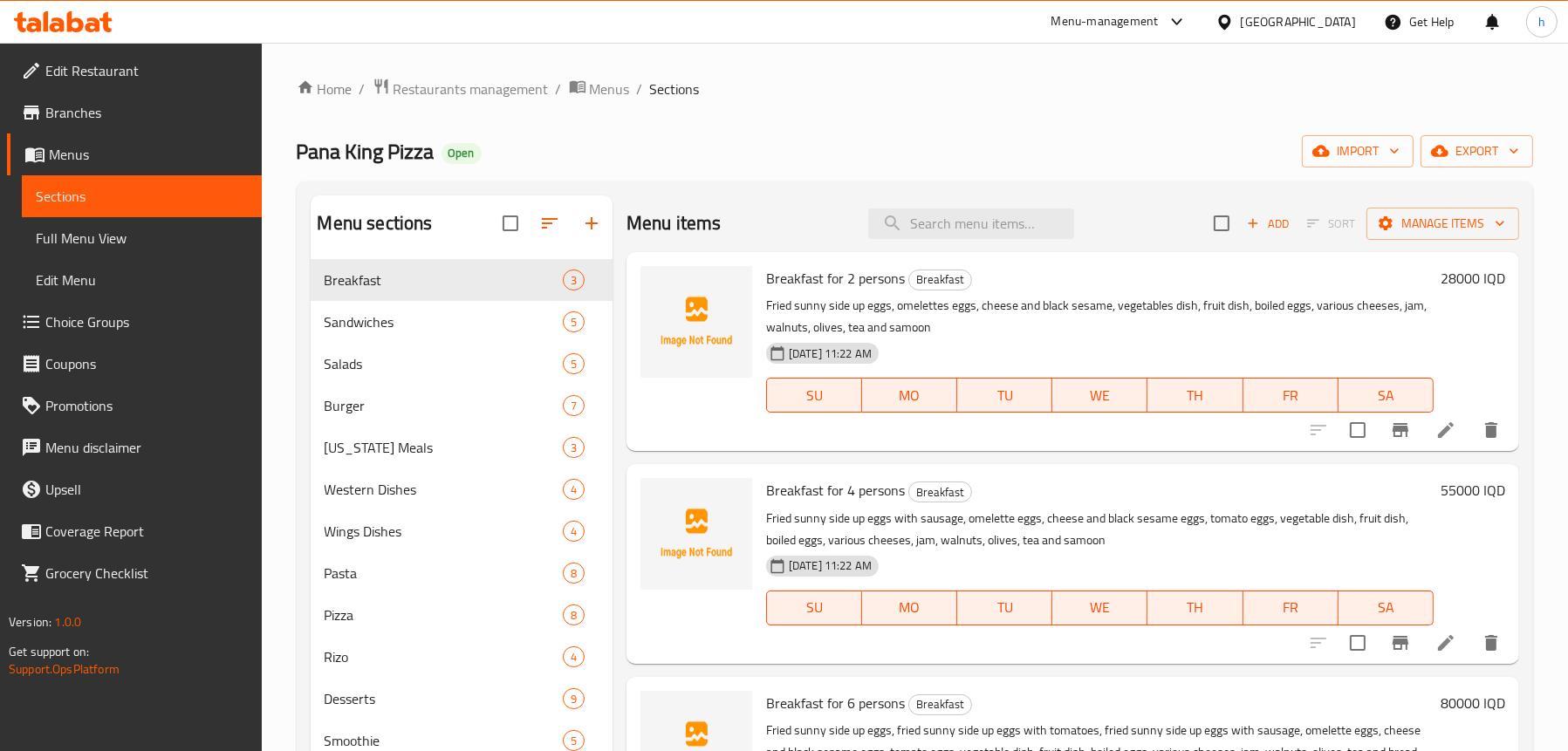
click at [136, 240] on span "Full Menu View" at bounding box center [141, 238] width 212 height 21
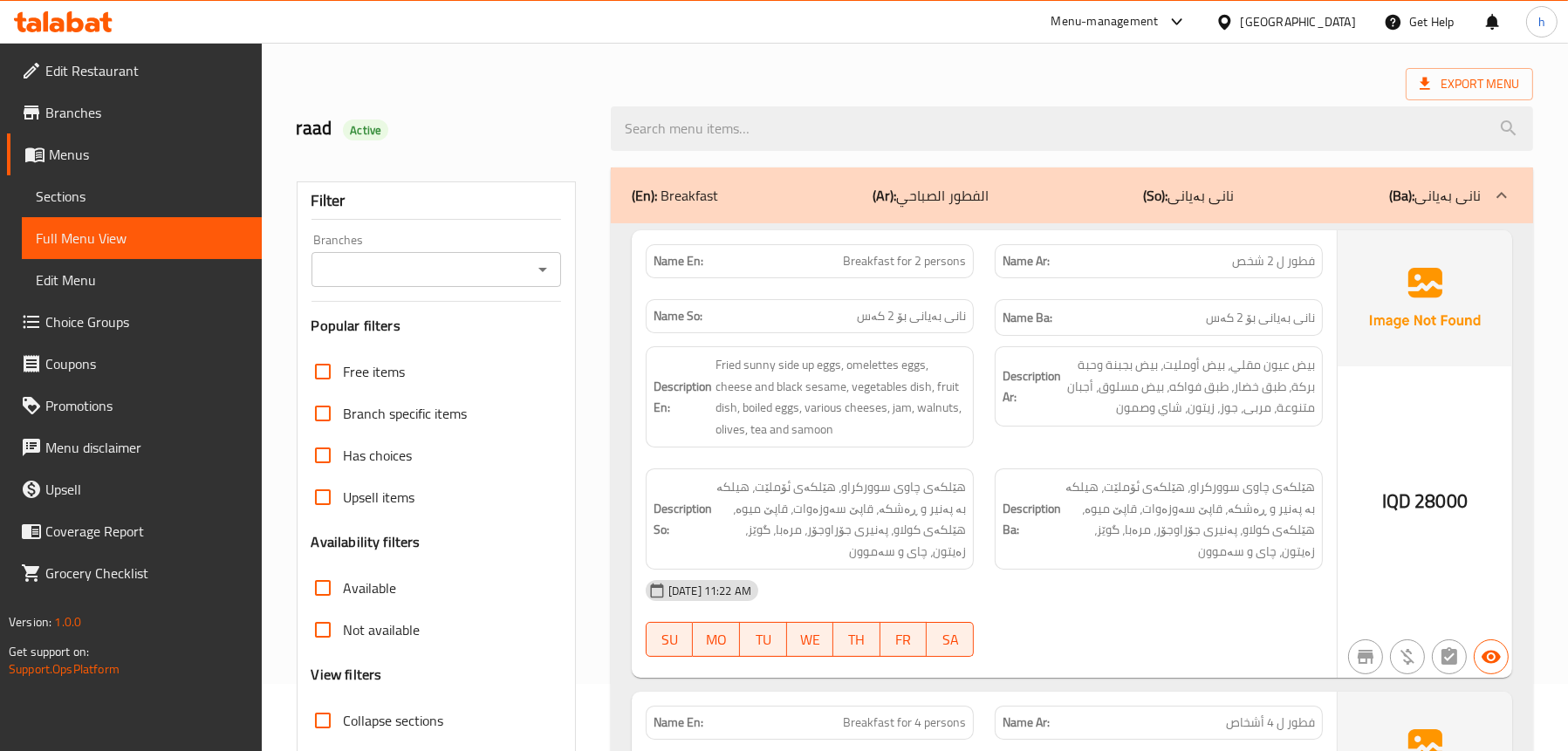
scroll to position [175, 0]
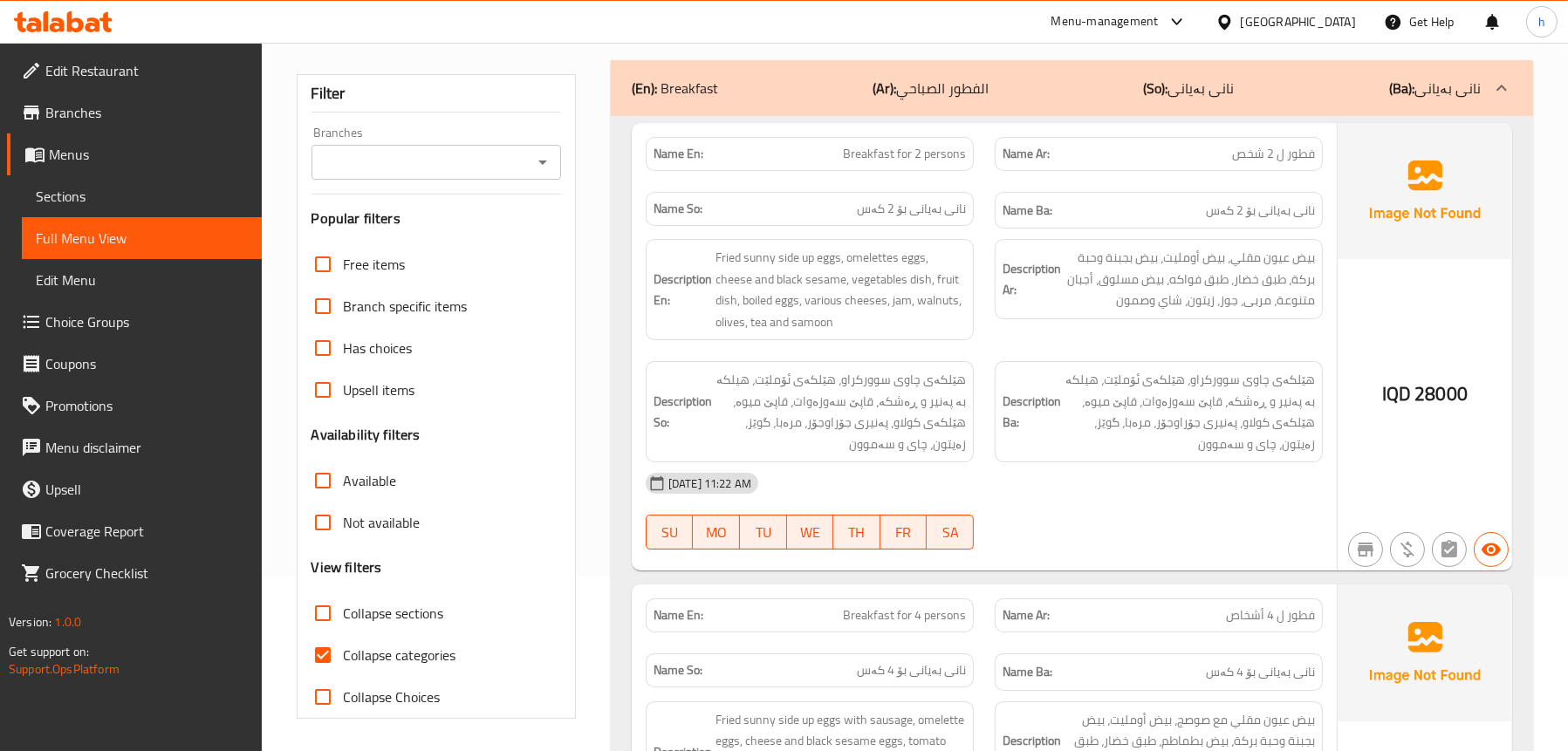
click at [546, 162] on icon "Open" at bounding box center [543, 162] width 21 height 21
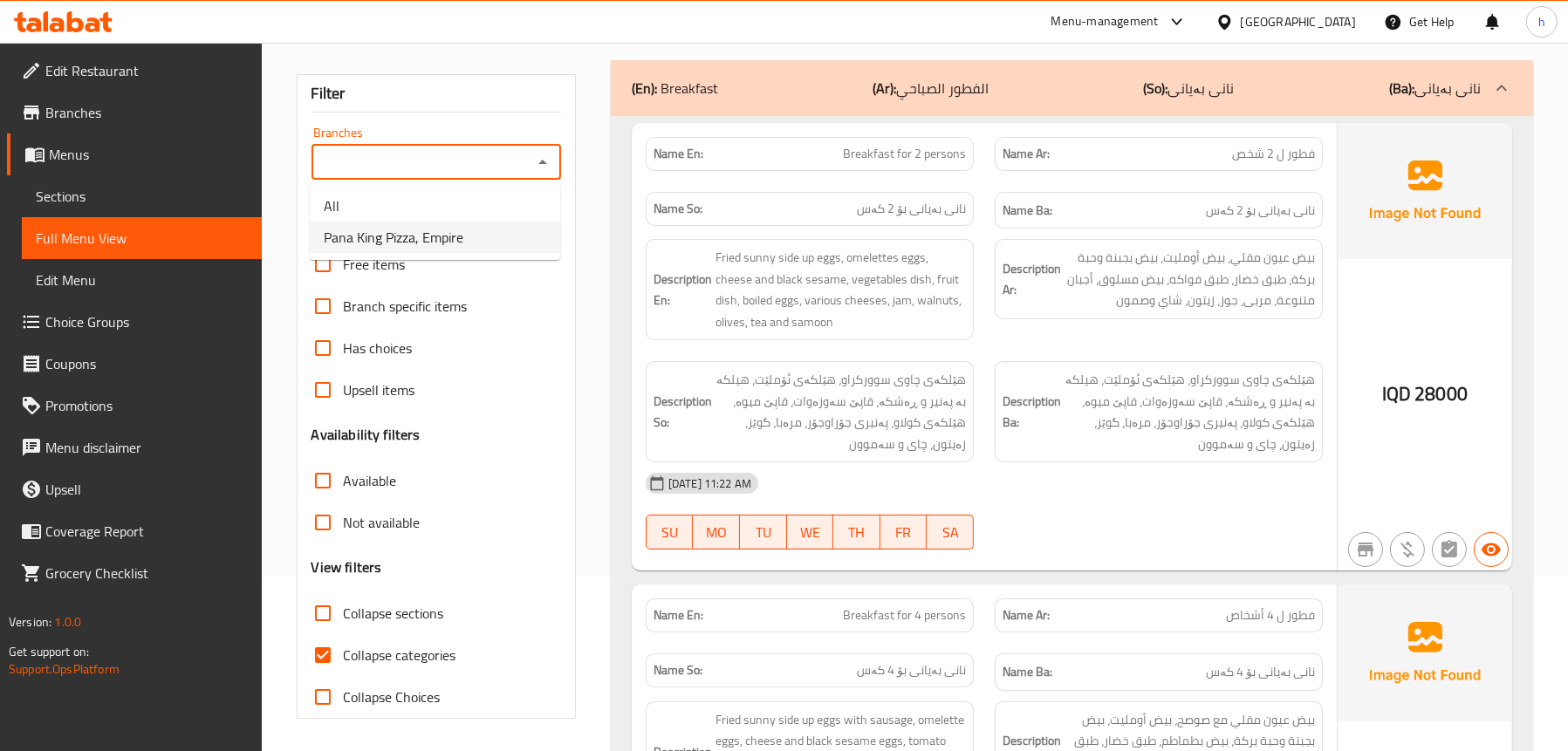
click at [473, 228] on li "Pana King Pizza, Empire" at bounding box center [434, 237] width 250 height 32
type input "Pana King Pizza, Empire"
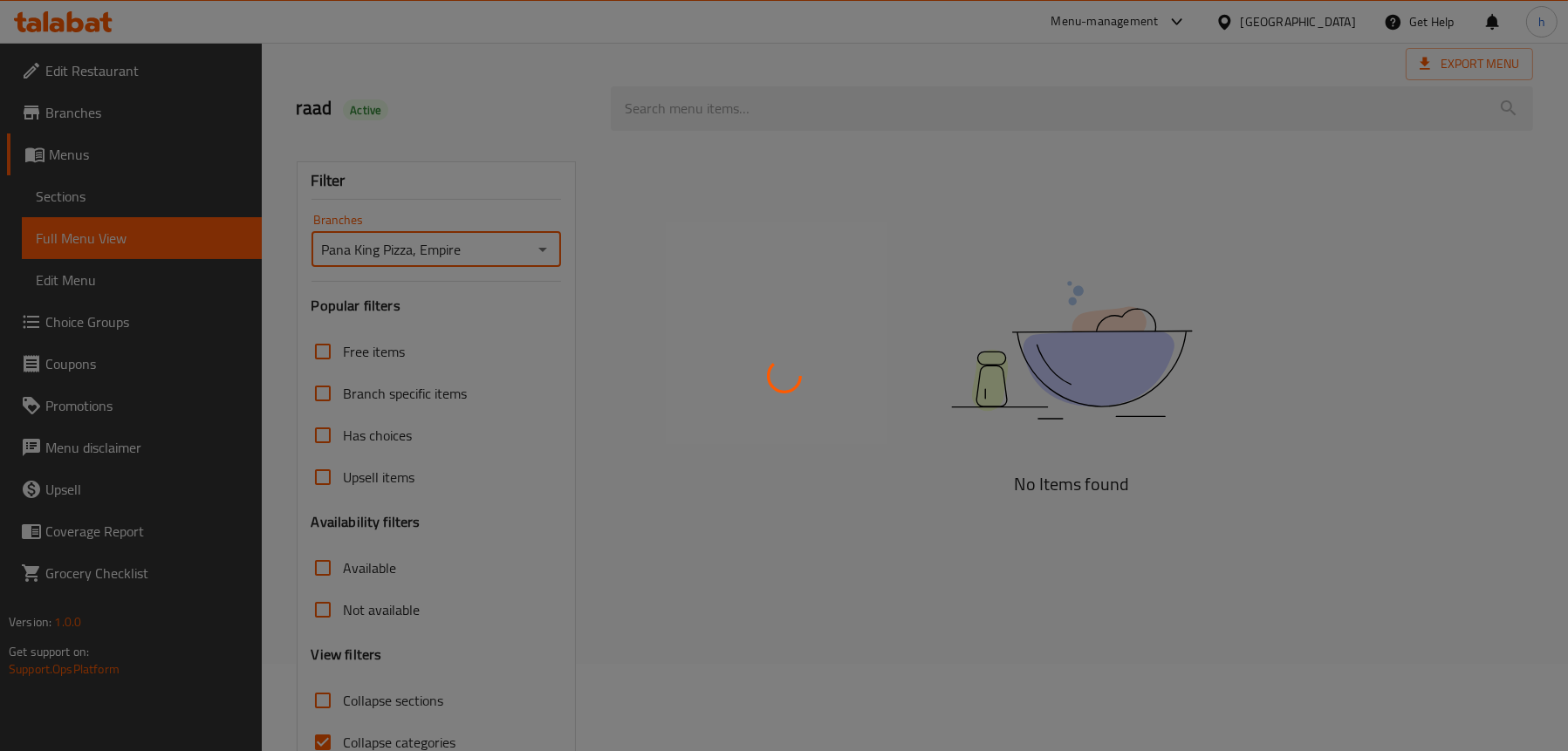
scroll to position [0, 0]
